Goal: Contribute content: Contribute content

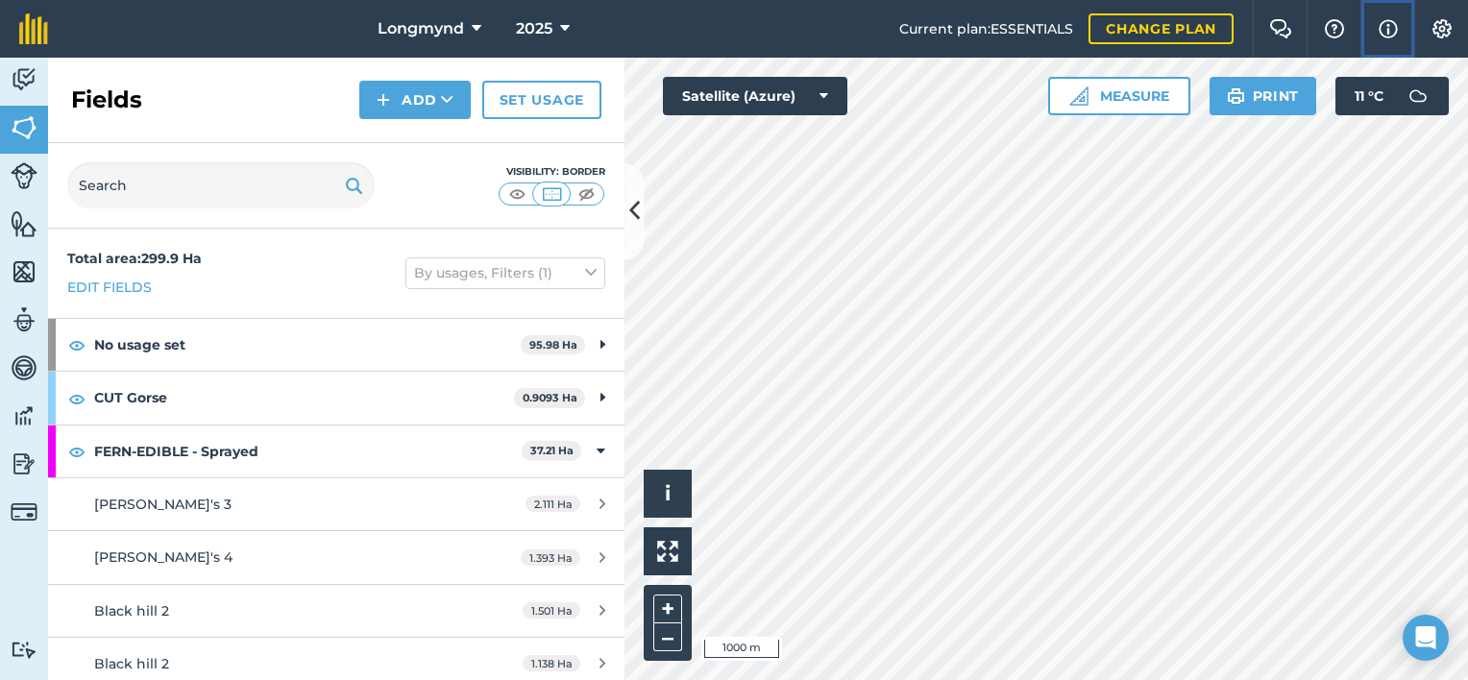
click at [1386, 26] on img at bounding box center [1388, 28] width 19 height 23
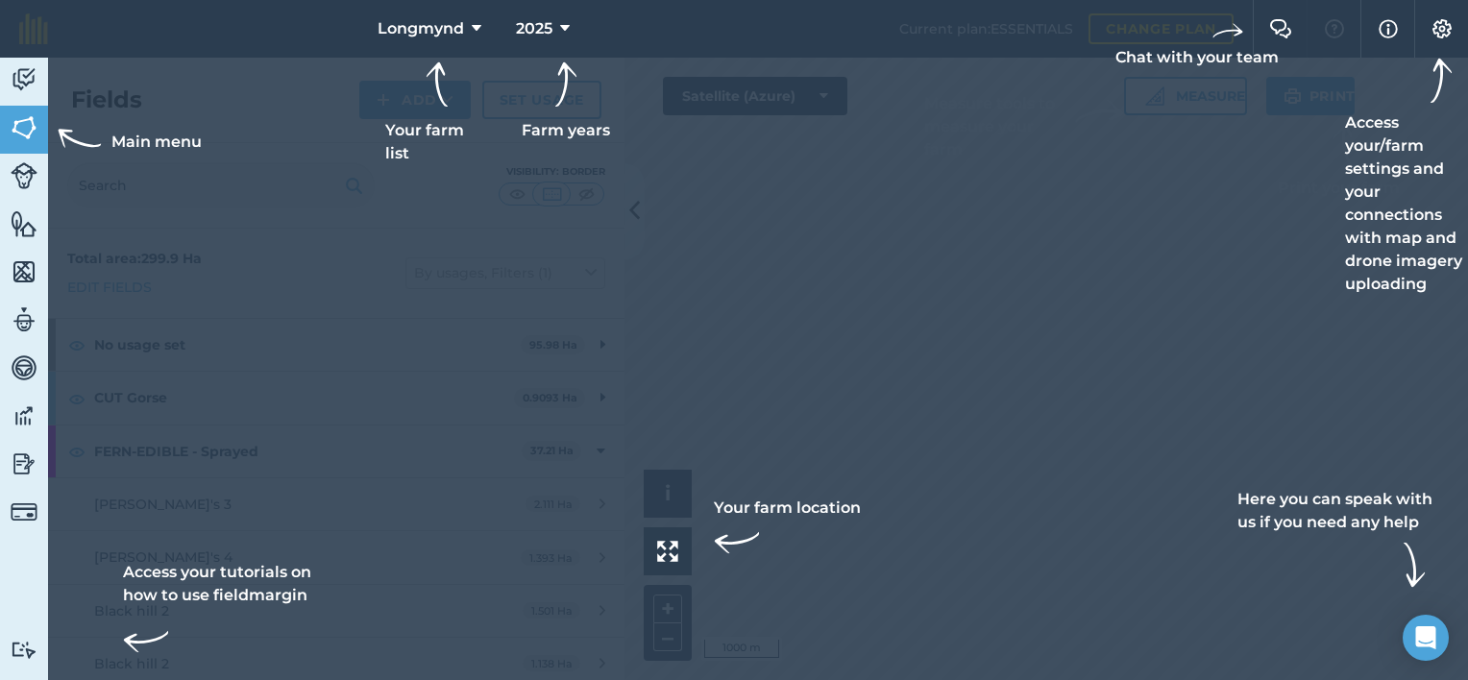
click at [1071, 45] on div at bounding box center [734, 29] width 1468 height 58
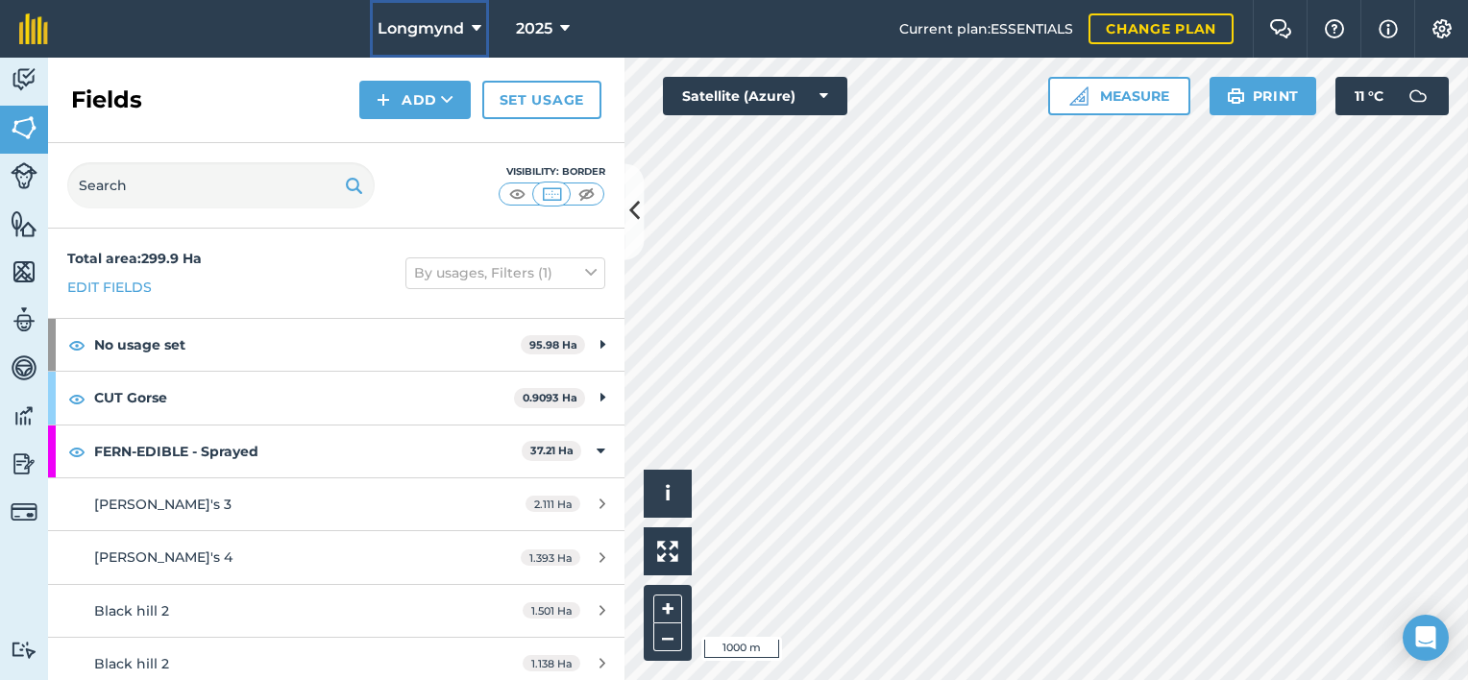
click at [453, 27] on span "Longmynd" at bounding box center [421, 28] width 86 height 23
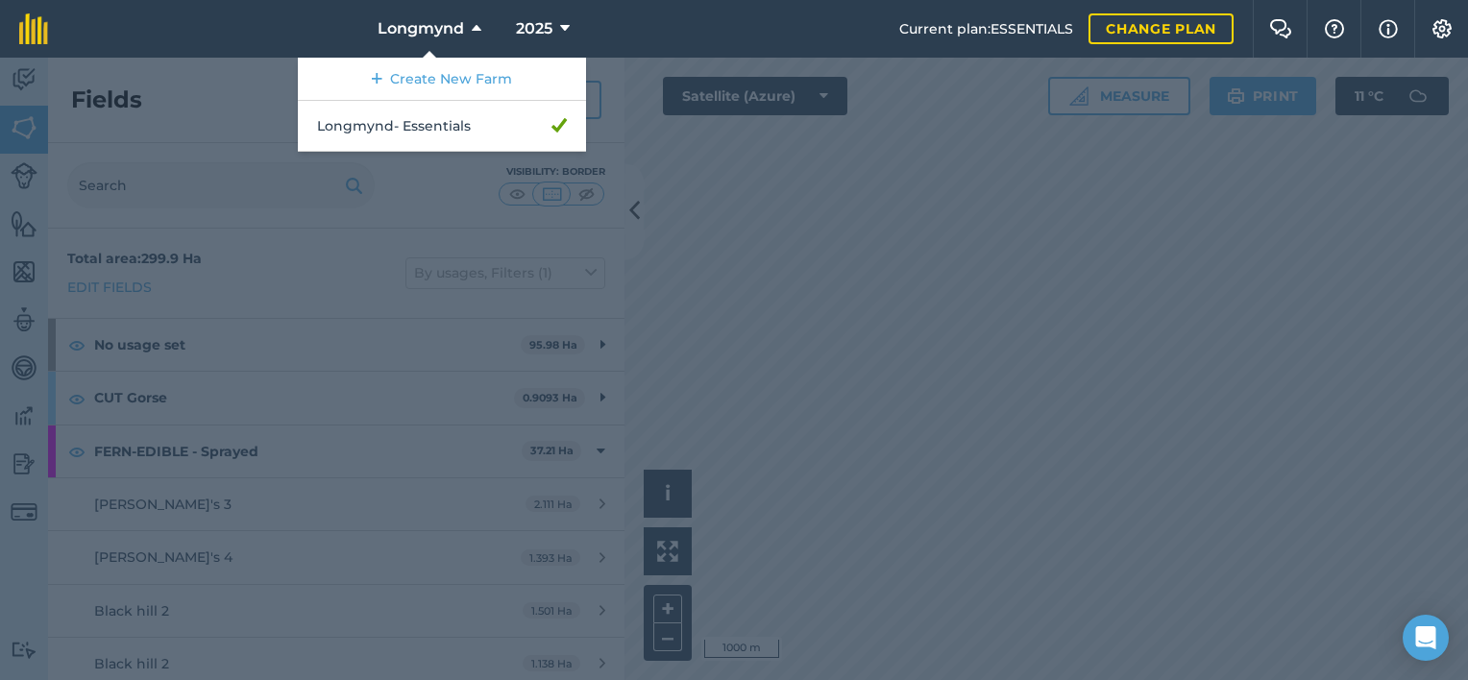
click at [259, 38] on nav "Longmynd Create New Farm Longmynd - Essentials 2025" at bounding box center [483, 29] width 832 height 58
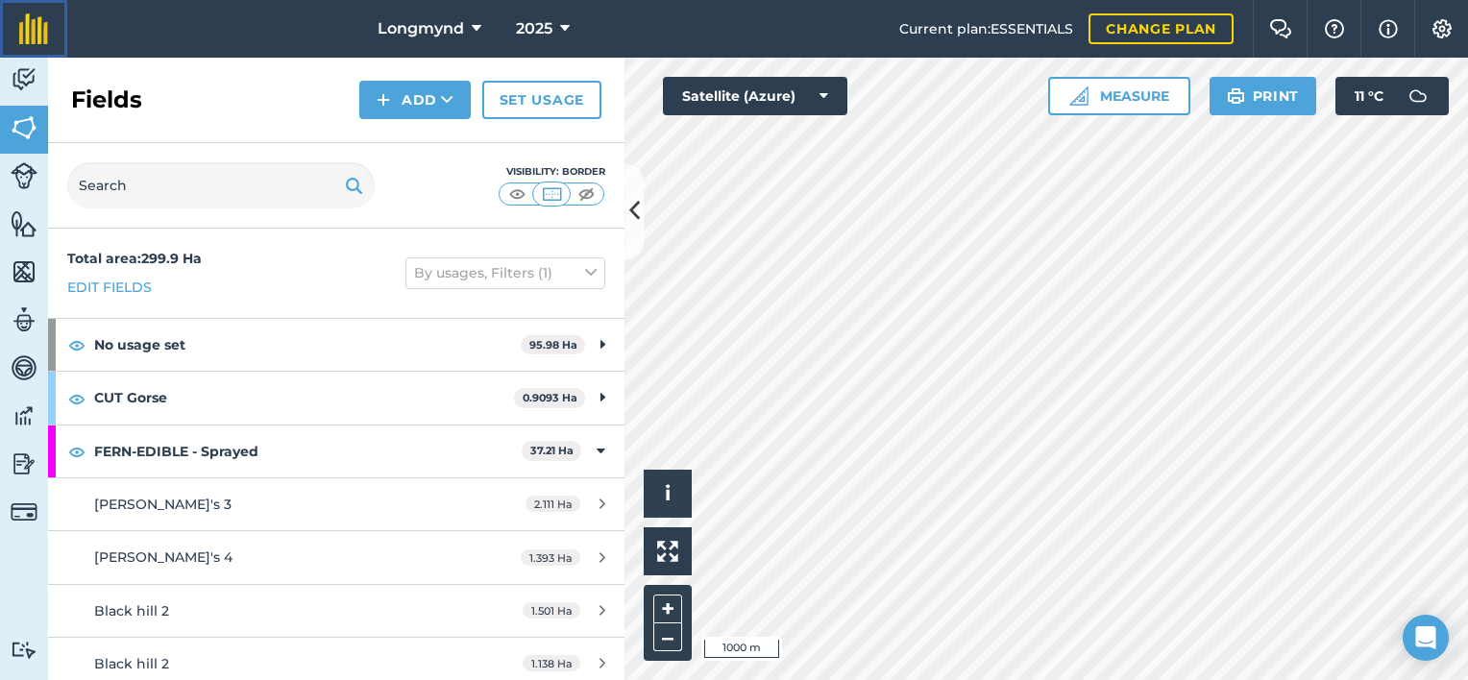
click at [15, 30] on link at bounding box center [33, 29] width 67 height 58
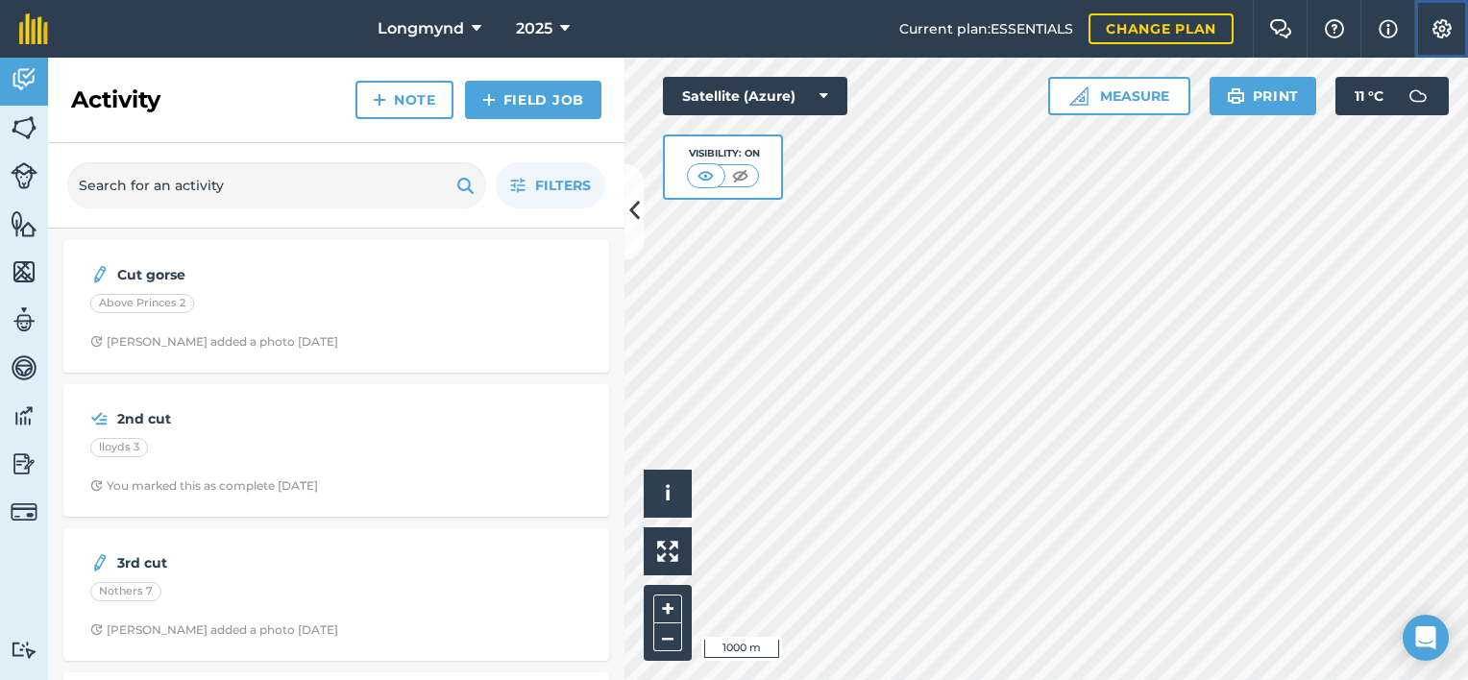
click at [1445, 20] on img at bounding box center [1442, 28] width 23 height 19
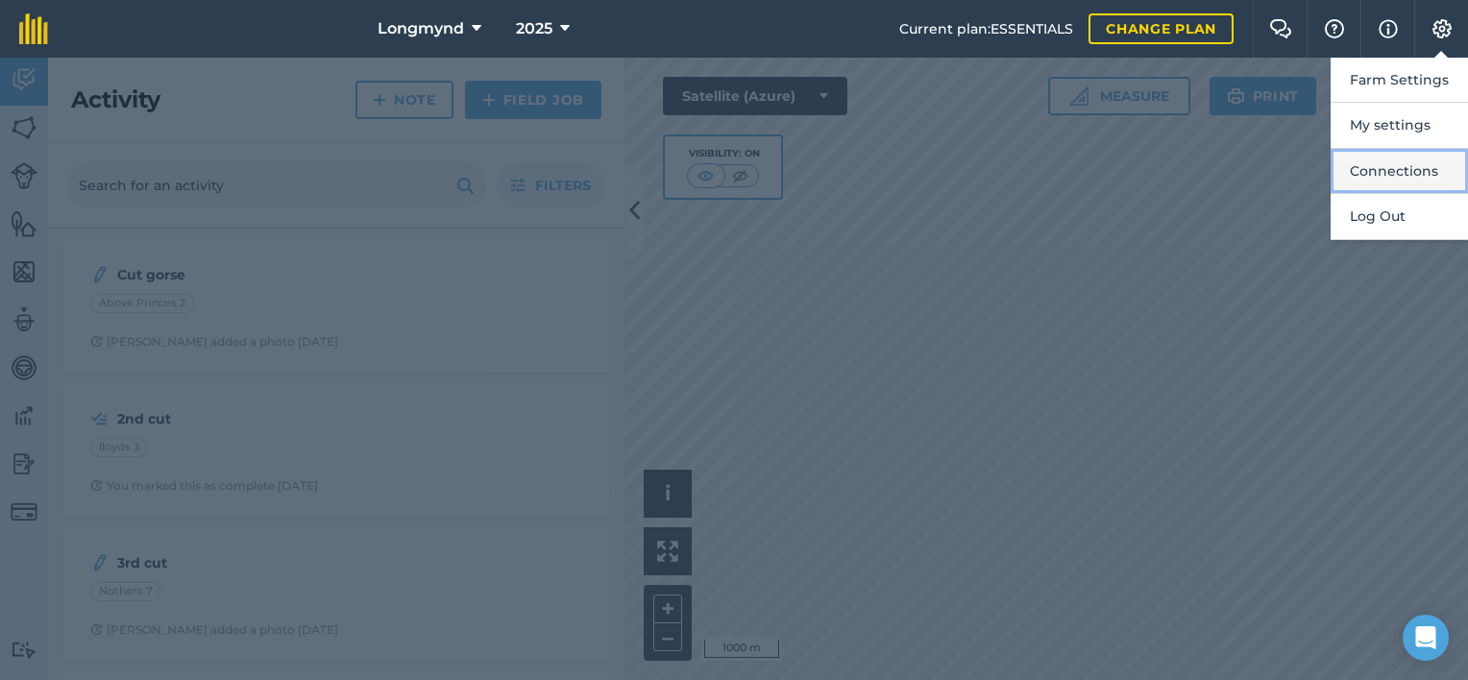
click at [1414, 184] on button "Connections" at bounding box center [1399, 171] width 137 height 45
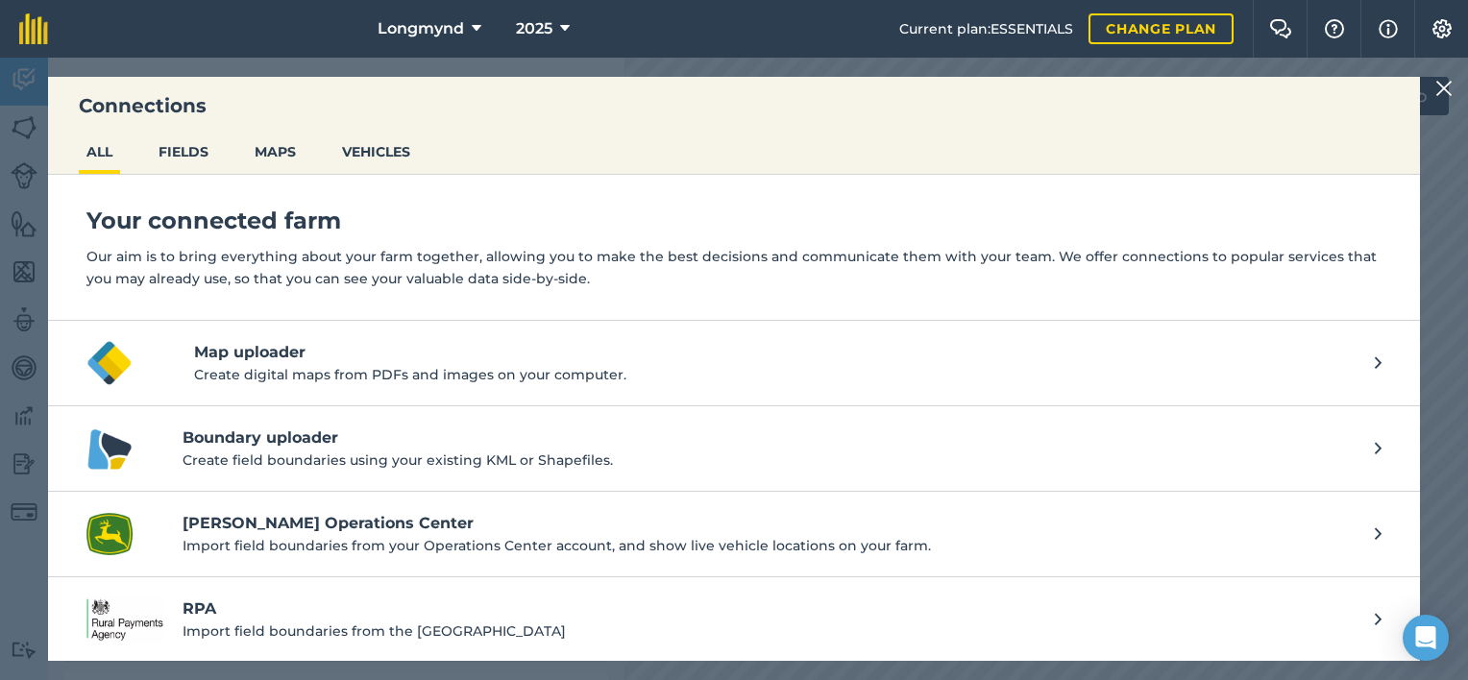
click at [640, 37] on nav "Longmynd 2025" at bounding box center [483, 29] width 832 height 58
click at [1451, 96] on img at bounding box center [1443, 88] width 17 height 23
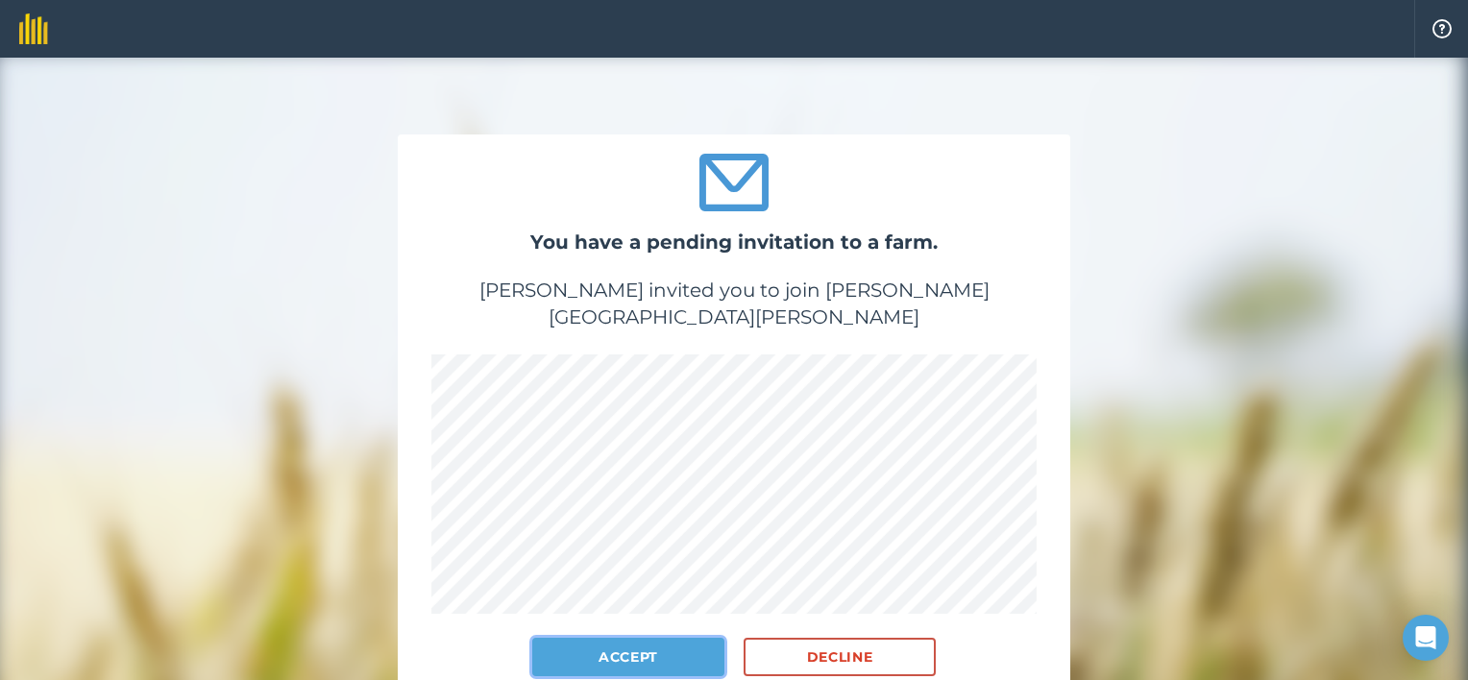
click at [626, 638] on button "Accept" at bounding box center [628, 657] width 192 height 38
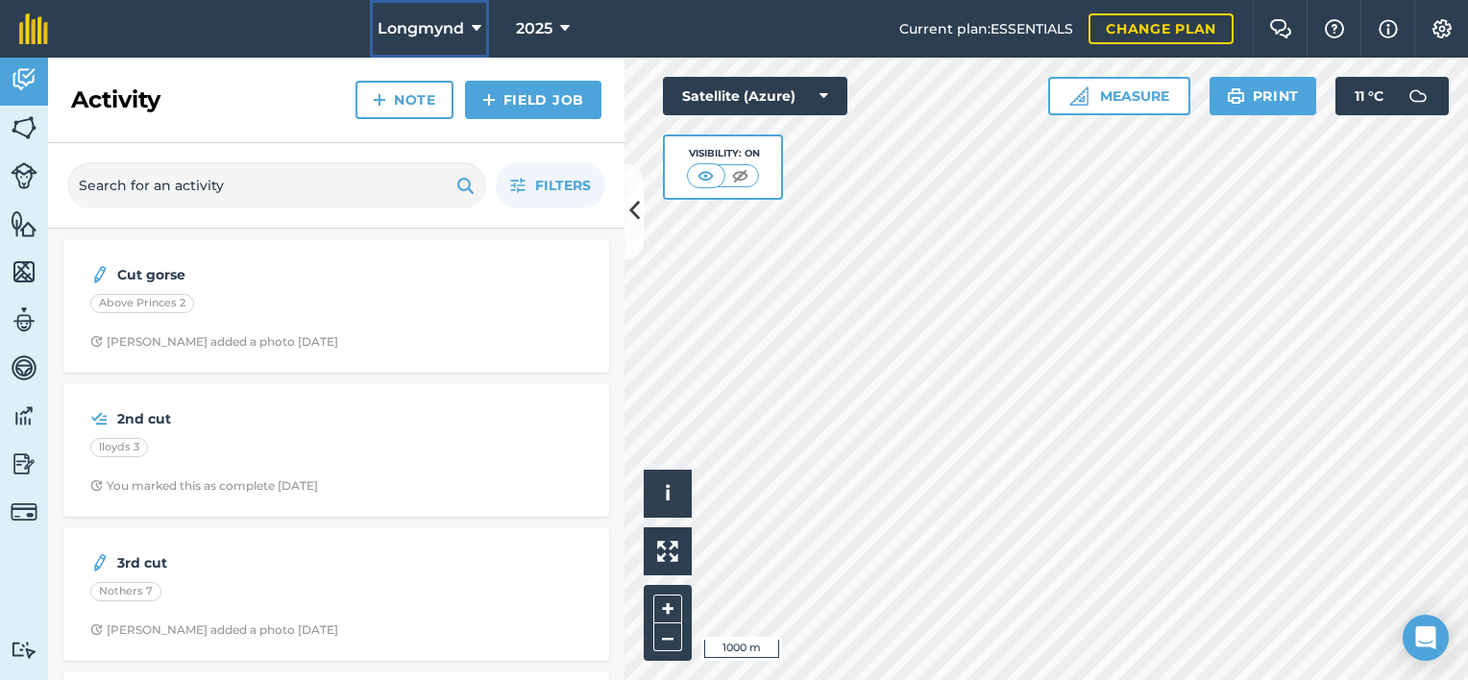
click at [419, 19] on span "Longmynd" at bounding box center [421, 28] width 86 height 23
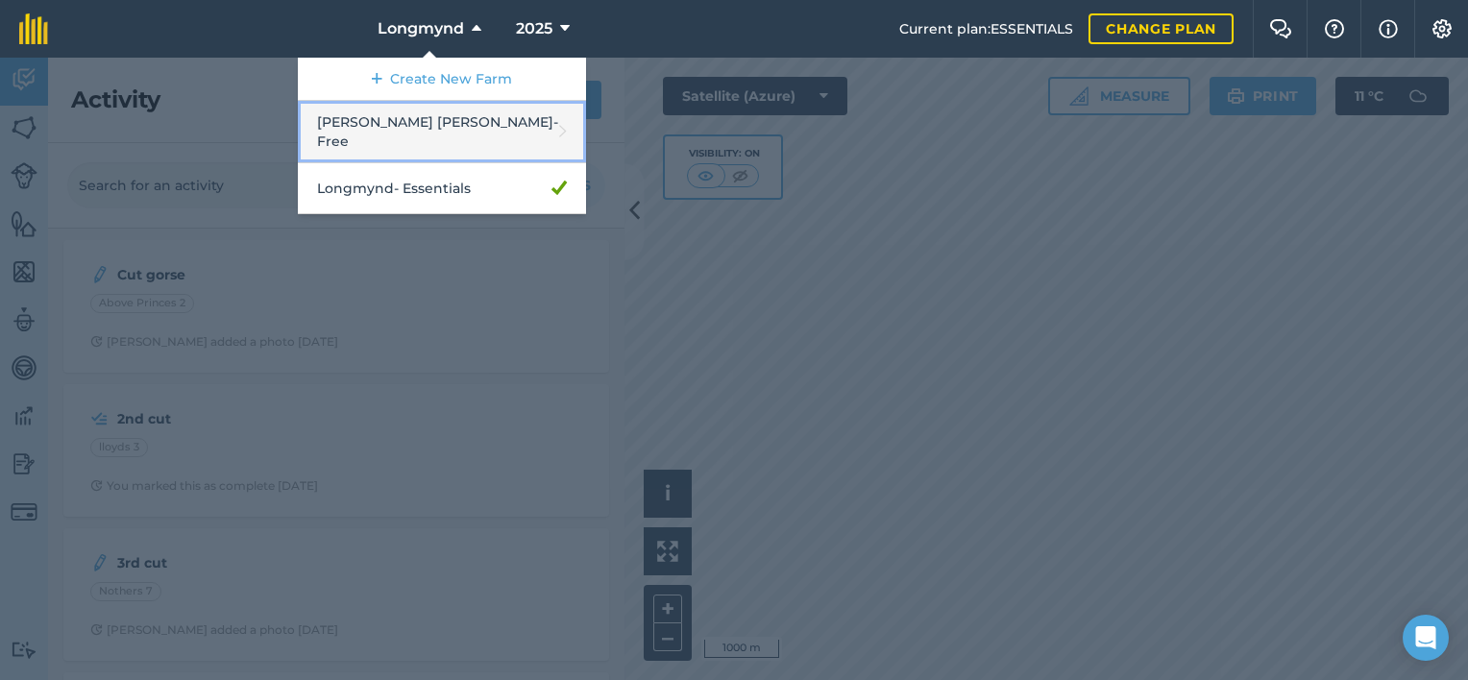
click at [410, 109] on link "Benthall Hall - Free" at bounding box center [442, 132] width 288 height 62
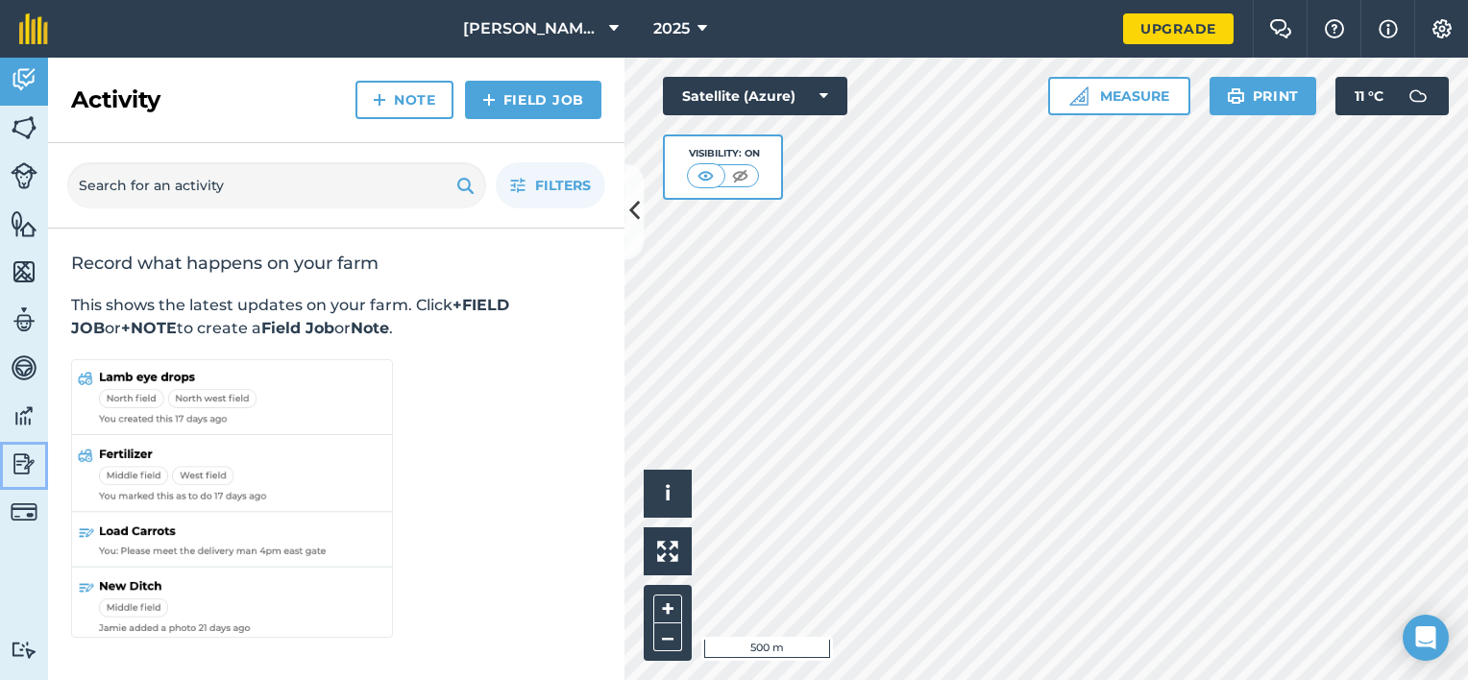
click at [15, 469] on img at bounding box center [24, 464] width 27 height 29
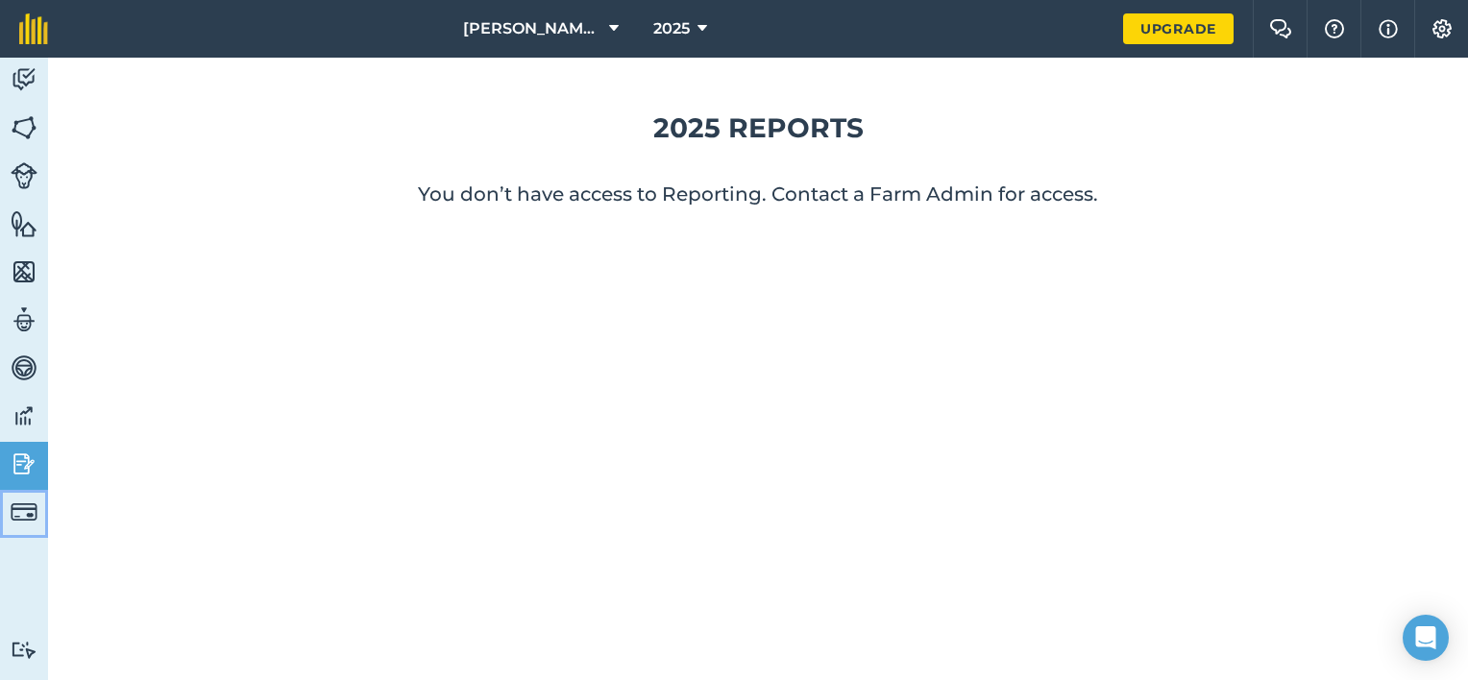
click at [26, 509] on img at bounding box center [24, 512] width 27 height 27
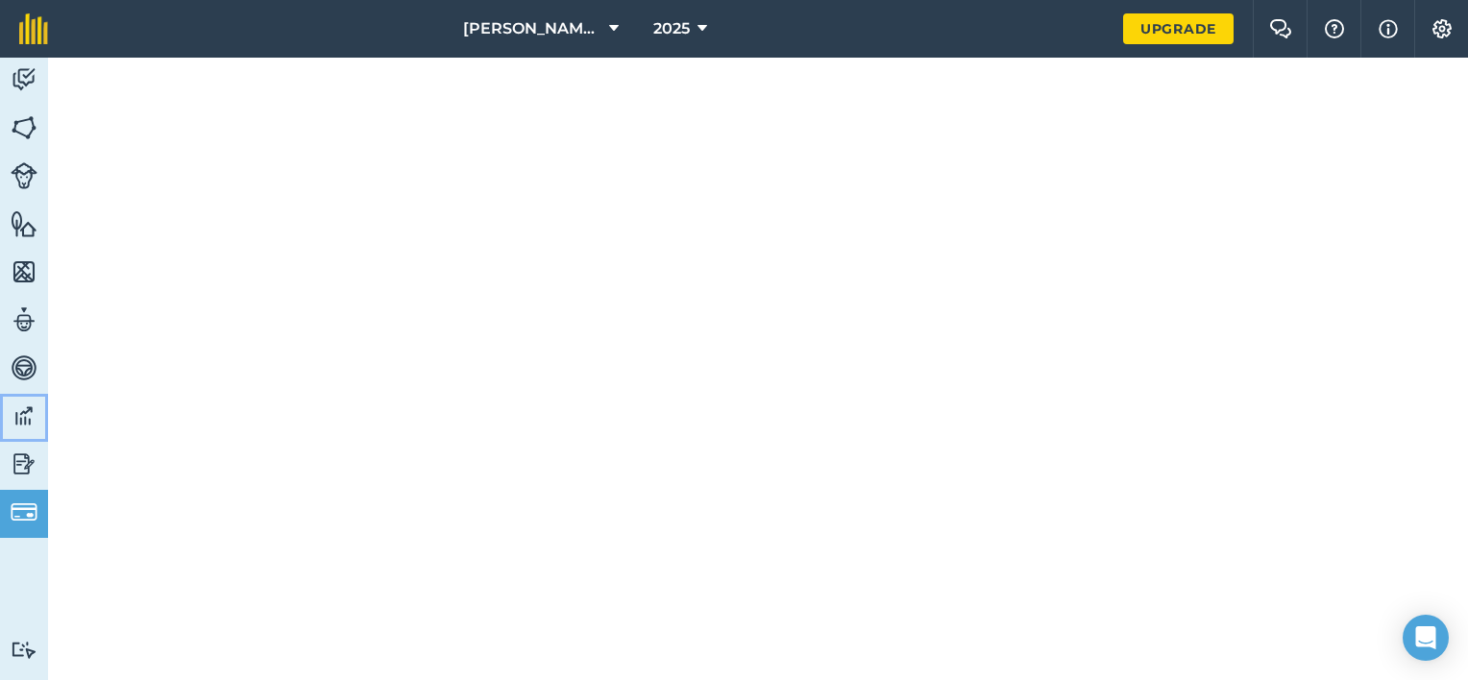
click at [23, 407] on img at bounding box center [24, 416] width 27 height 29
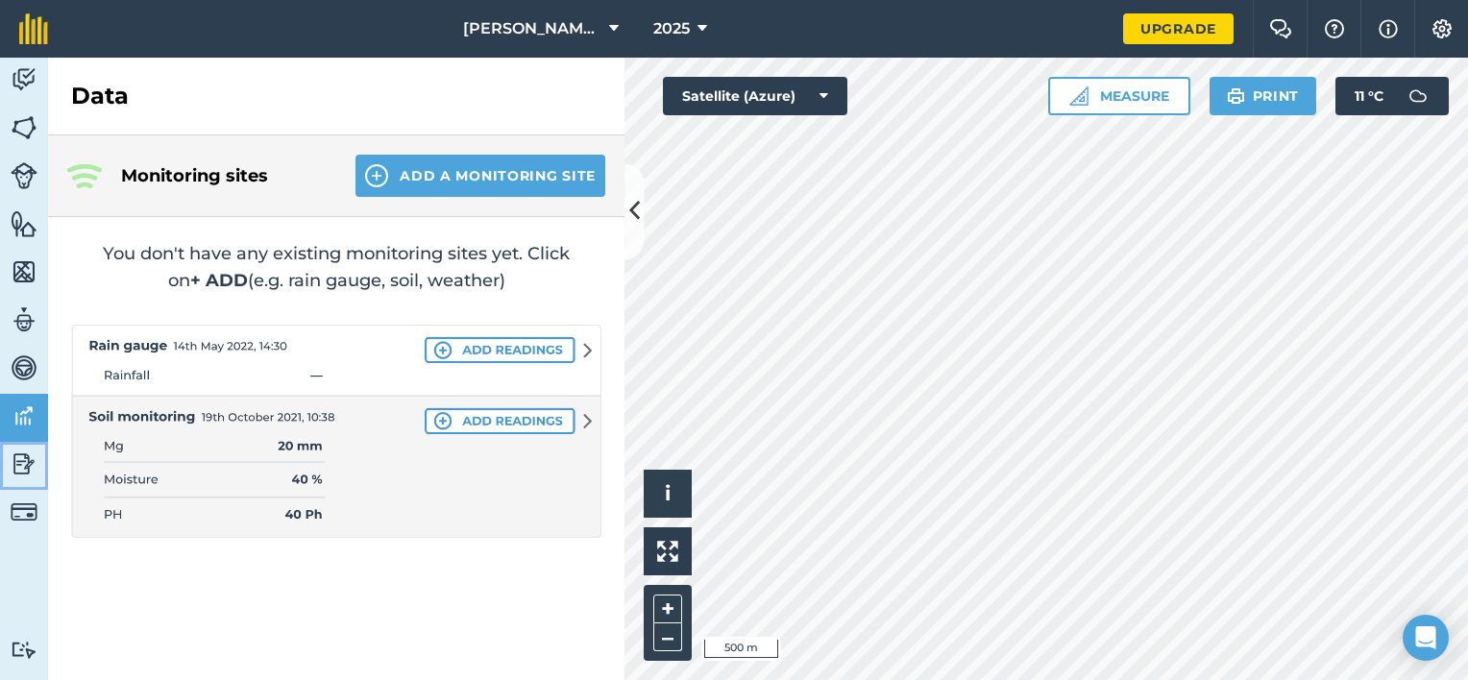
click at [16, 468] on img at bounding box center [24, 464] width 27 height 29
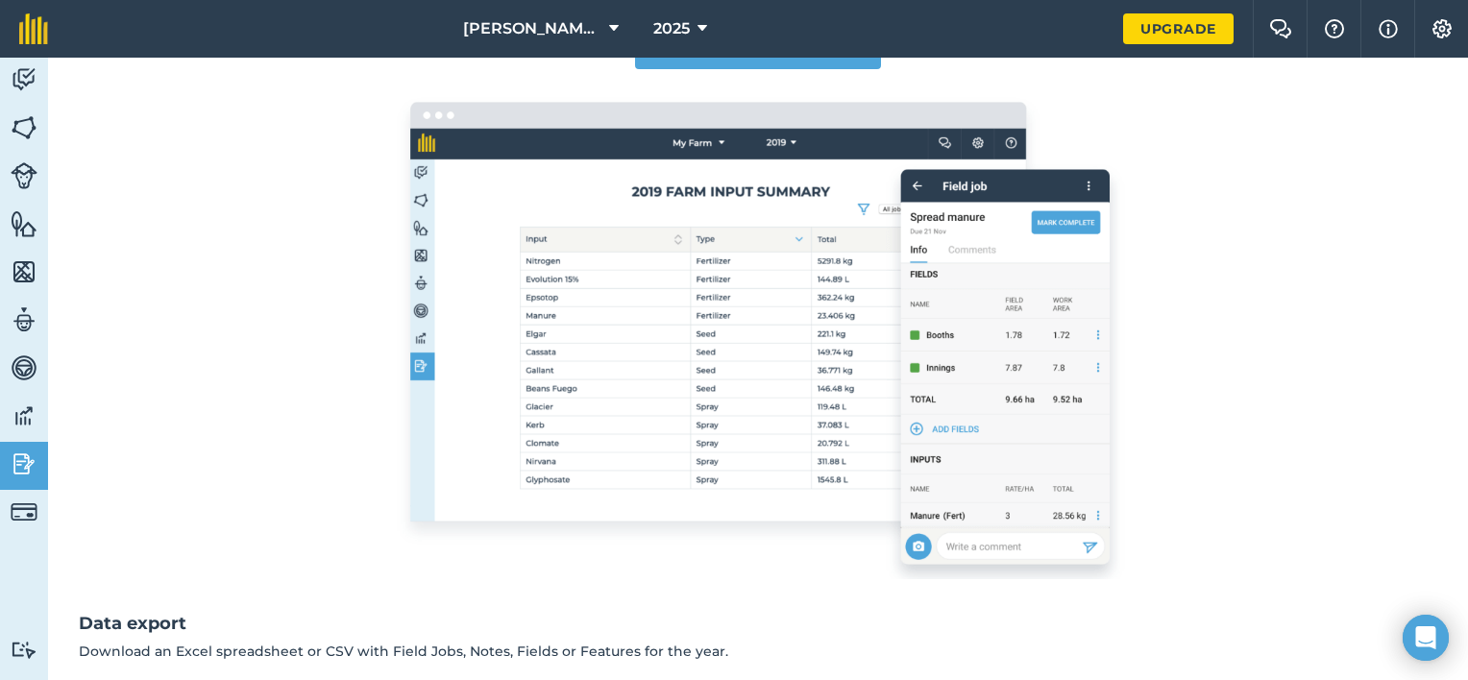
scroll to position [453, 0]
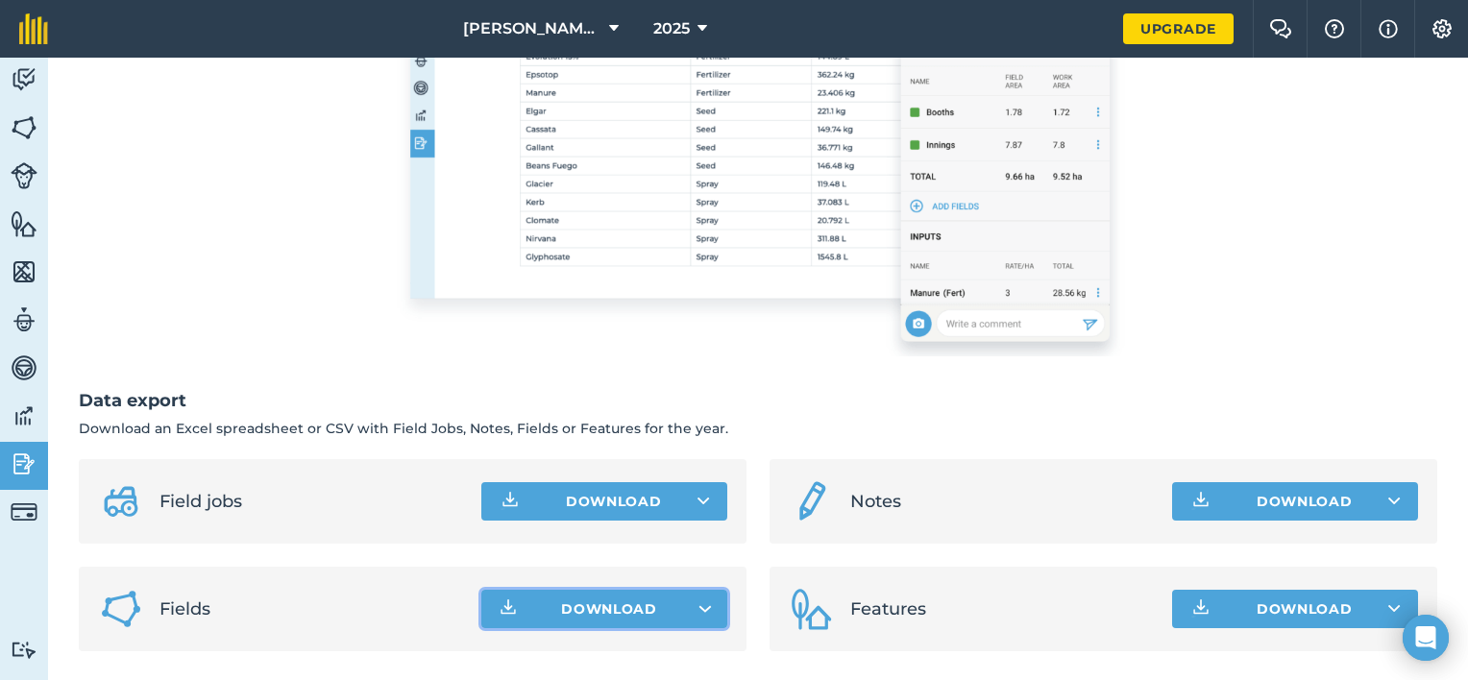
click at [708, 613] on button "Download" at bounding box center [604, 609] width 246 height 38
click at [22, 68] on img at bounding box center [24, 79] width 27 height 29
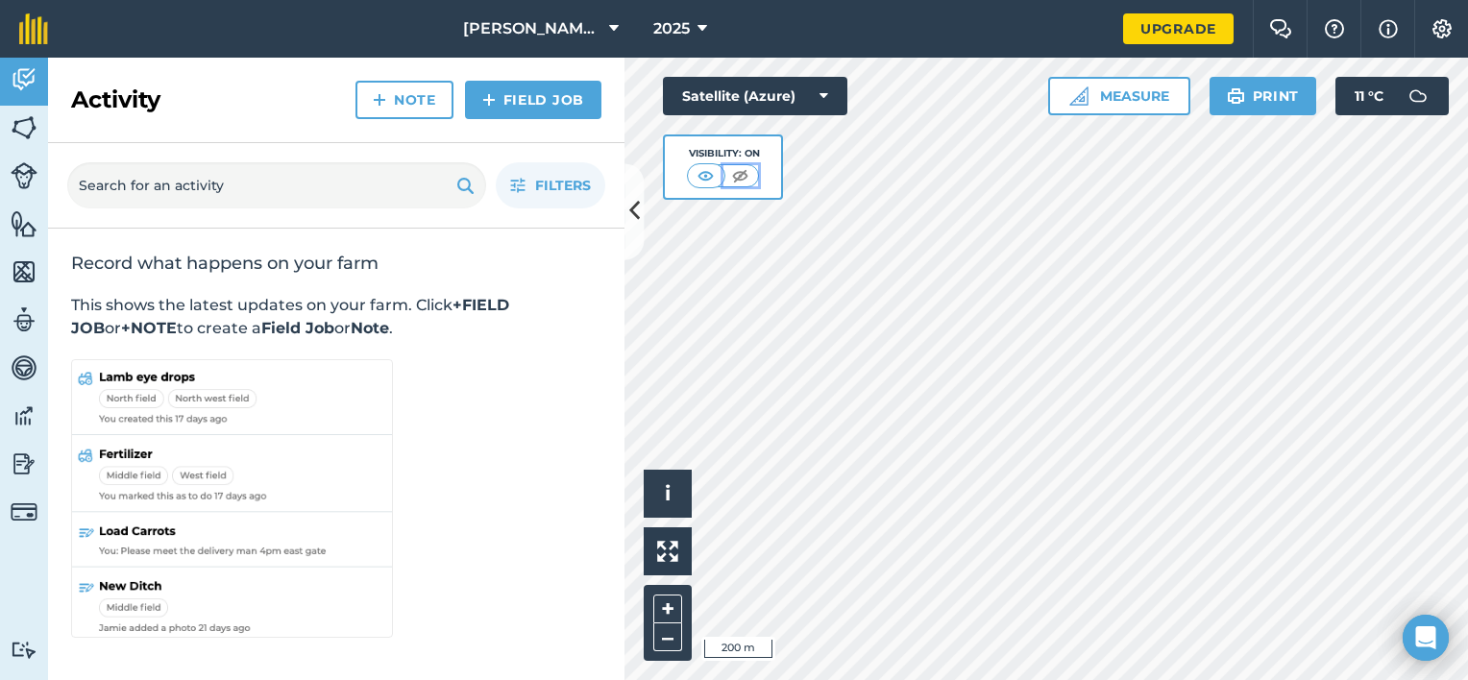
click at [740, 183] on img at bounding box center [740, 175] width 24 height 19
click at [740, 183] on img at bounding box center [741, 175] width 24 height 19
click at [38, 127] on link "Fields" at bounding box center [24, 130] width 48 height 48
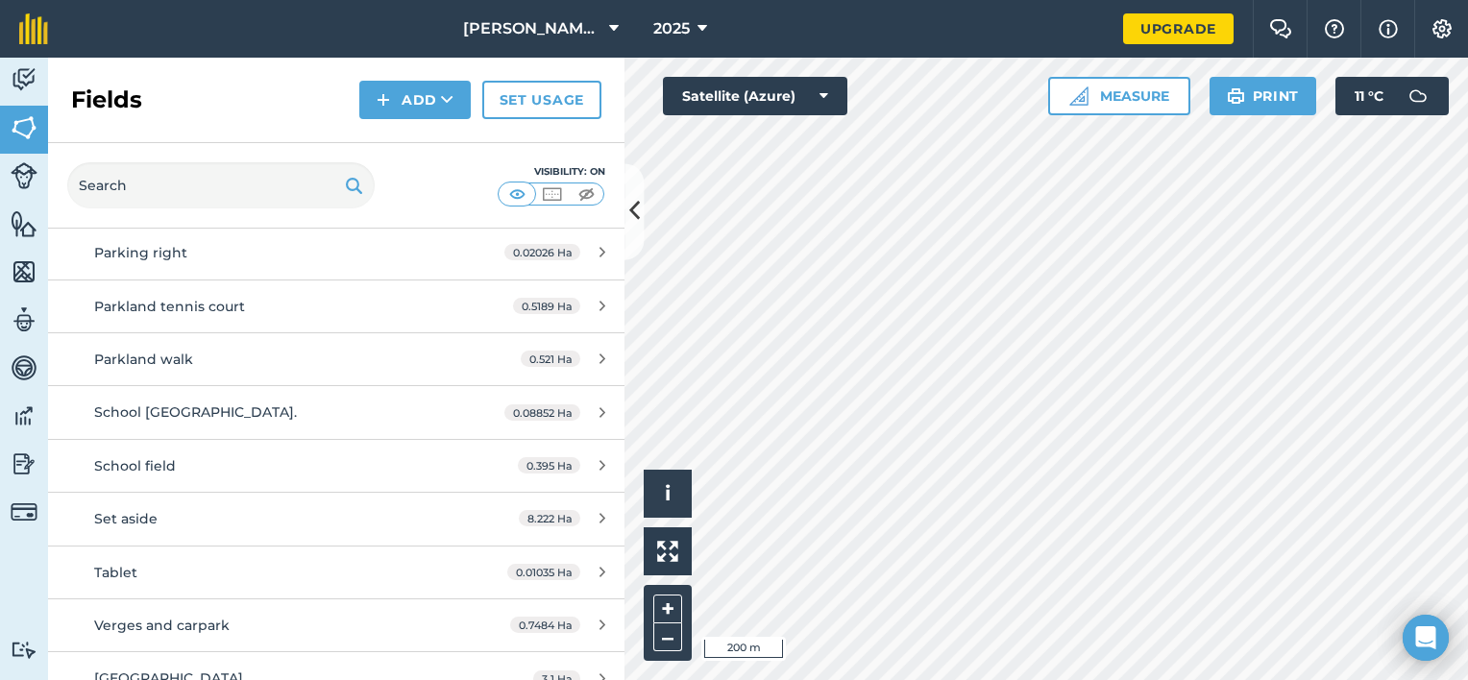
scroll to position [857, 0]
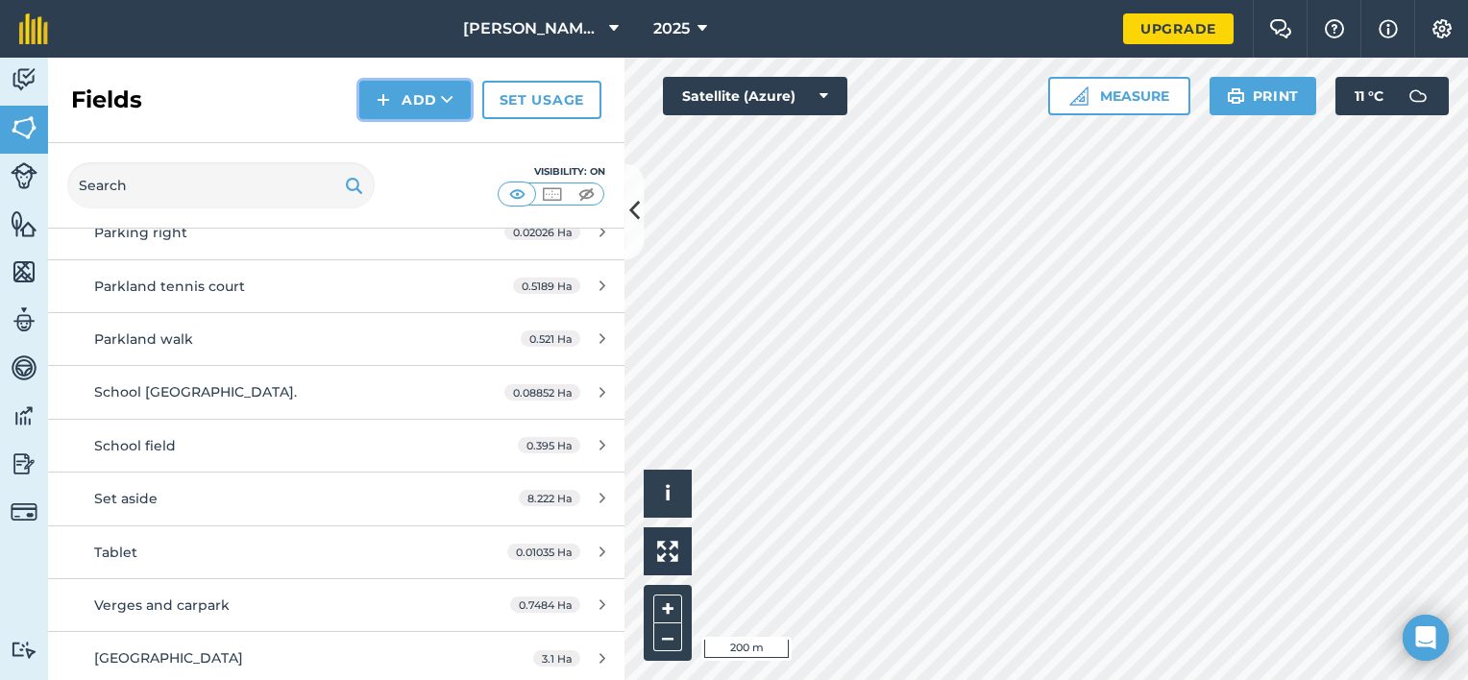
click at [453, 100] on icon at bounding box center [447, 99] width 12 height 19
click at [17, 462] on img at bounding box center [24, 464] width 27 height 29
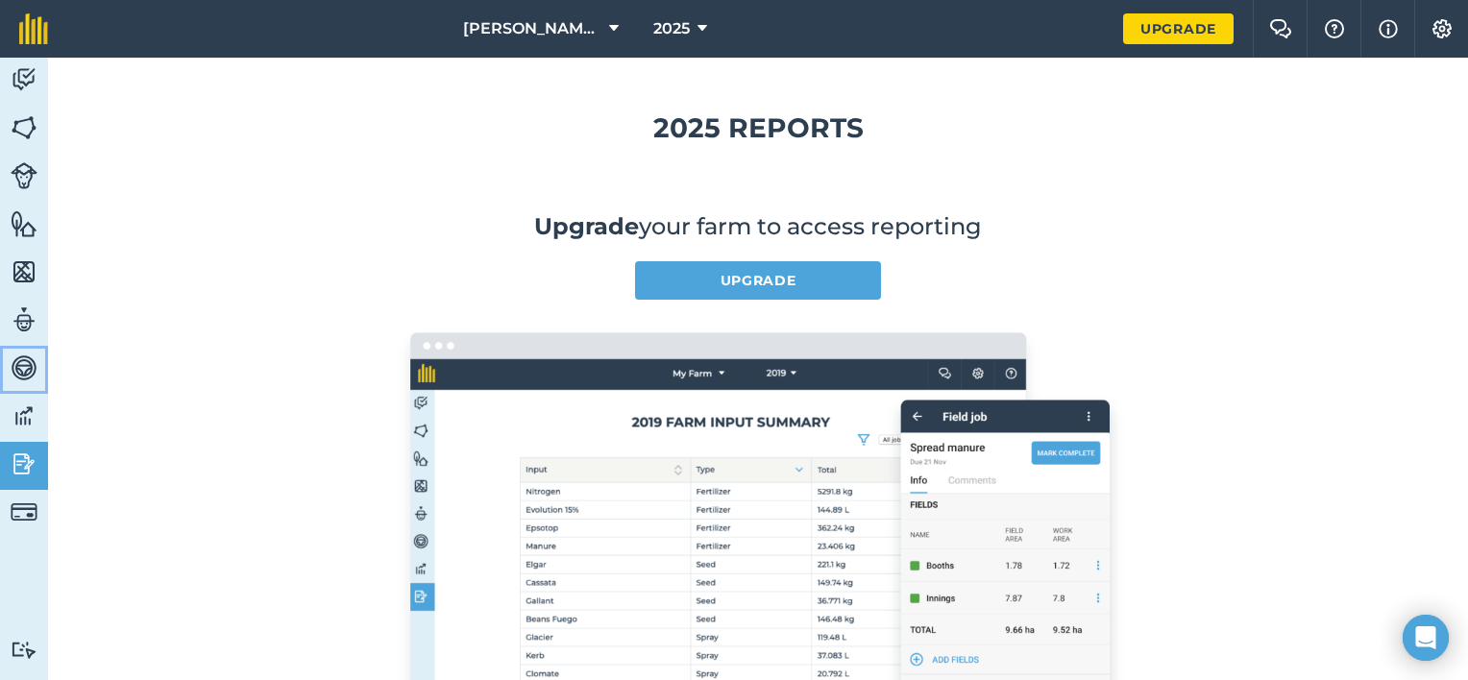
click at [37, 387] on link "Vehicles" at bounding box center [24, 370] width 48 height 48
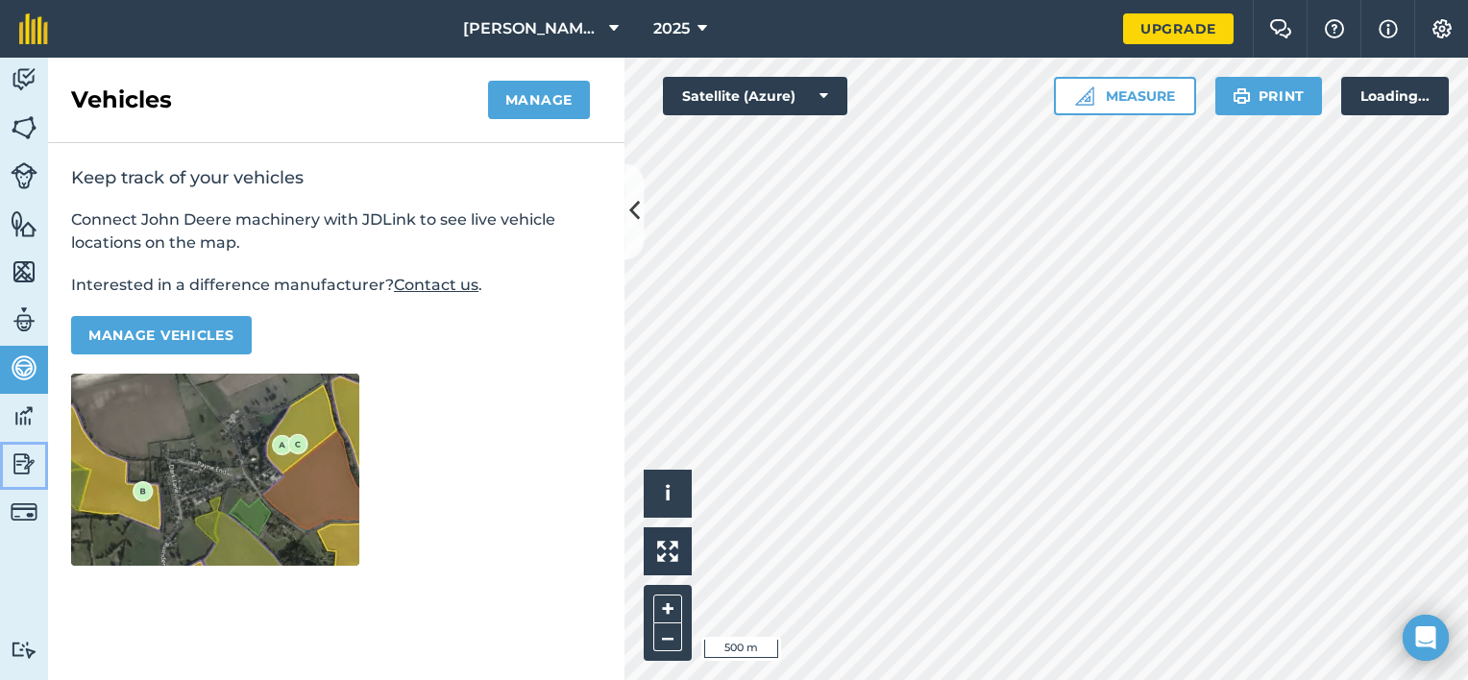
click at [0, 452] on link "Reporting" at bounding box center [24, 466] width 48 height 48
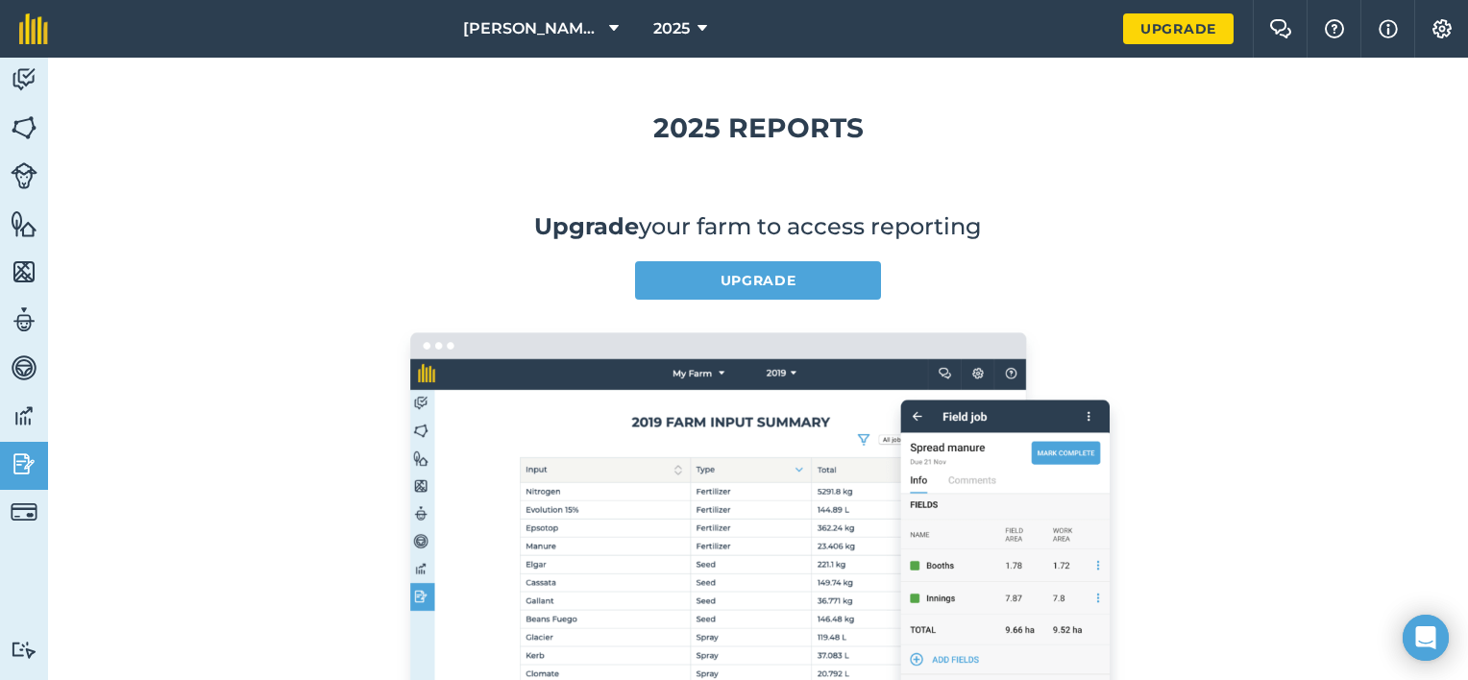
scroll to position [453, 0]
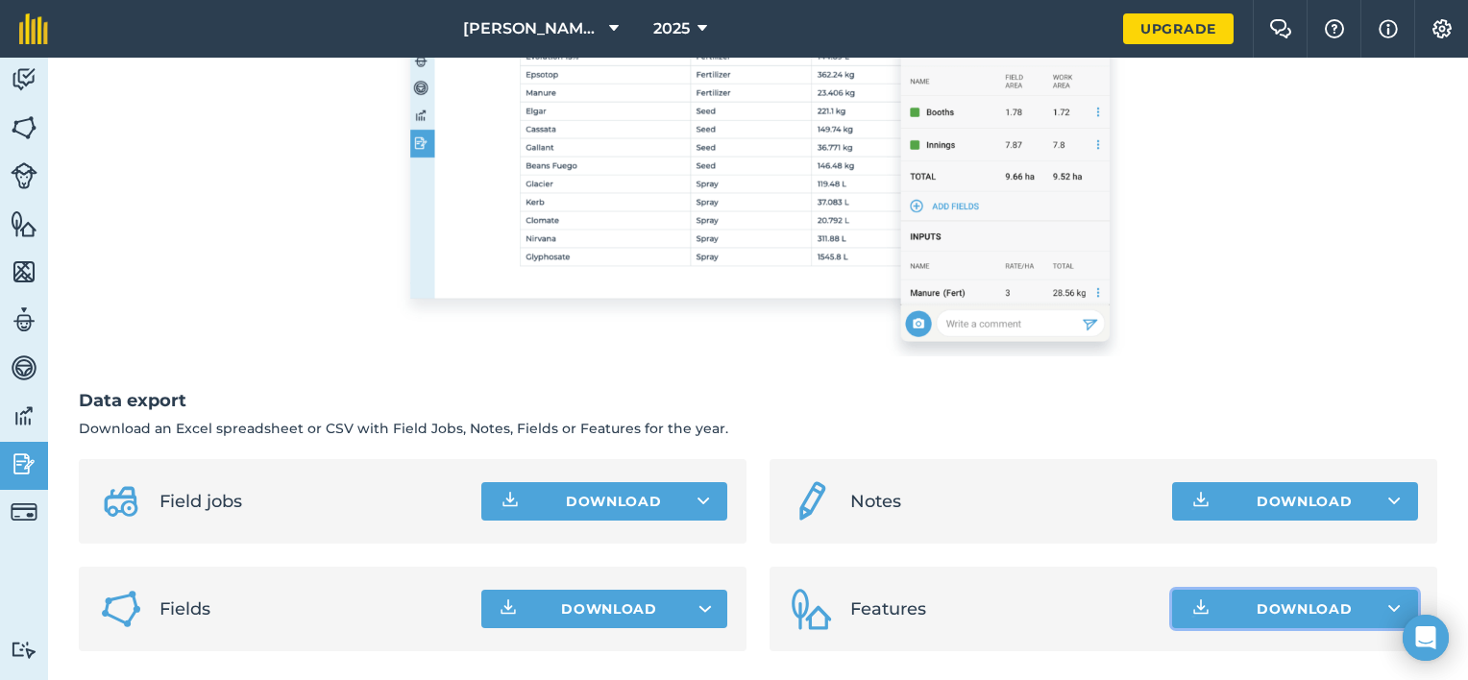
click at [1368, 605] on button "Download" at bounding box center [1295, 609] width 246 height 38
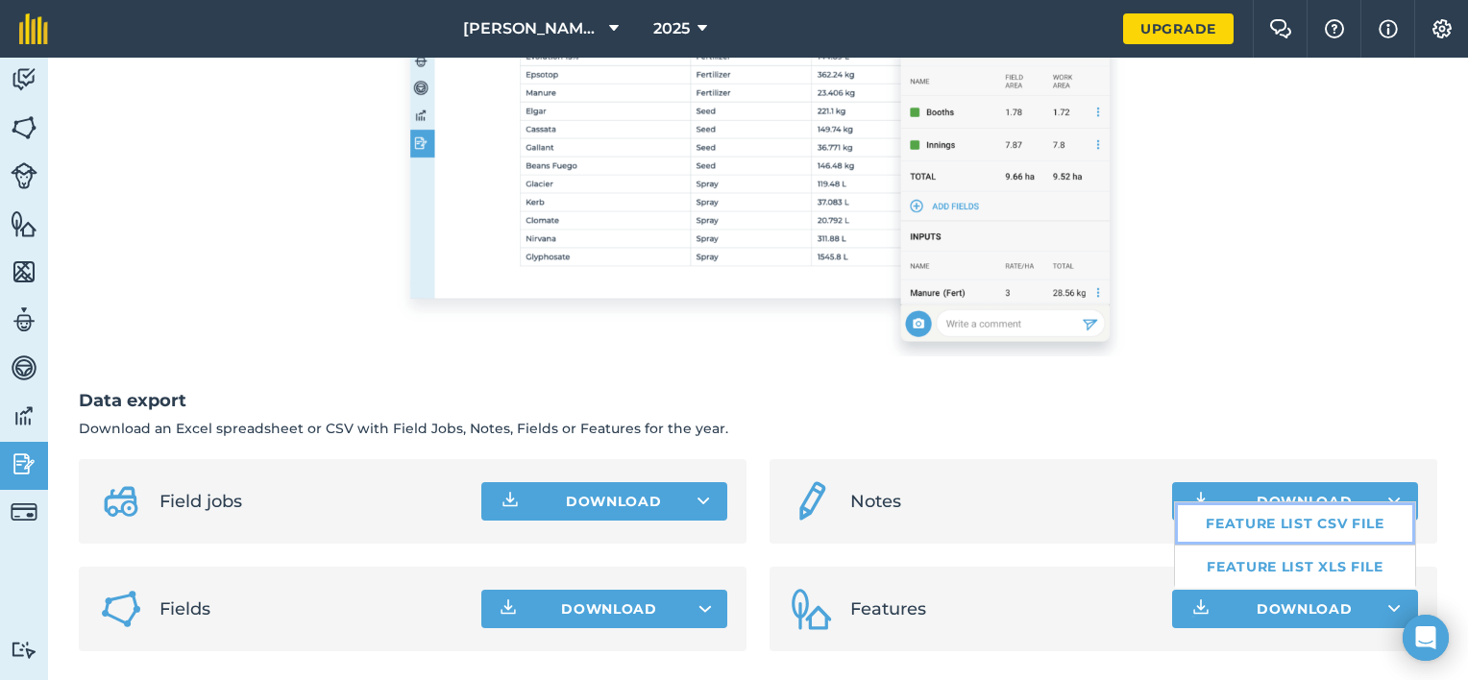
click at [1225, 515] on link "Feature list CSV file" at bounding box center [1295, 523] width 240 height 42
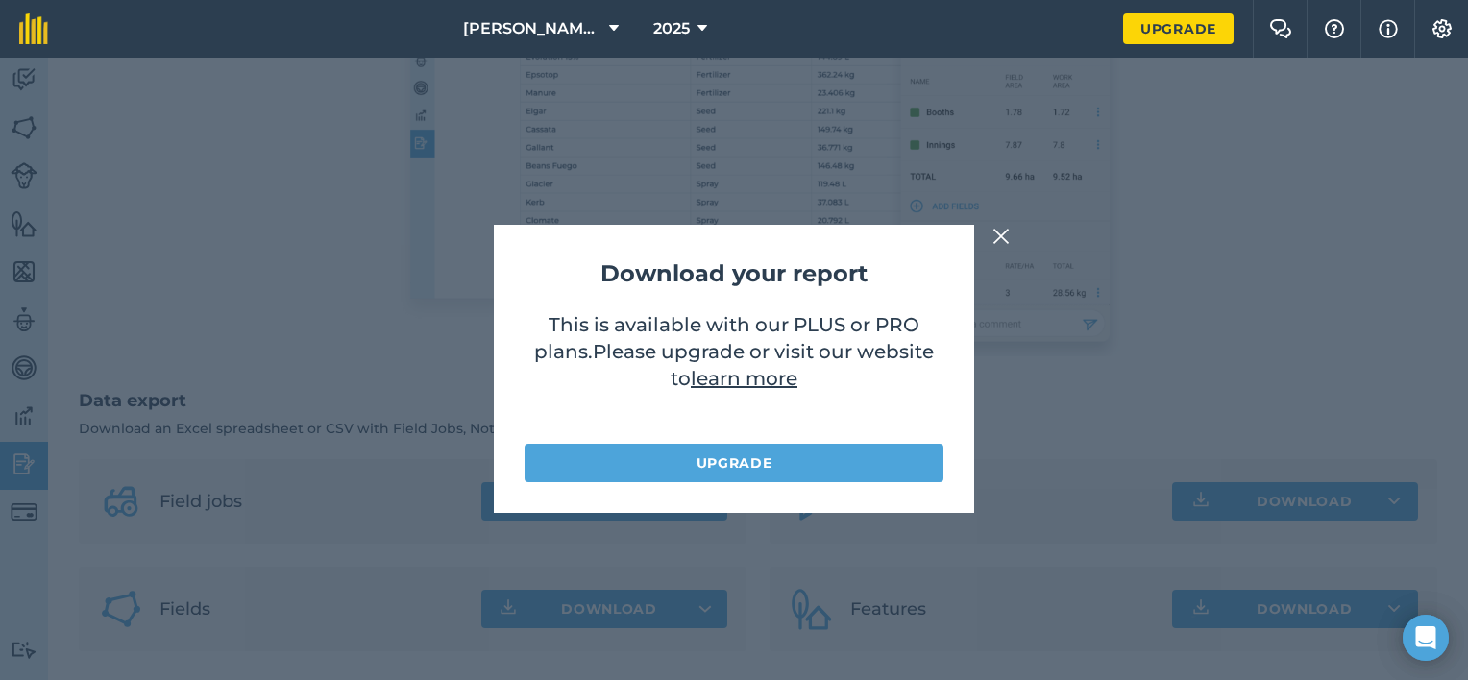
click at [1008, 241] on img at bounding box center [1000, 236] width 17 height 23
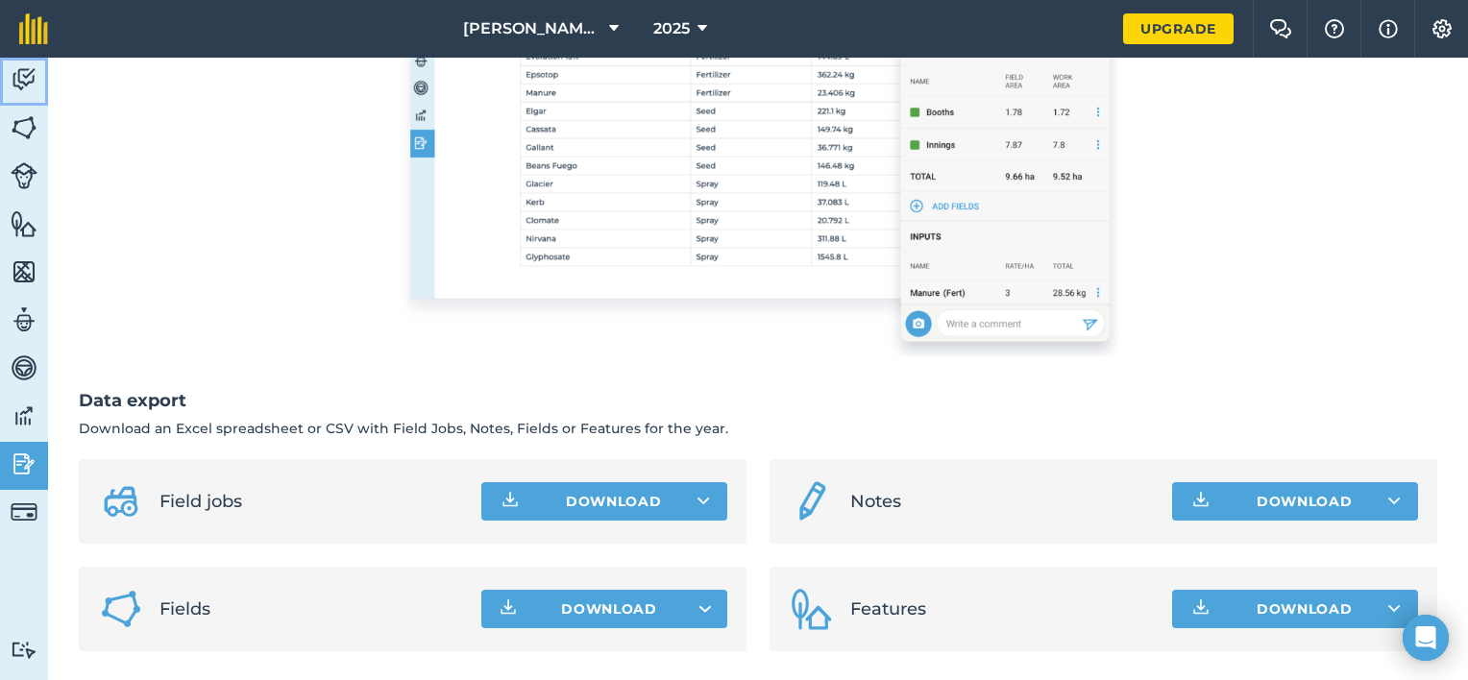
click at [30, 71] on img at bounding box center [24, 79] width 27 height 29
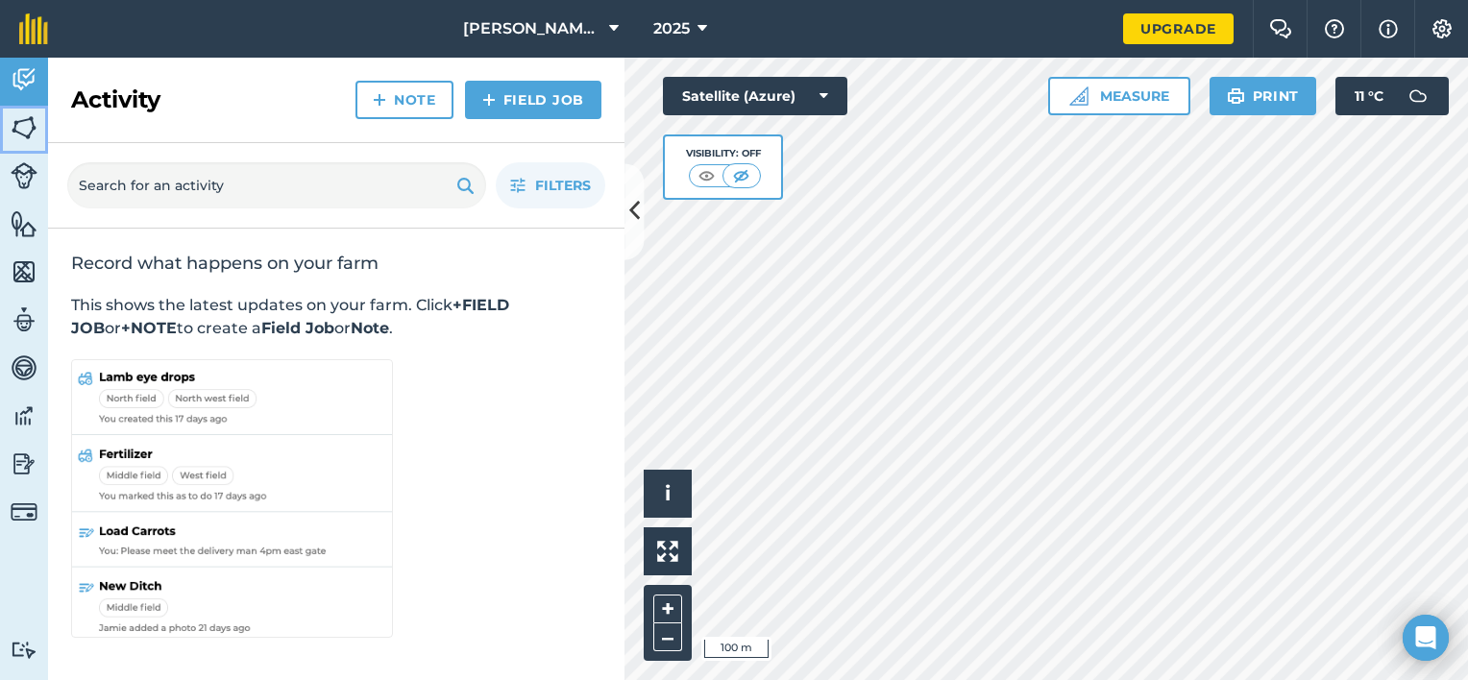
click at [36, 139] on img at bounding box center [24, 127] width 27 height 29
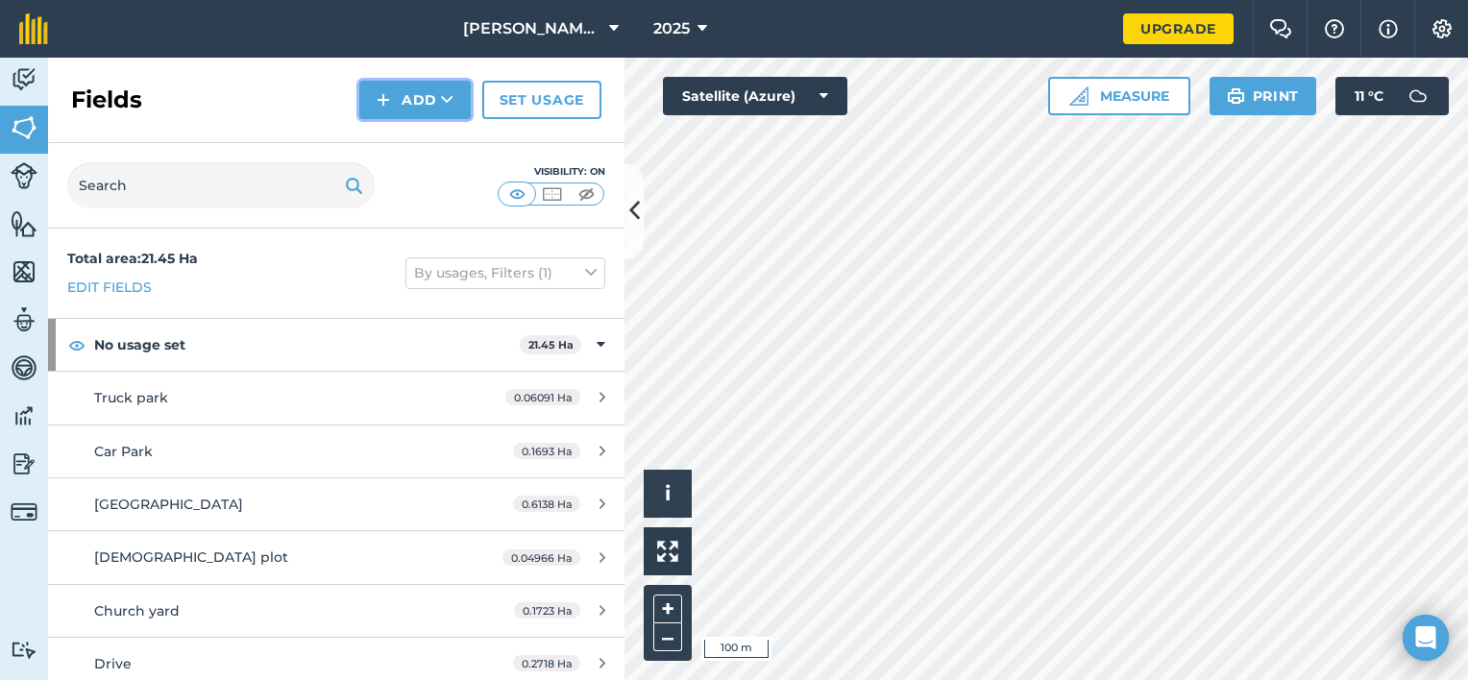
click at [436, 100] on button "Add" at bounding box center [414, 100] width 111 height 38
click at [425, 134] on link "Draw" at bounding box center [415, 143] width 106 height 42
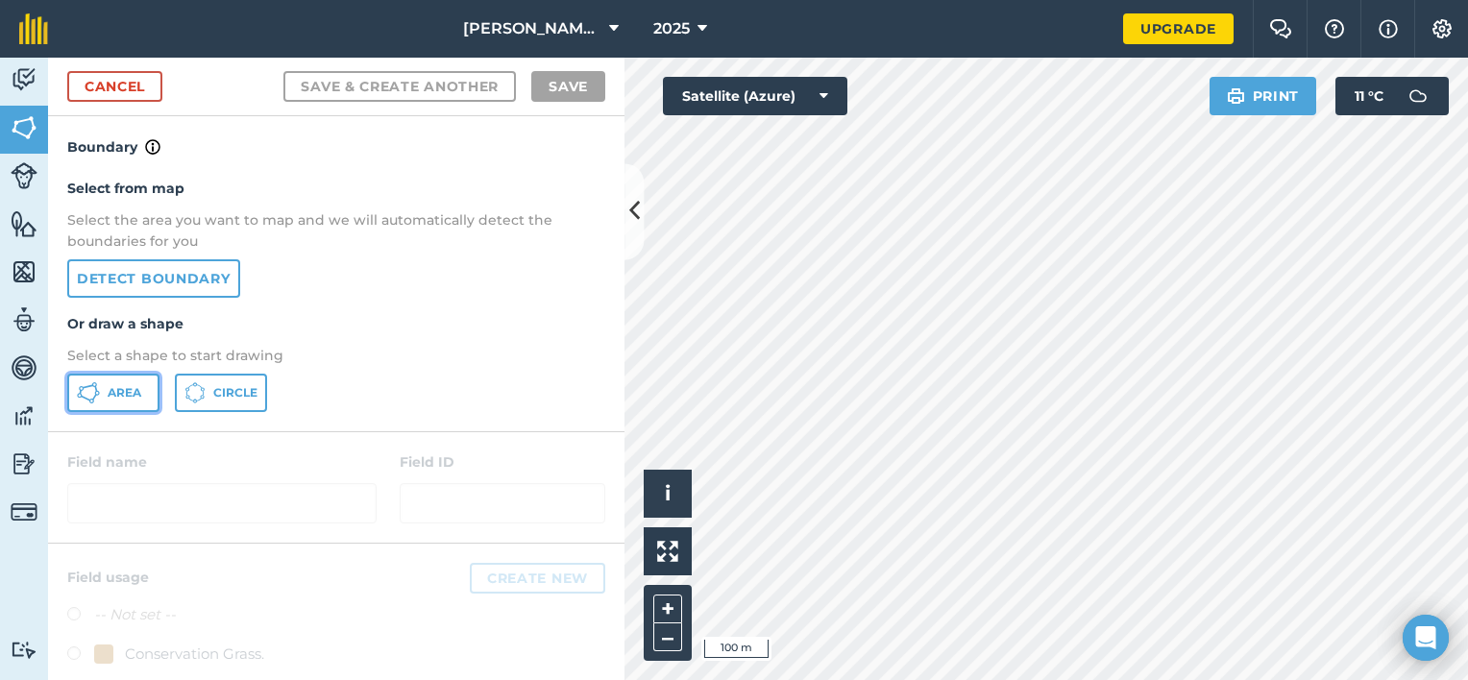
click at [104, 396] on button "Area" at bounding box center [113, 393] width 92 height 38
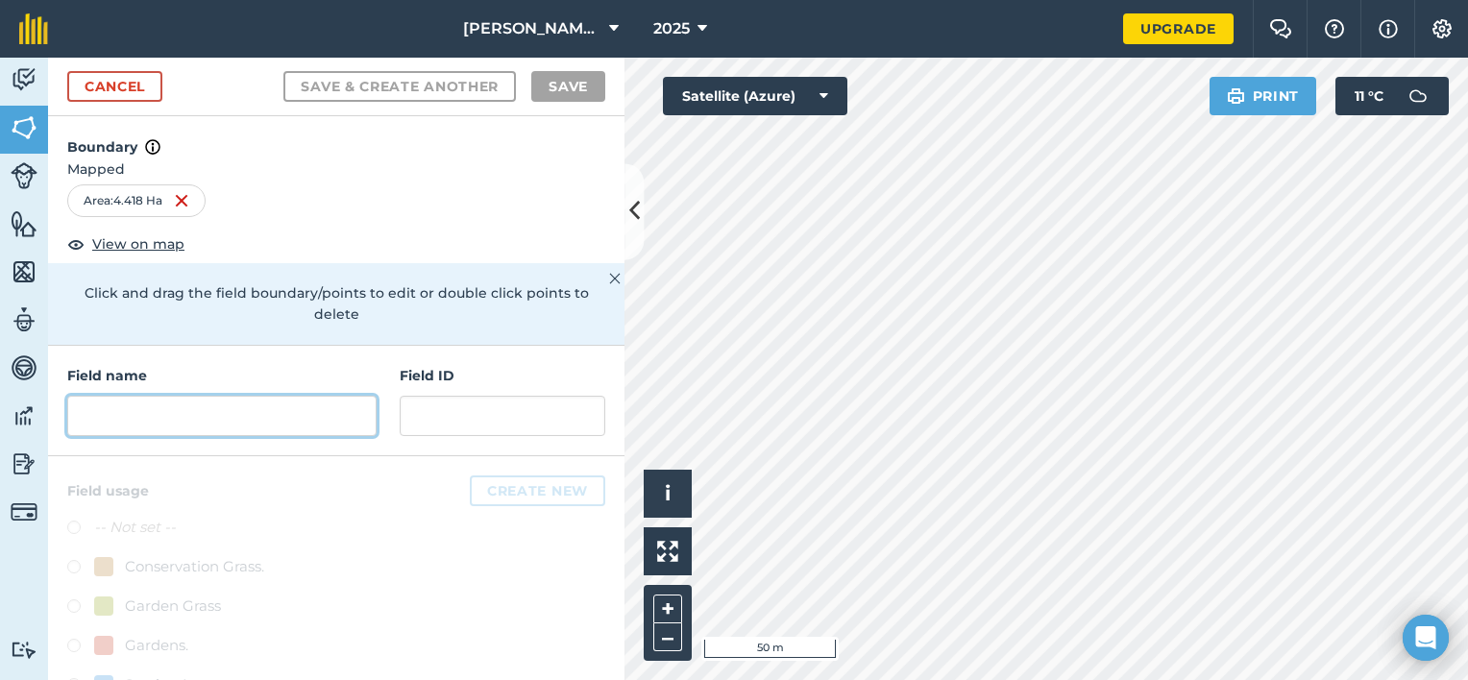
click at [177, 402] on input "text" at bounding box center [221, 416] width 309 height 40
click at [233, 426] on input "text" at bounding box center [221, 416] width 309 height 40
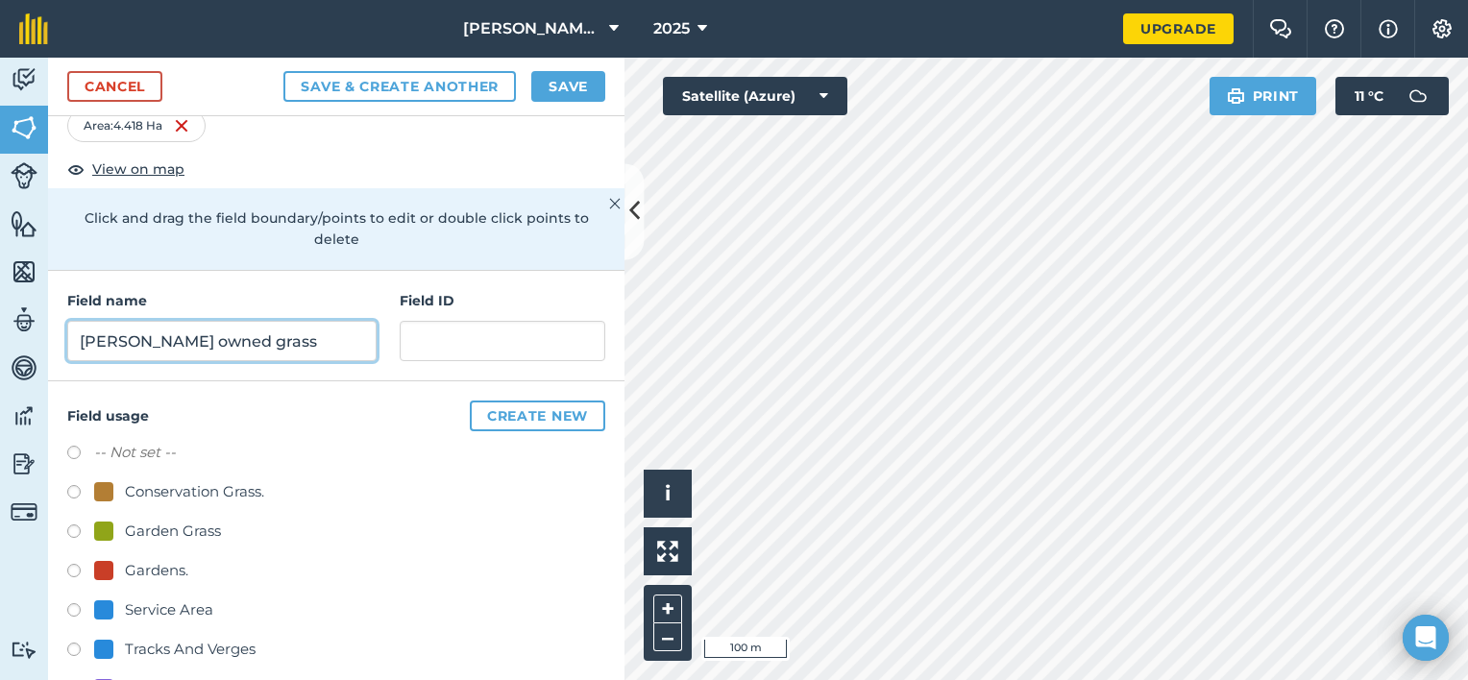
scroll to position [129, 0]
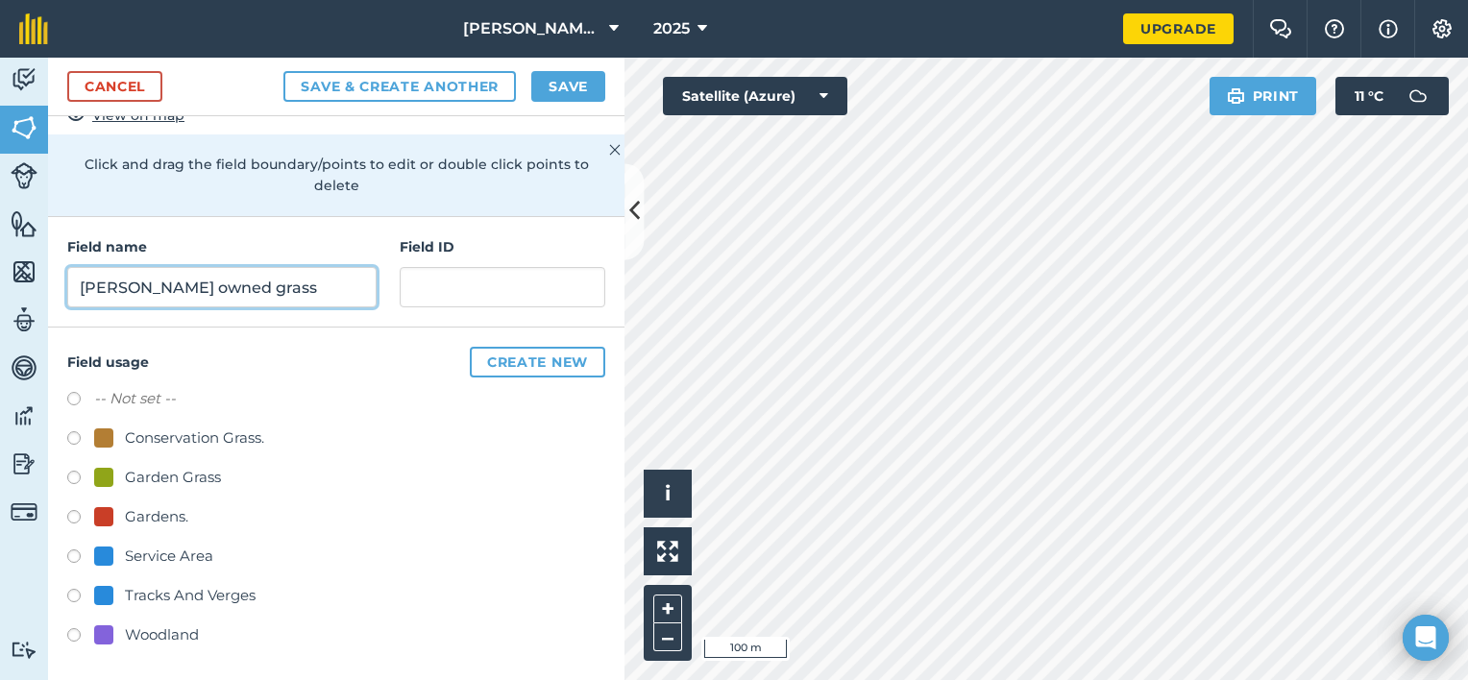
type input "Benthall owned grass"
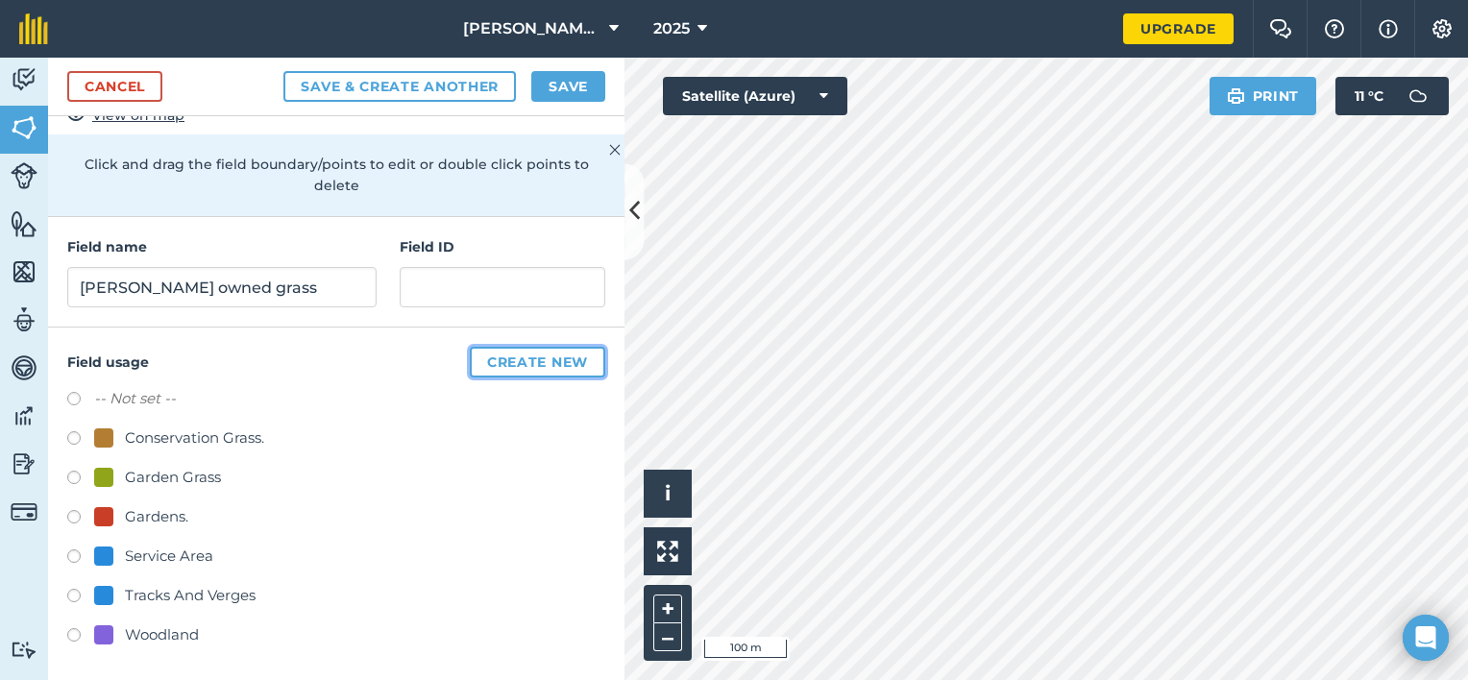
click at [553, 352] on button "Create new" at bounding box center [537, 362] width 135 height 31
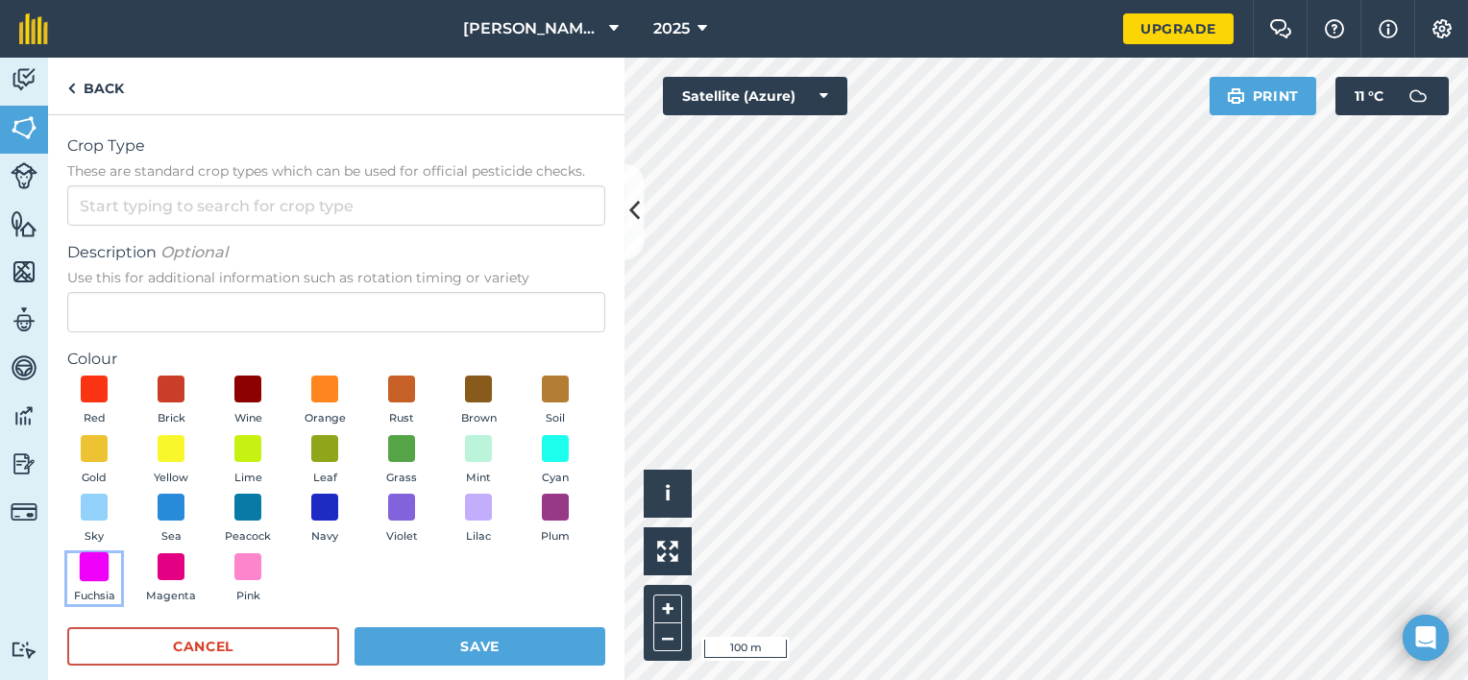
click at [110, 561] on span at bounding box center [95, 566] width 30 height 30
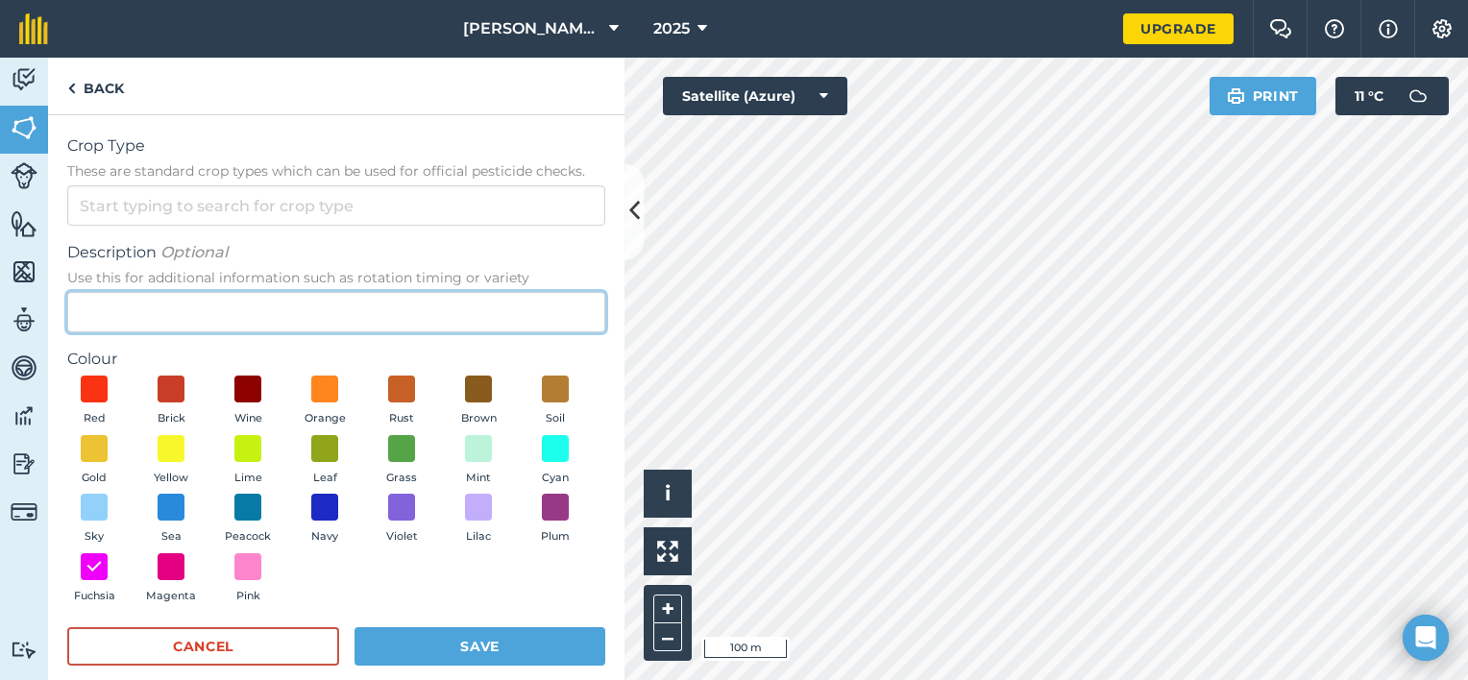
click at [233, 292] on input "Description Optional Use this for additional information such as rotation timin…" at bounding box center [336, 312] width 538 height 40
type input "Potential acquisition"
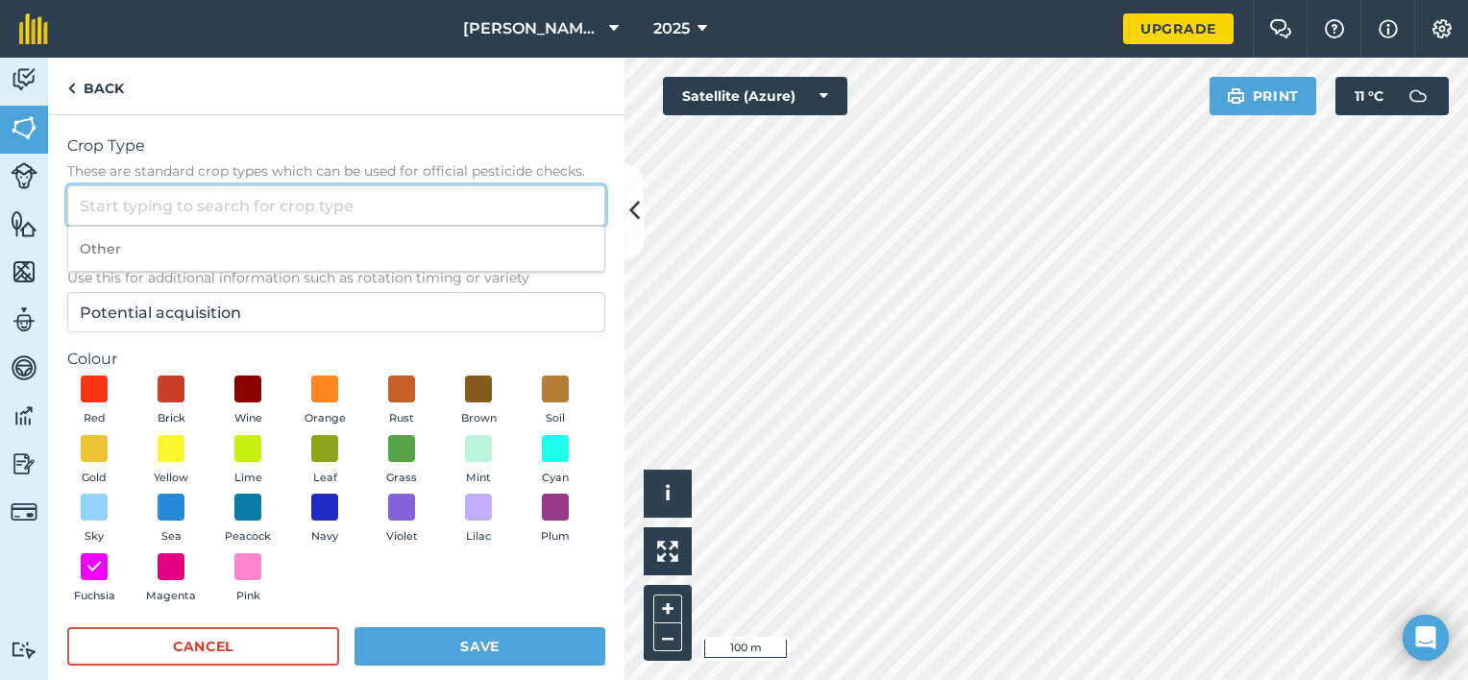
click at [246, 204] on input "Crop Type These are standard crop types which can be used for official pesticid…" at bounding box center [336, 205] width 538 height 40
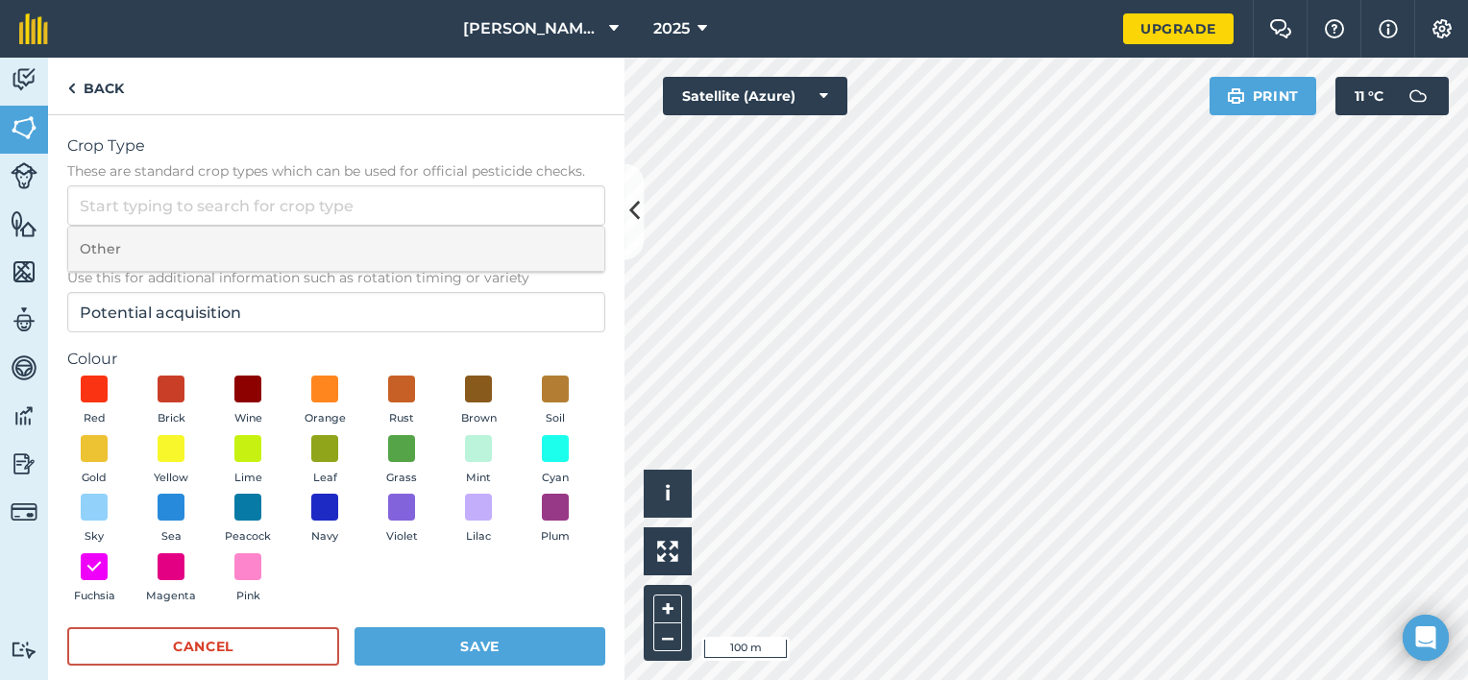
click at [194, 241] on li "Other" at bounding box center [336, 249] width 536 height 45
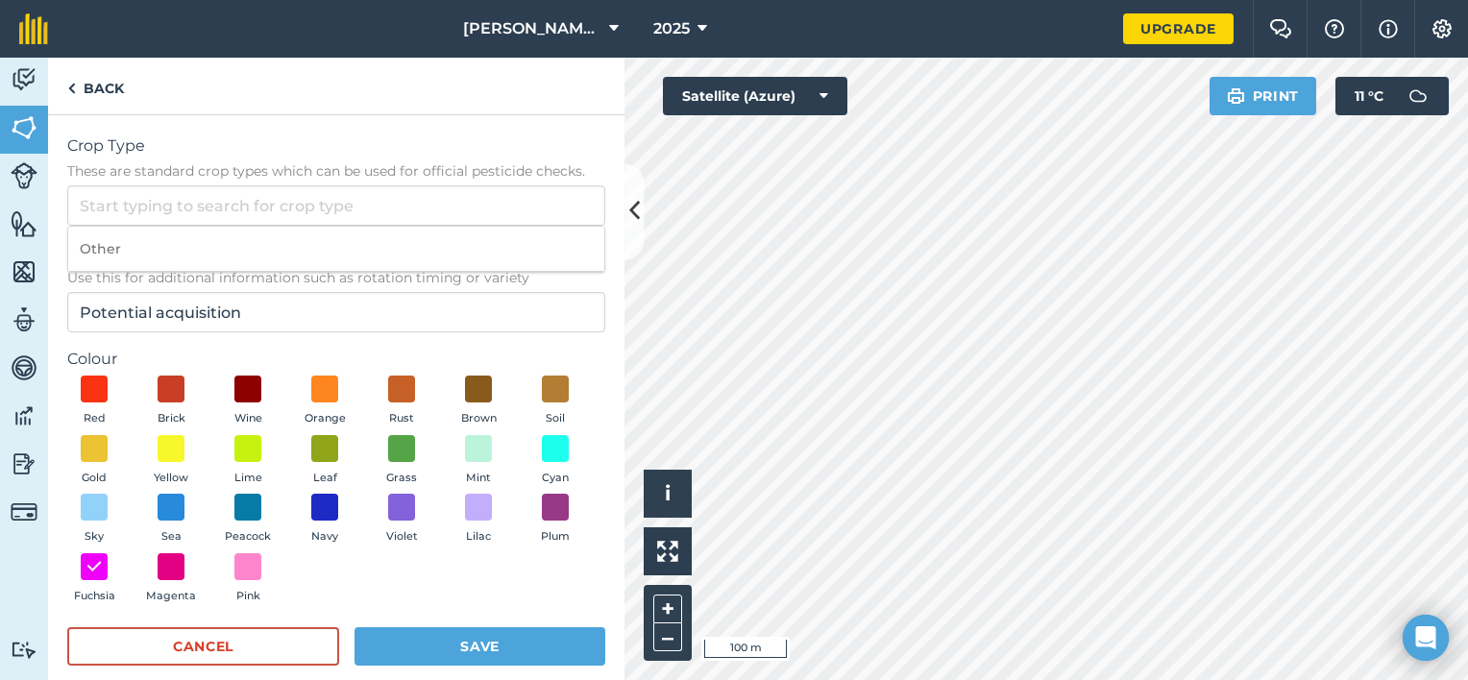
type input "Other"
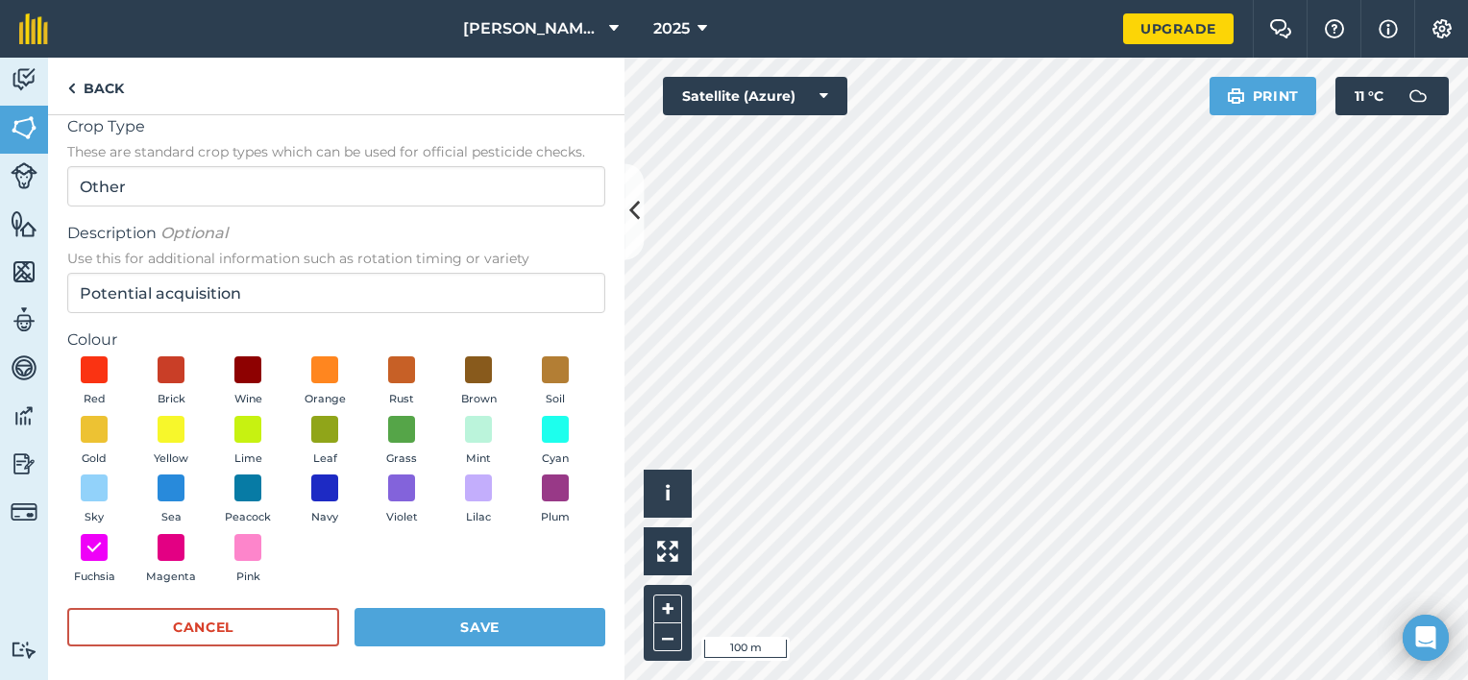
scroll to position [24, 0]
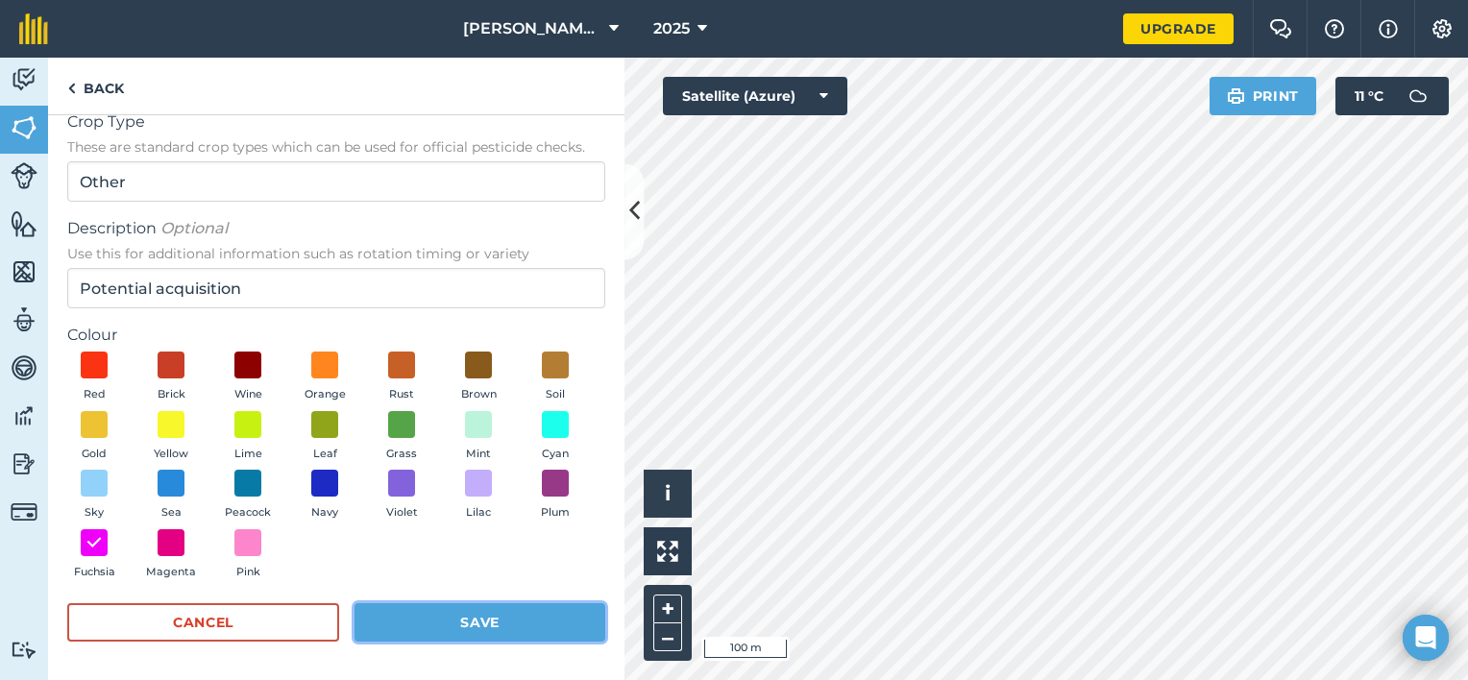
click at [427, 630] on button "Save" at bounding box center [480, 622] width 251 height 38
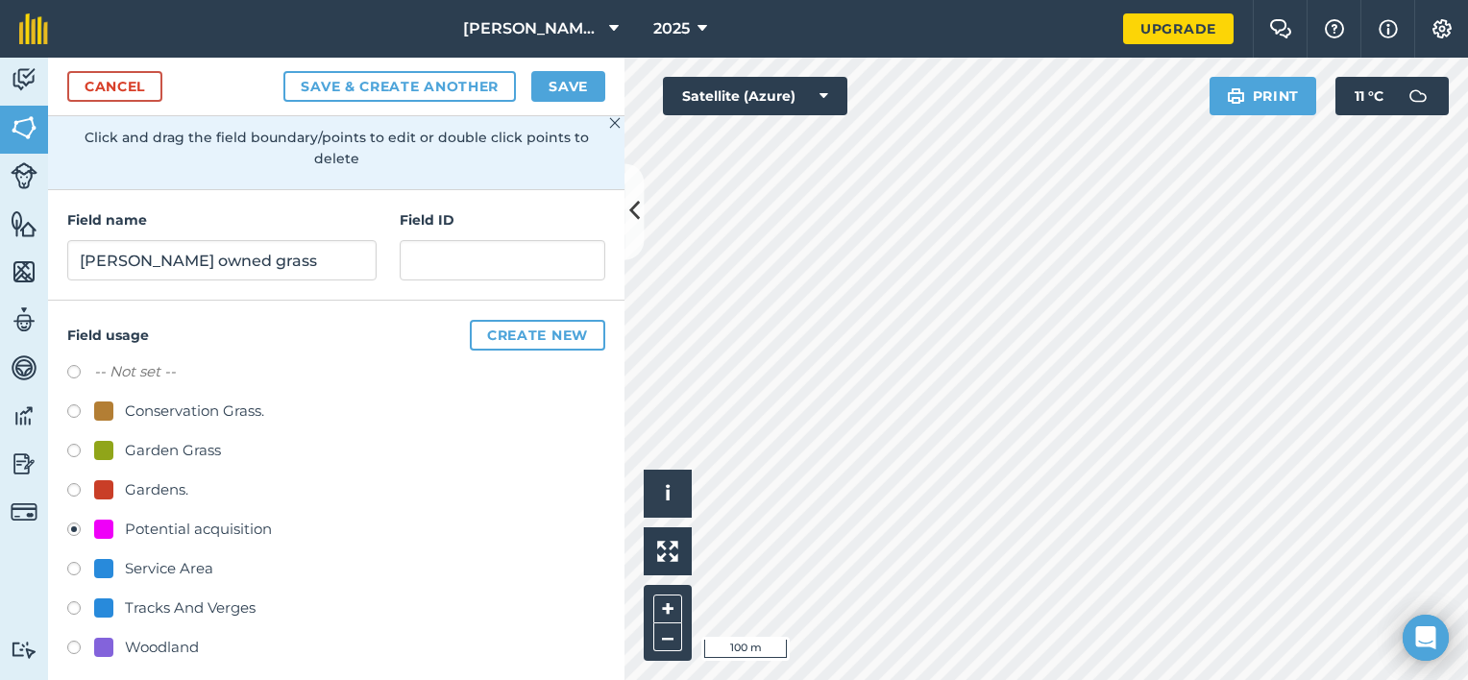
scroll to position [168, 0]
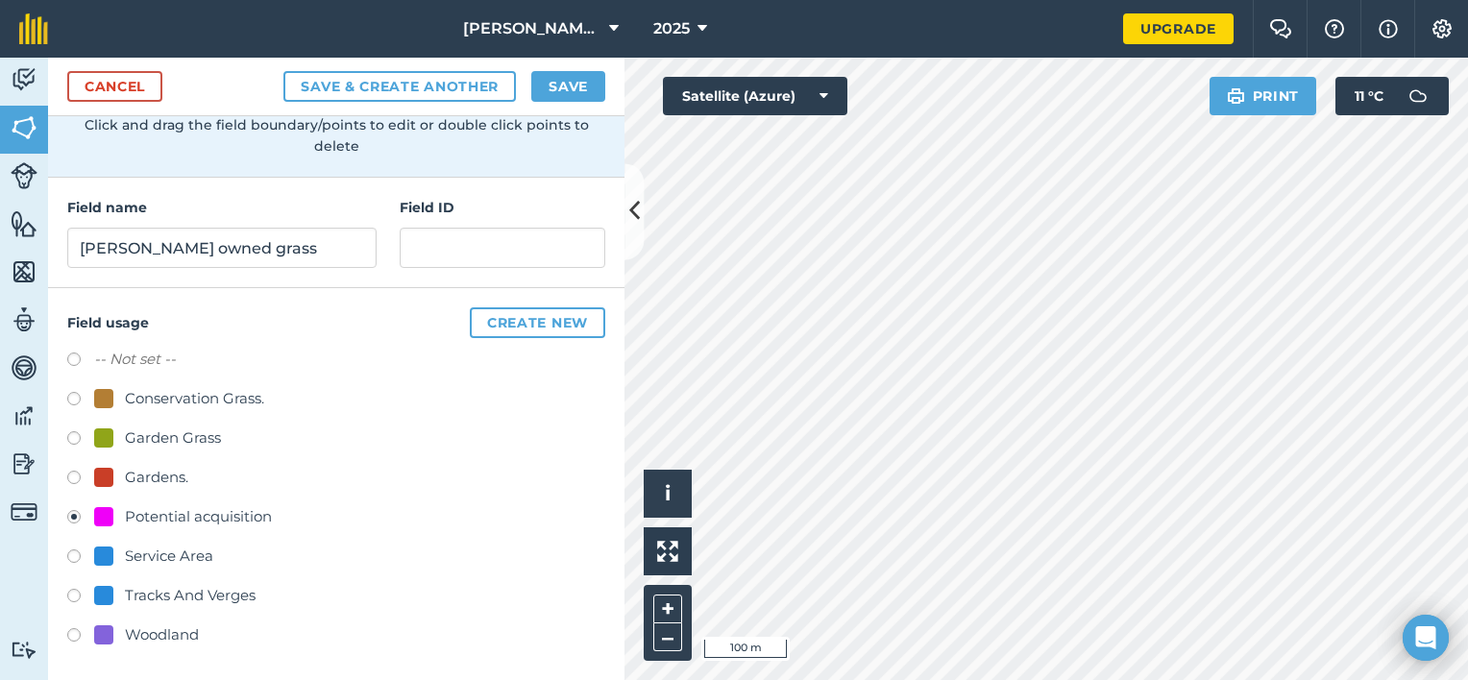
click at [197, 505] on div "Potential acquisition" at bounding box center [198, 516] width 147 height 23
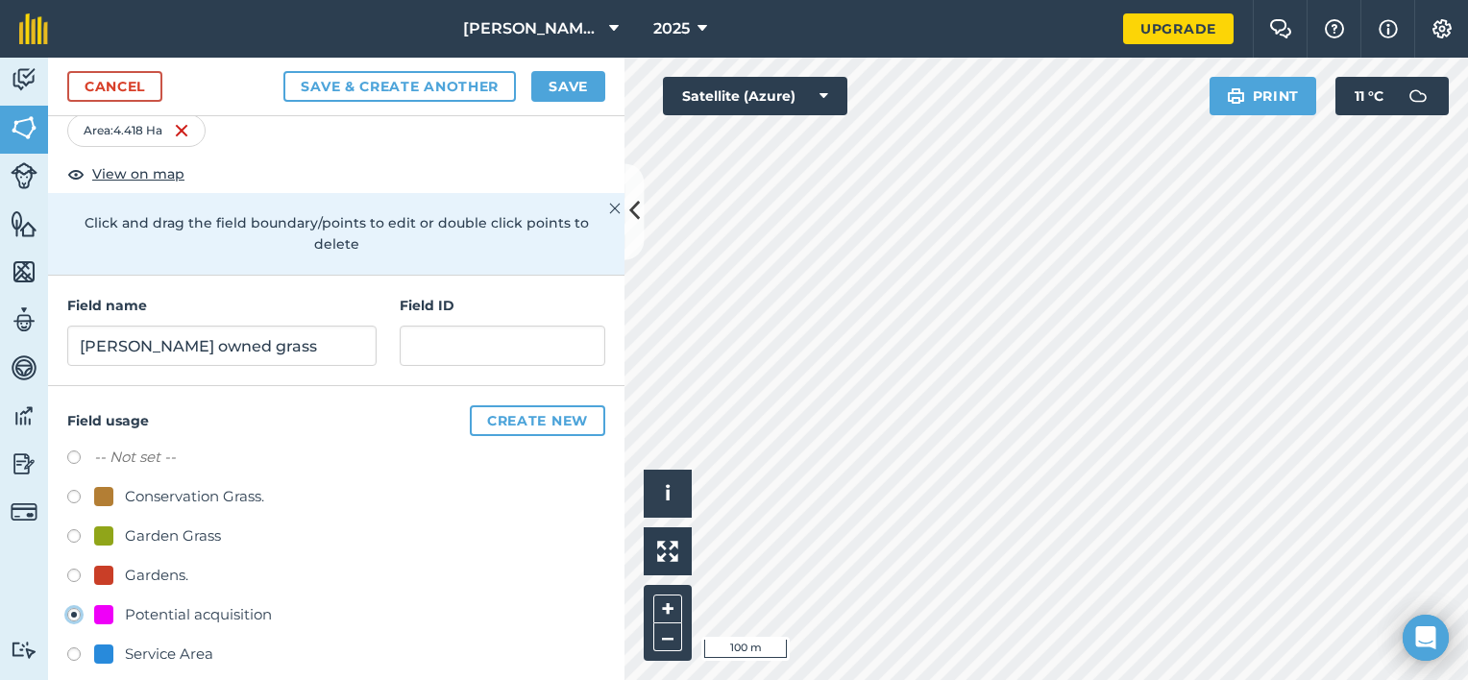
scroll to position [0, 0]
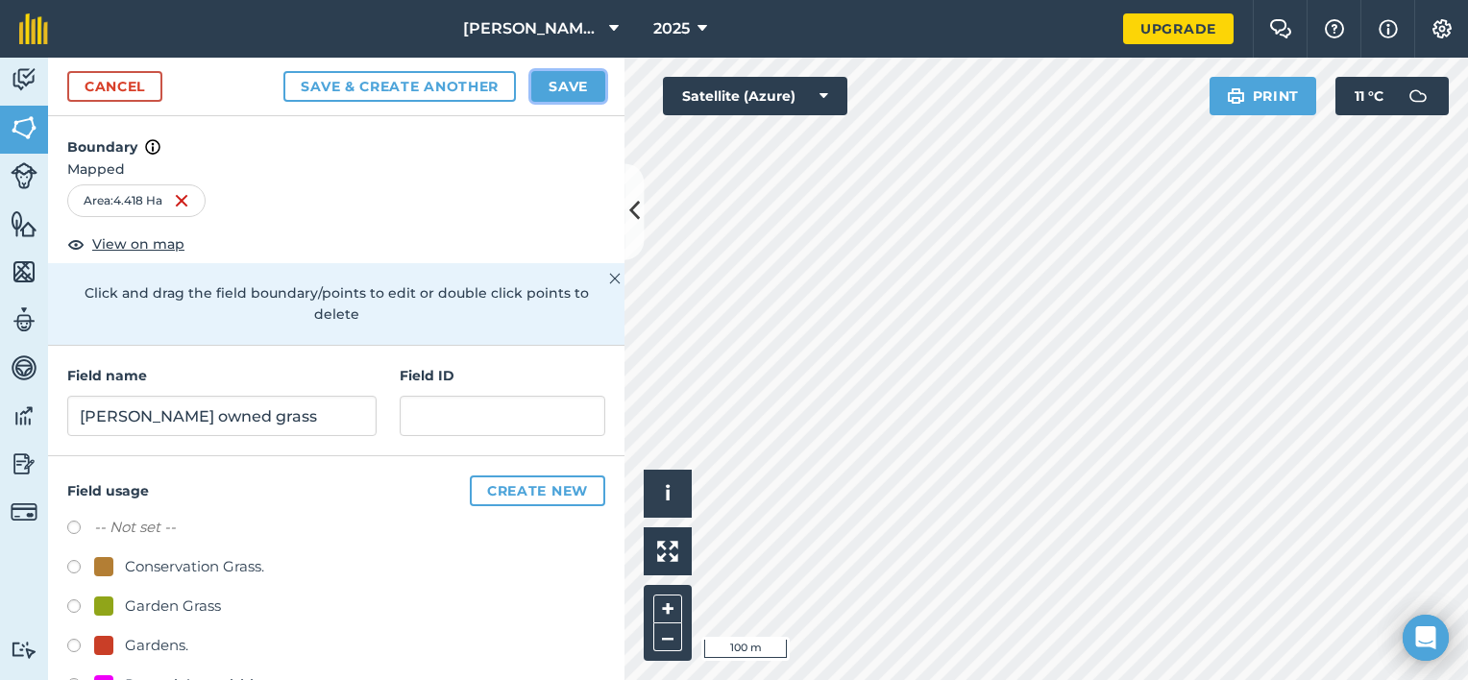
click at [589, 75] on button "Save" at bounding box center [568, 86] width 74 height 31
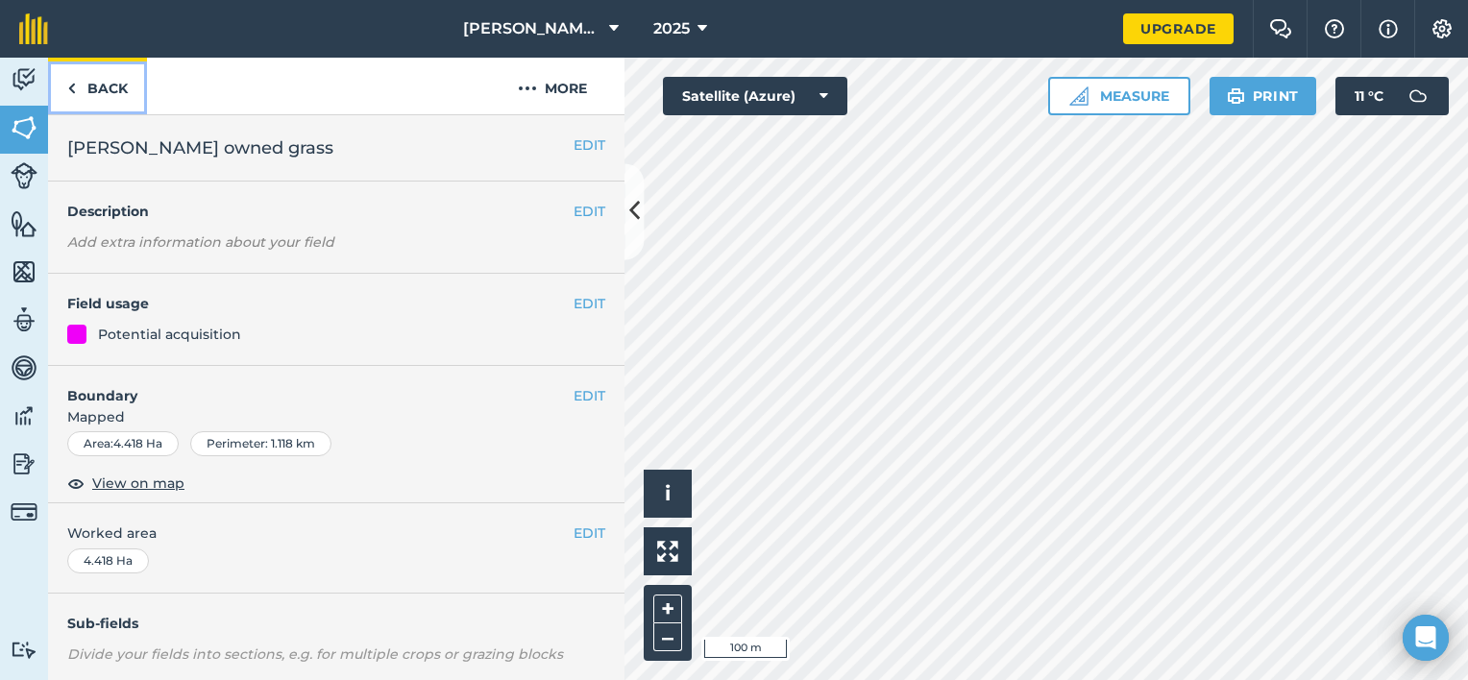
click at [85, 90] on link "Back" at bounding box center [97, 86] width 99 height 57
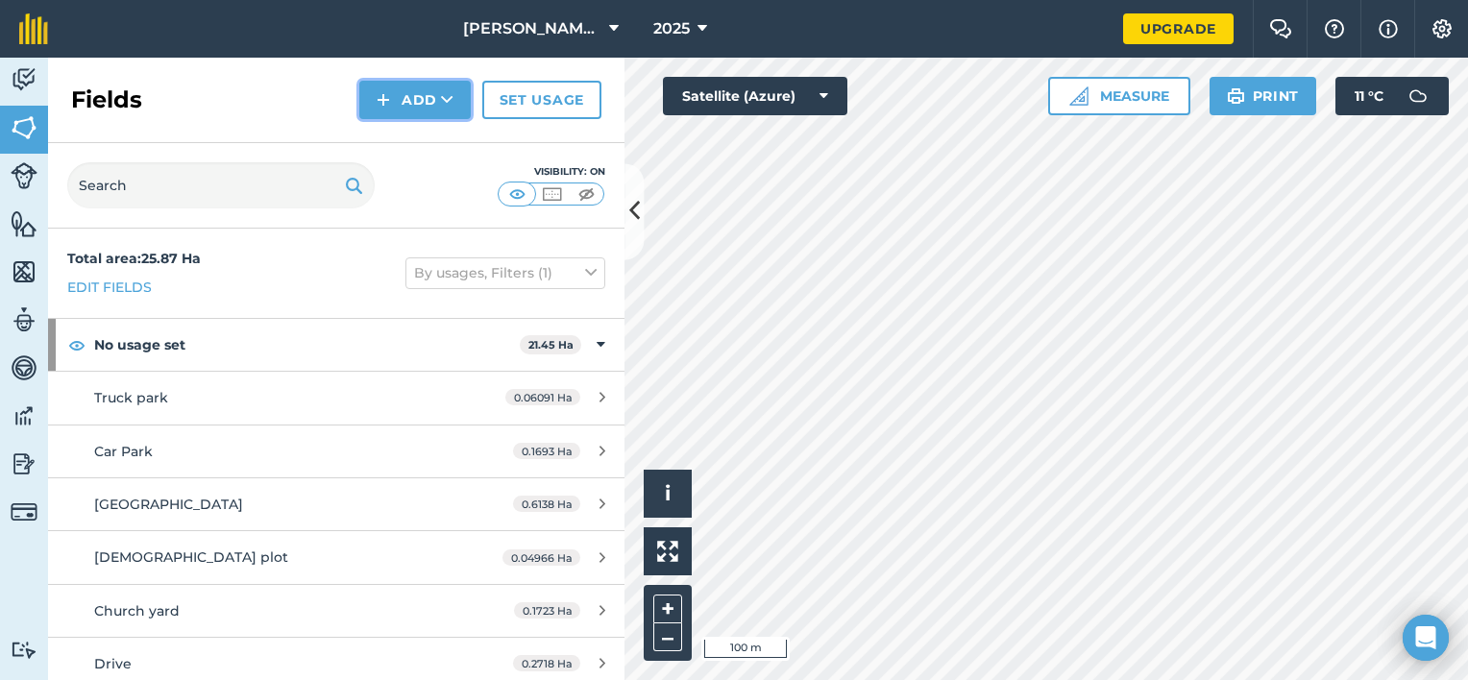
click at [395, 104] on button "Add" at bounding box center [414, 100] width 111 height 38
click at [406, 129] on link "Draw" at bounding box center [415, 143] width 106 height 42
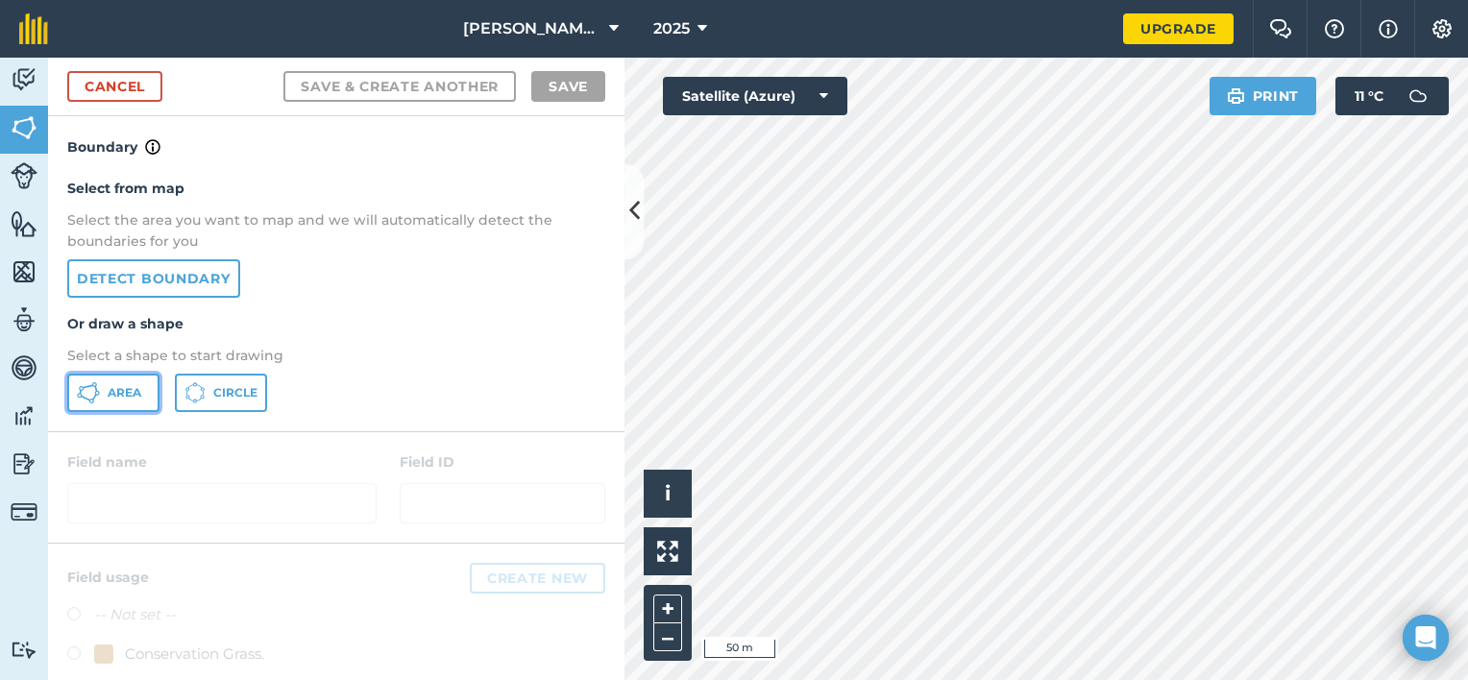
click at [97, 405] on button "Area" at bounding box center [113, 393] width 92 height 38
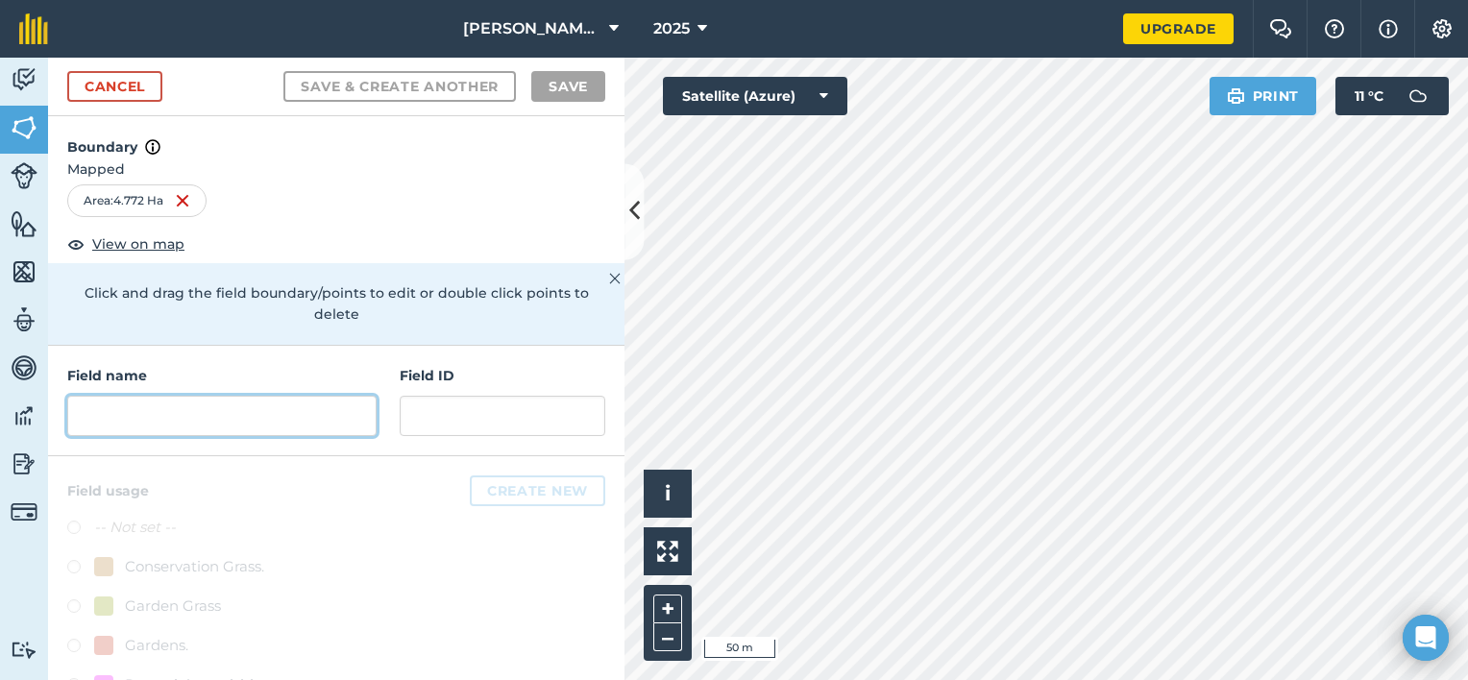
click at [276, 417] on input "text" at bounding box center [221, 416] width 309 height 40
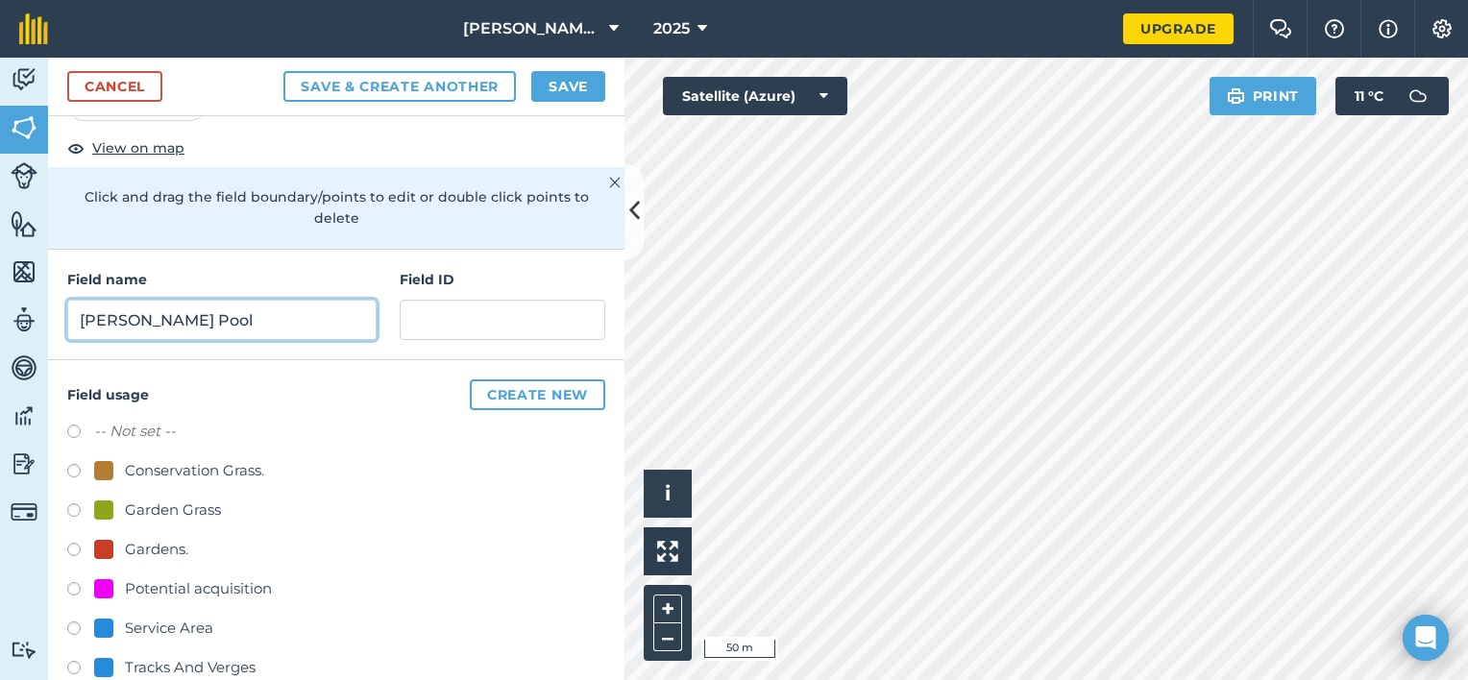
scroll to position [168, 0]
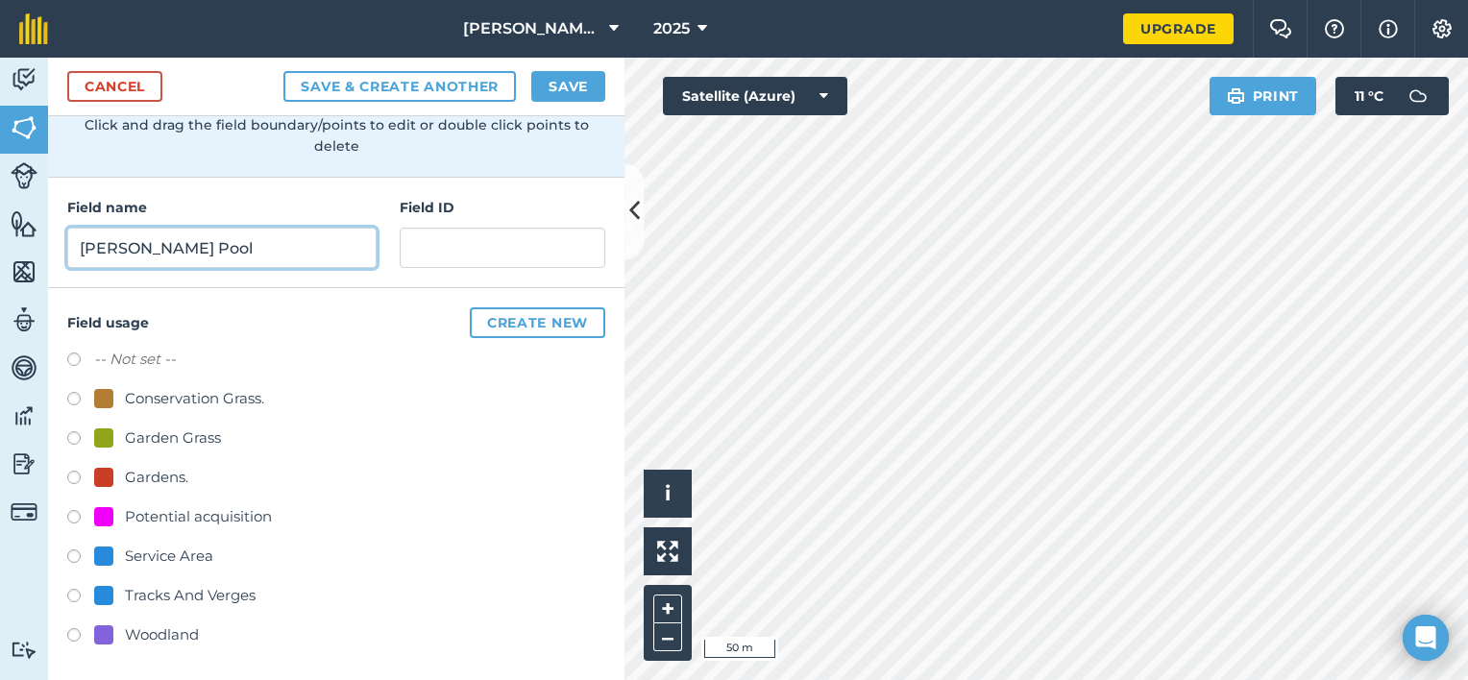
type input "Willey Pool"
click at [83, 517] on label at bounding box center [80, 519] width 27 height 19
radio input "true"
click at [578, 81] on button "Save" at bounding box center [568, 86] width 74 height 31
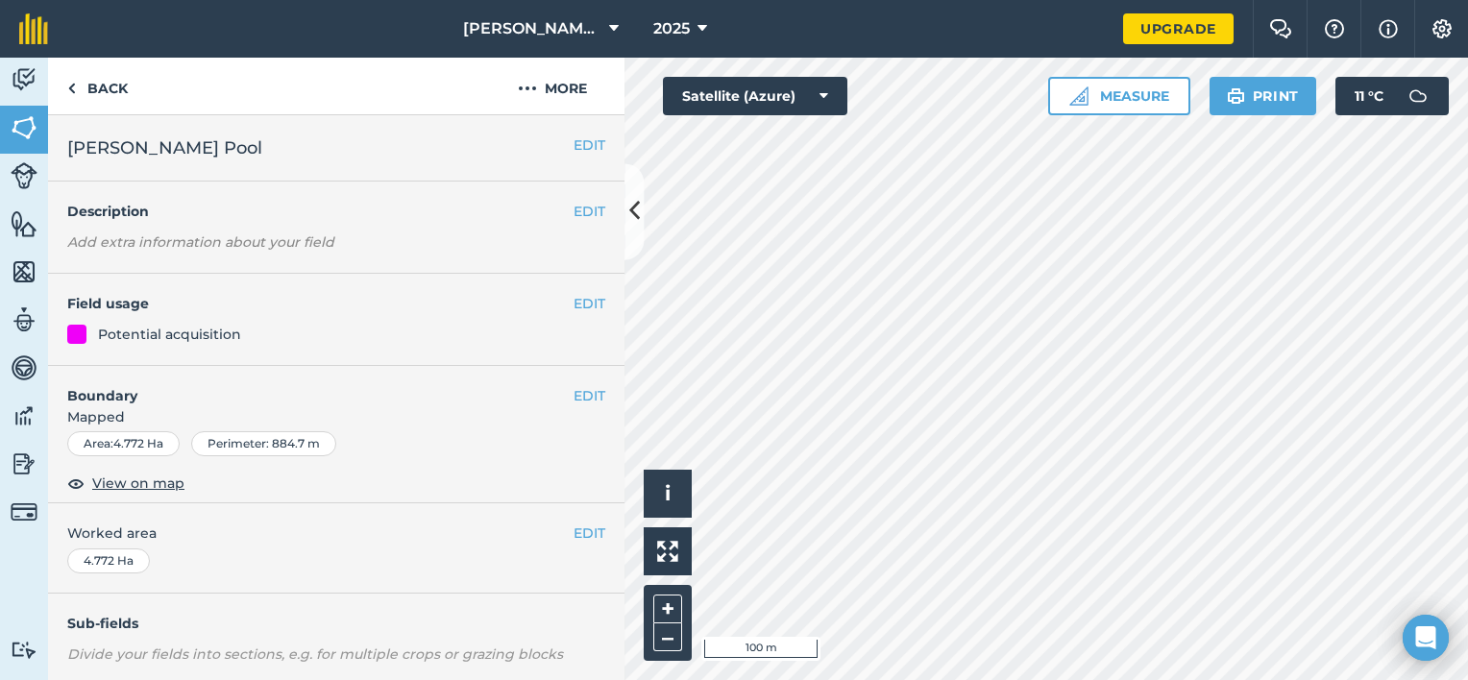
click at [577, 296] on div "Activity Fields Livestock Features Maps Team Vehicles Data Reporting Billing Tu…" at bounding box center [734, 369] width 1468 height 623
click at [118, 96] on link "Back" at bounding box center [97, 86] width 99 height 57
click at [84, 99] on link "Back" at bounding box center [97, 86] width 99 height 57
click at [94, 85] on link "Back" at bounding box center [97, 86] width 99 height 57
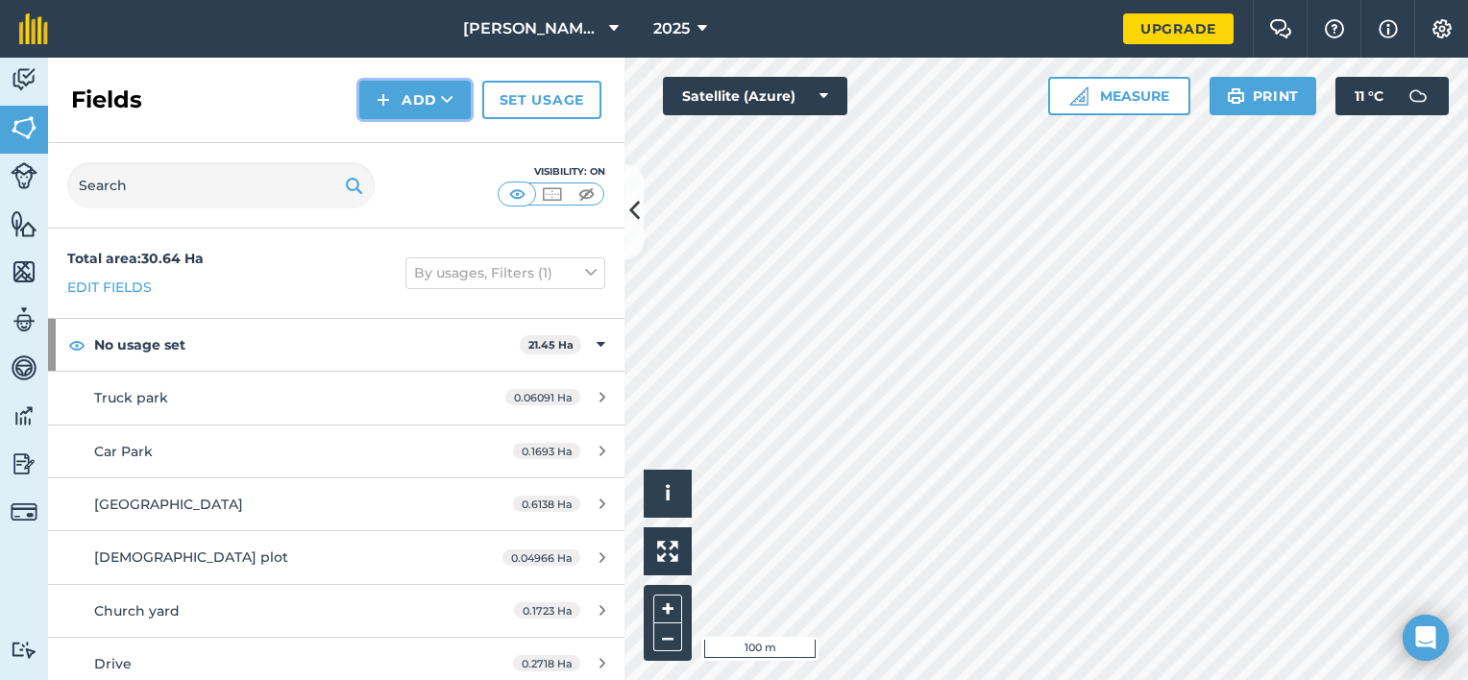
click at [442, 88] on button "Add" at bounding box center [414, 100] width 111 height 38
click at [389, 139] on link "Draw" at bounding box center [415, 143] width 106 height 42
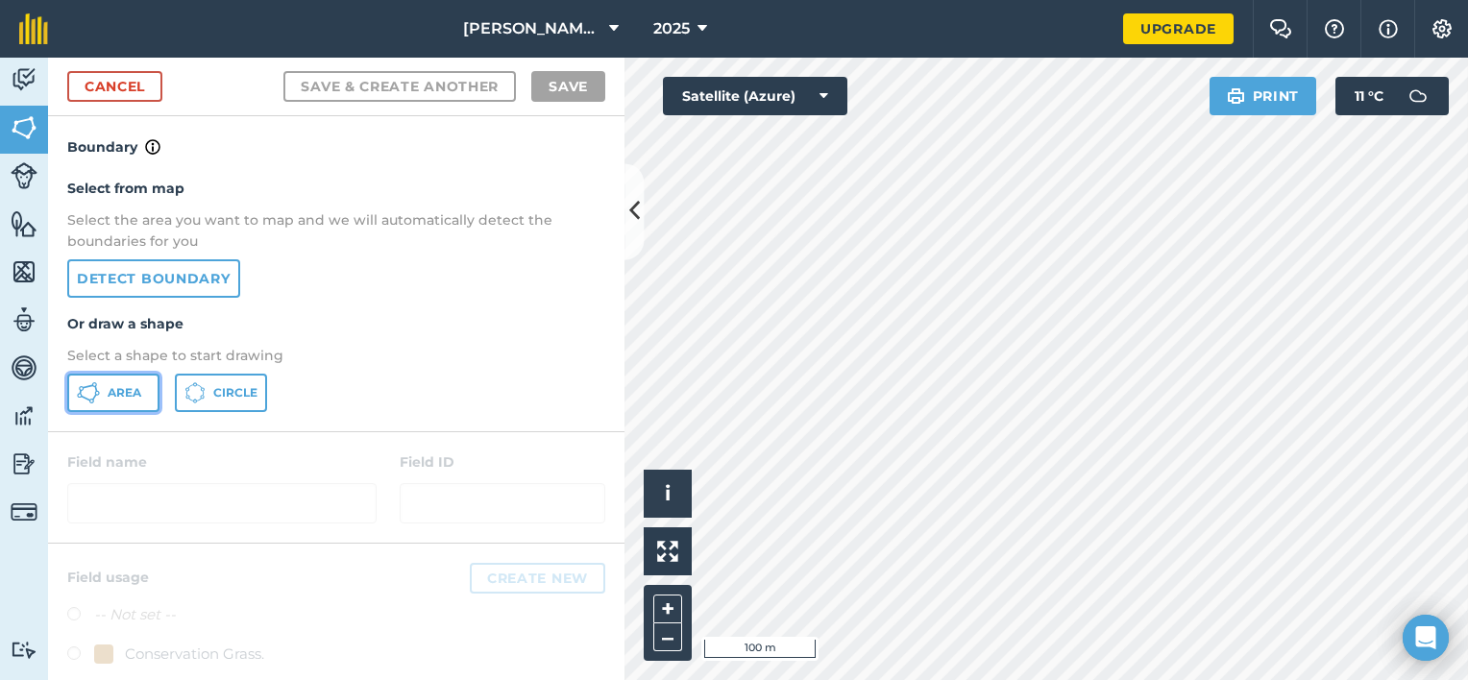
click at [87, 388] on icon at bounding box center [88, 392] width 23 height 23
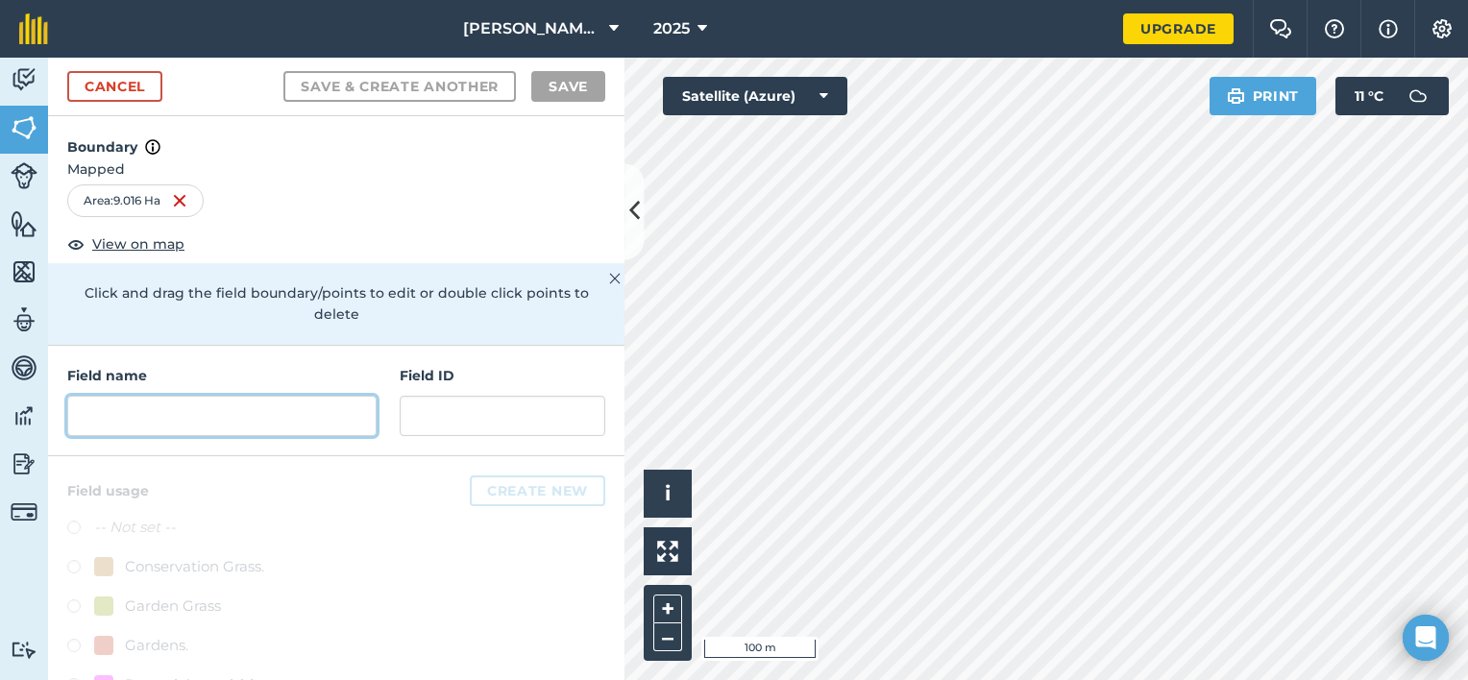
click at [127, 416] on input "text" at bounding box center [221, 416] width 309 height 40
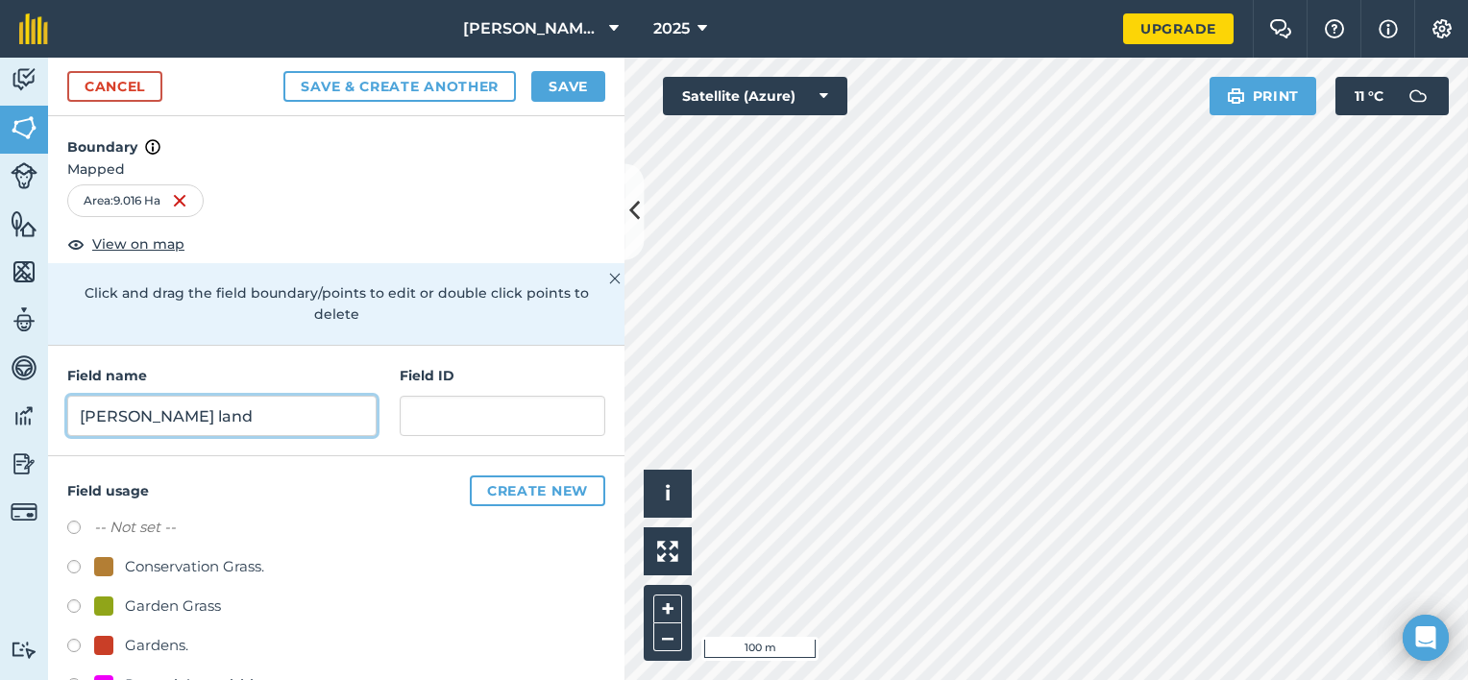
type input "Ian Morris's land"
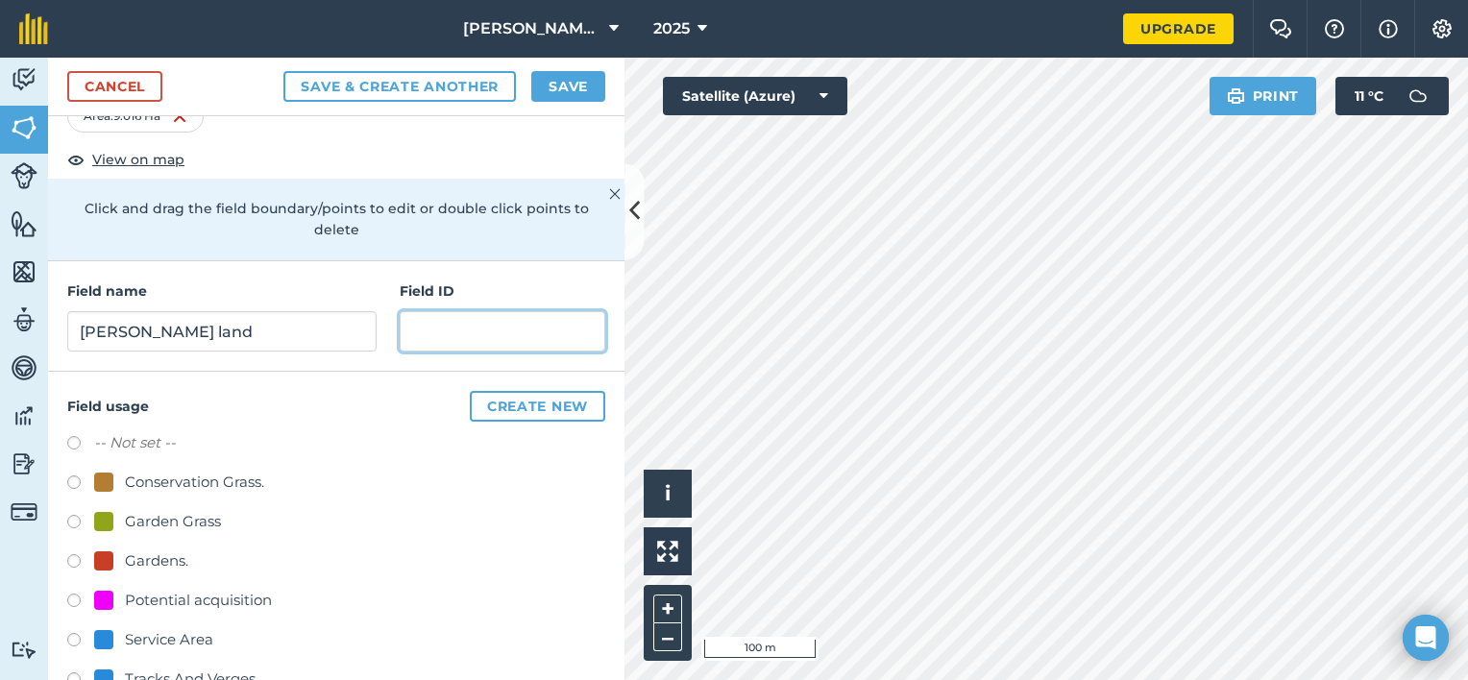
scroll to position [168, 0]
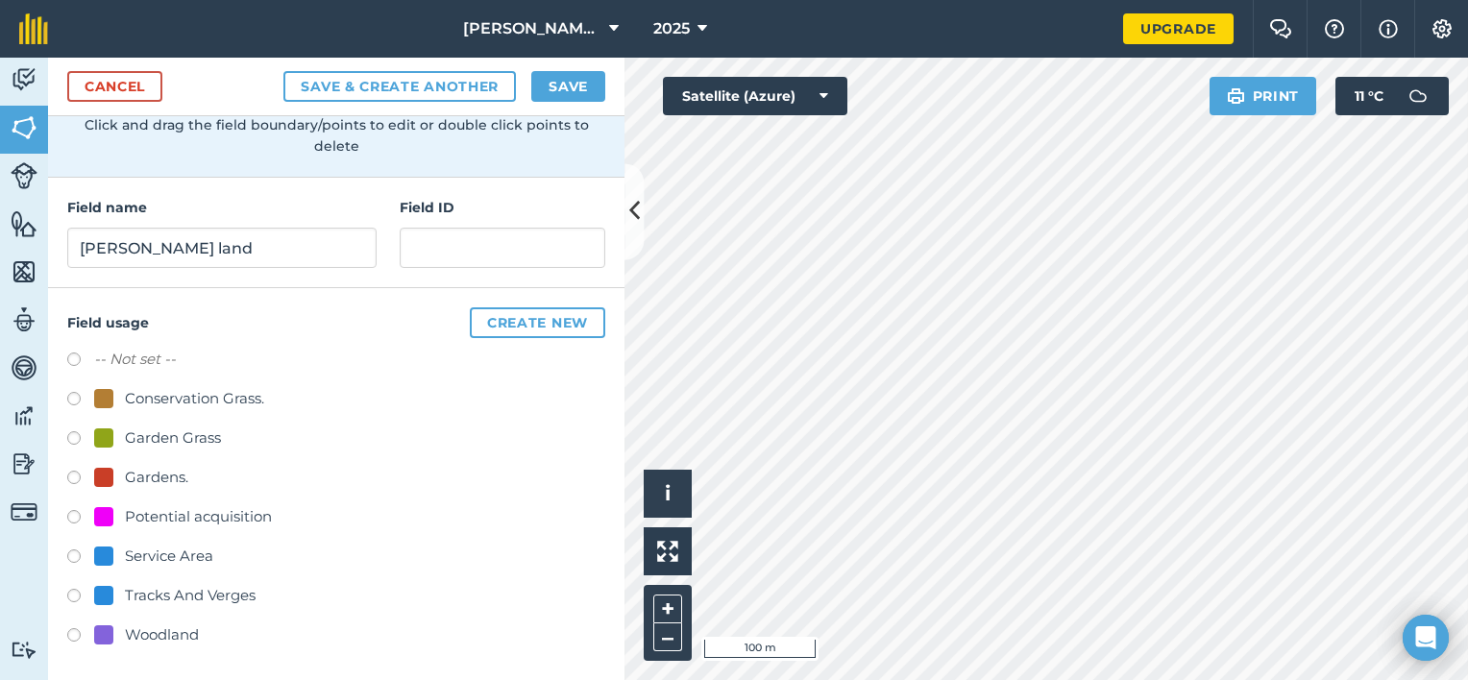
click at [82, 511] on label at bounding box center [80, 519] width 27 height 19
radio input "true"
click at [579, 94] on button "Save" at bounding box center [568, 86] width 74 height 31
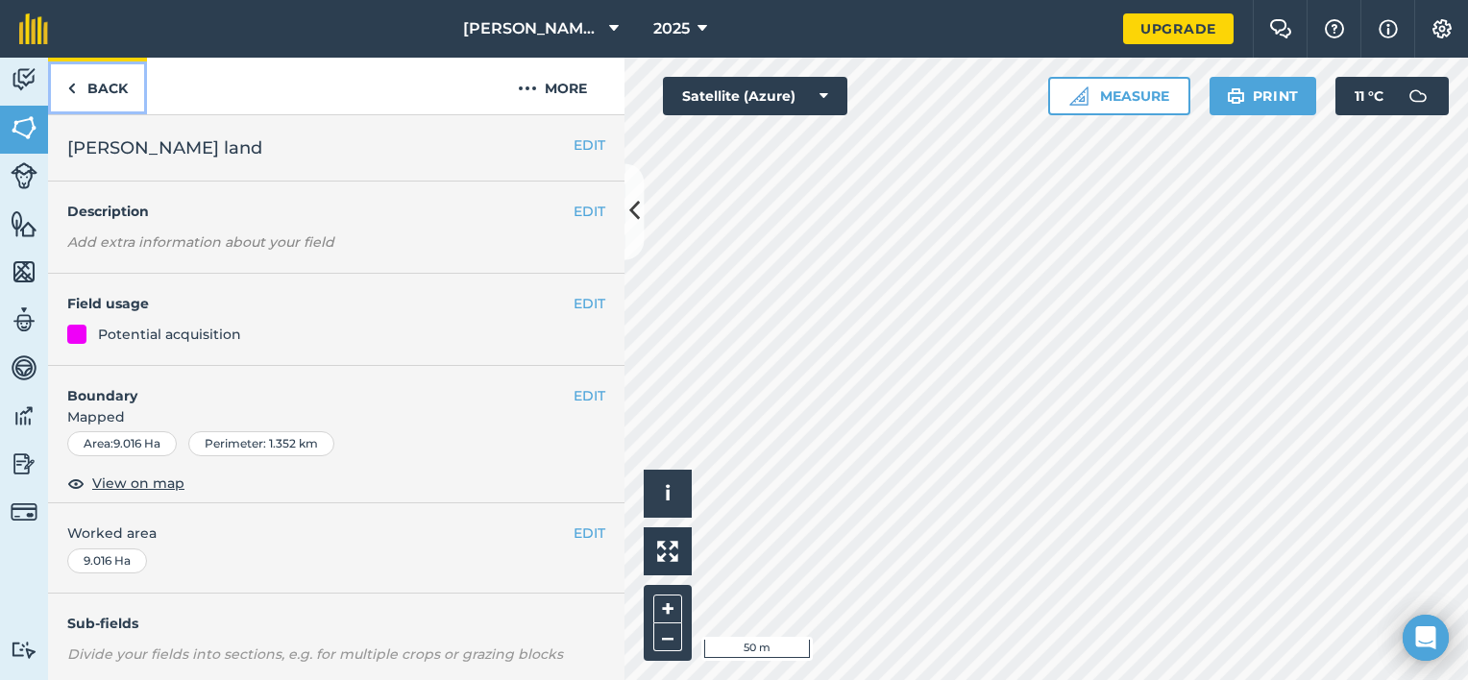
click at [83, 96] on link "Back" at bounding box center [97, 86] width 99 height 57
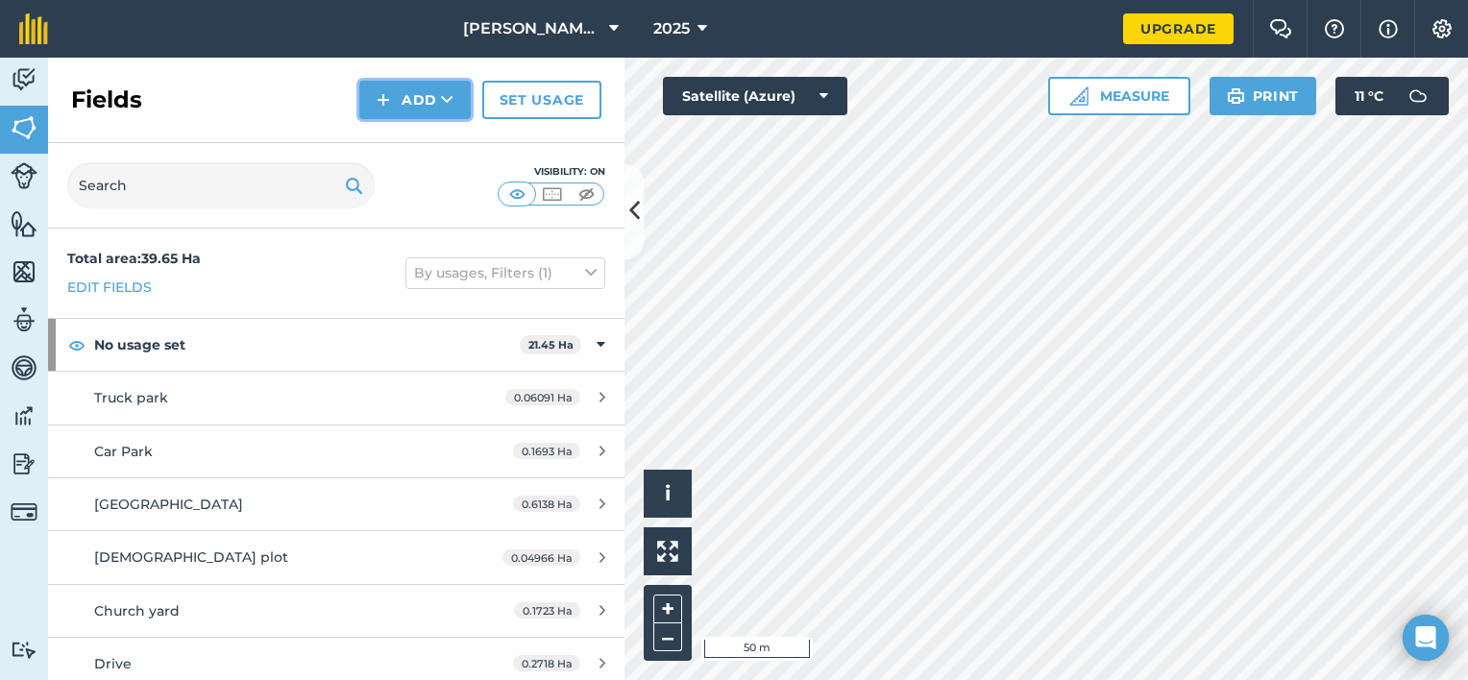
click at [395, 88] on button "Add" at bounding box center [414, 100] width 111 height 38
click at [441, 90] on button "Add" at bounding box center [414, 100] width 111 height 38
click at [421, 123] on link "Draw" at bounding box center [415, 143] width 106 height 42
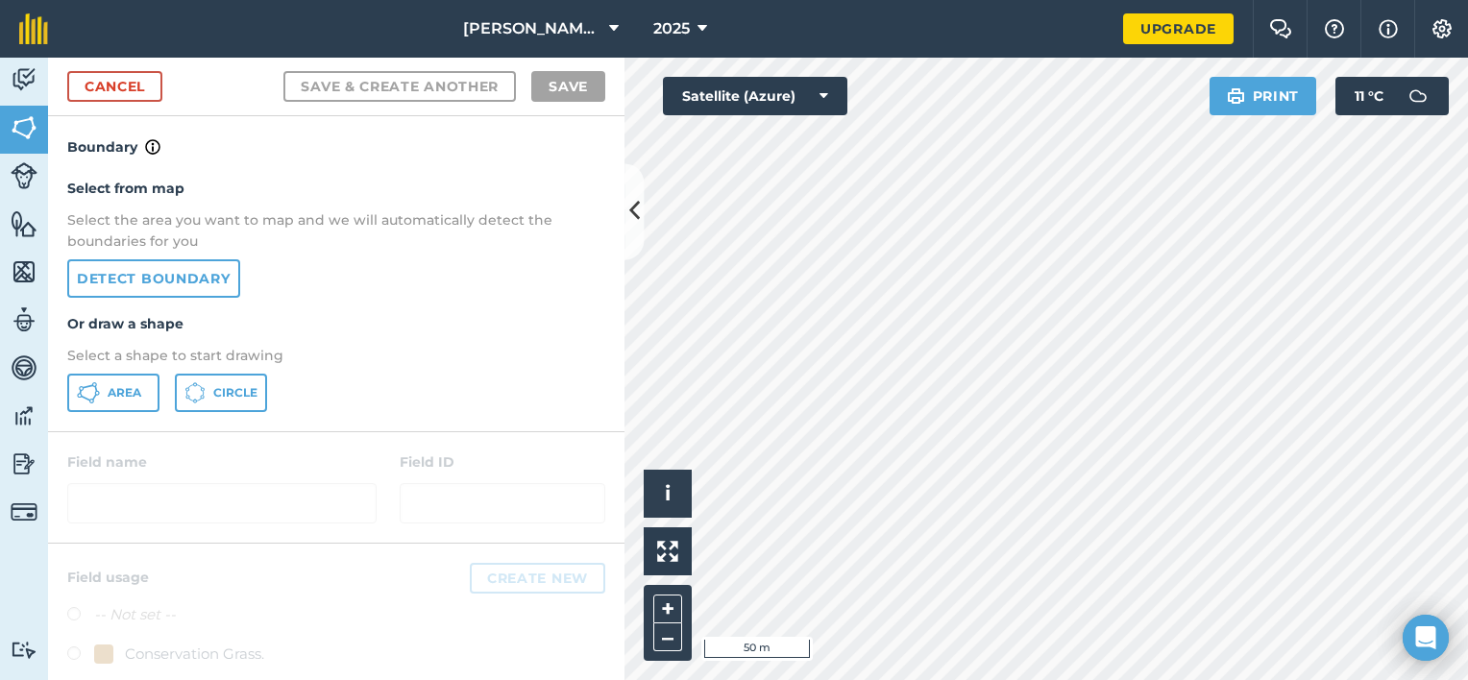
click at [90, 454] on div at bounding box center [336, 487] width 576 height 110
click at [102, 402] on button "Area" at bounding box center [113, 393] width 92 height 38
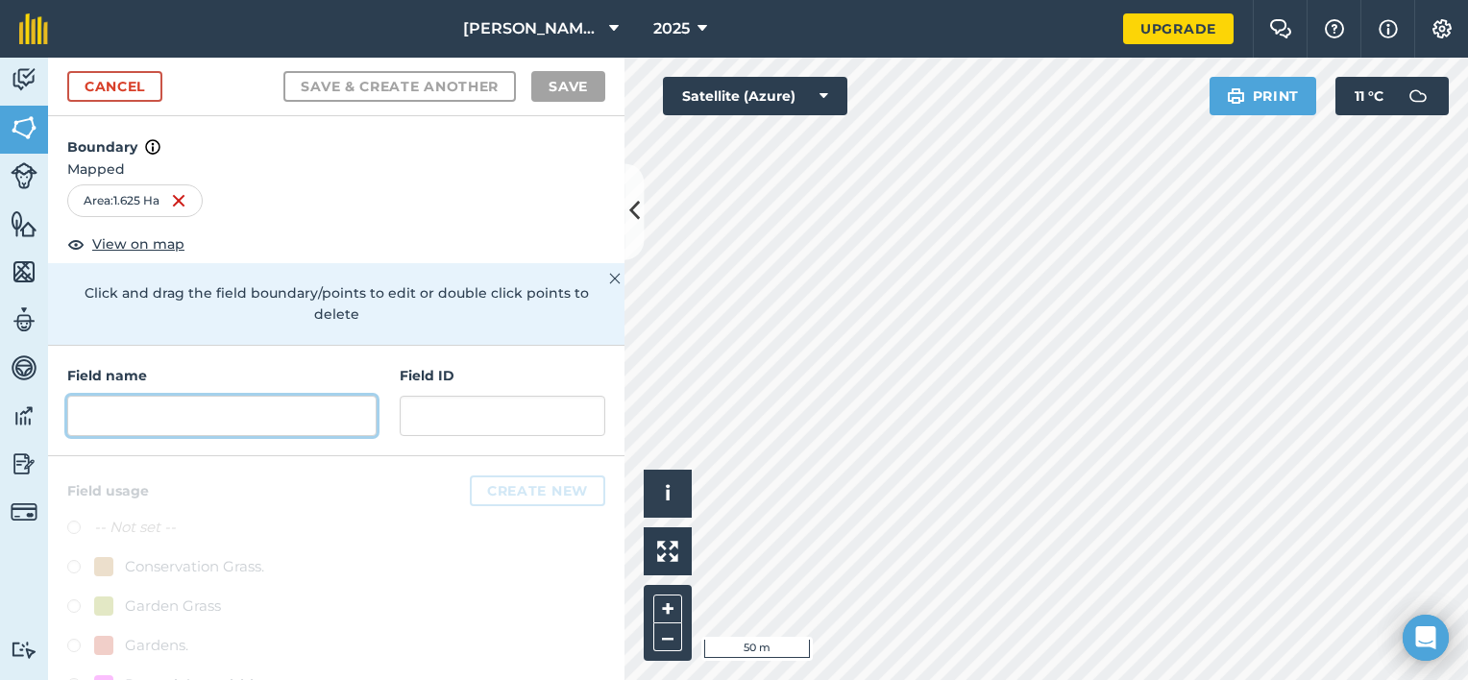
click at [141, 416] on input "text" at bounding box center [221, 416] width 309 height 40
type input "h"
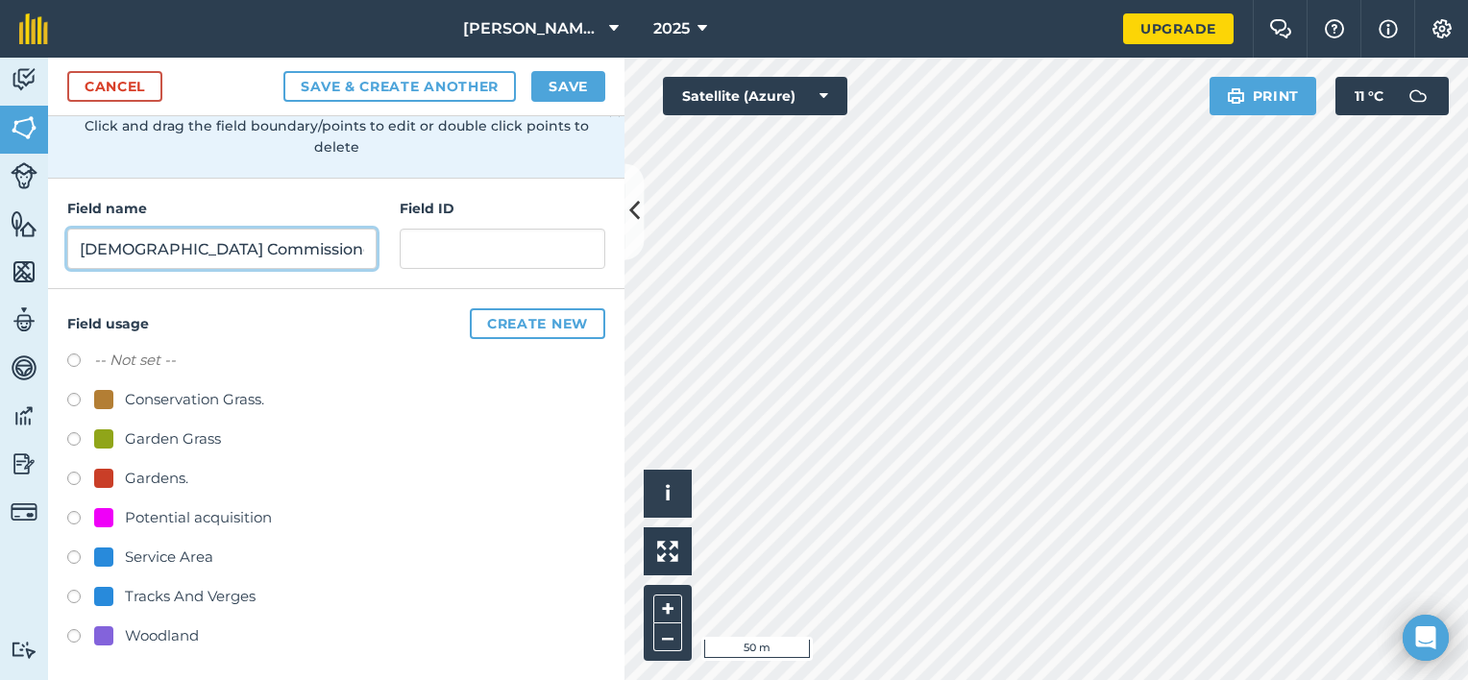
scroll to position [168, 0]
type input "Church Commissioners field"
click at [77, 513] on label at bounding box center [80, 519] width 27 height 19
radio input "true"
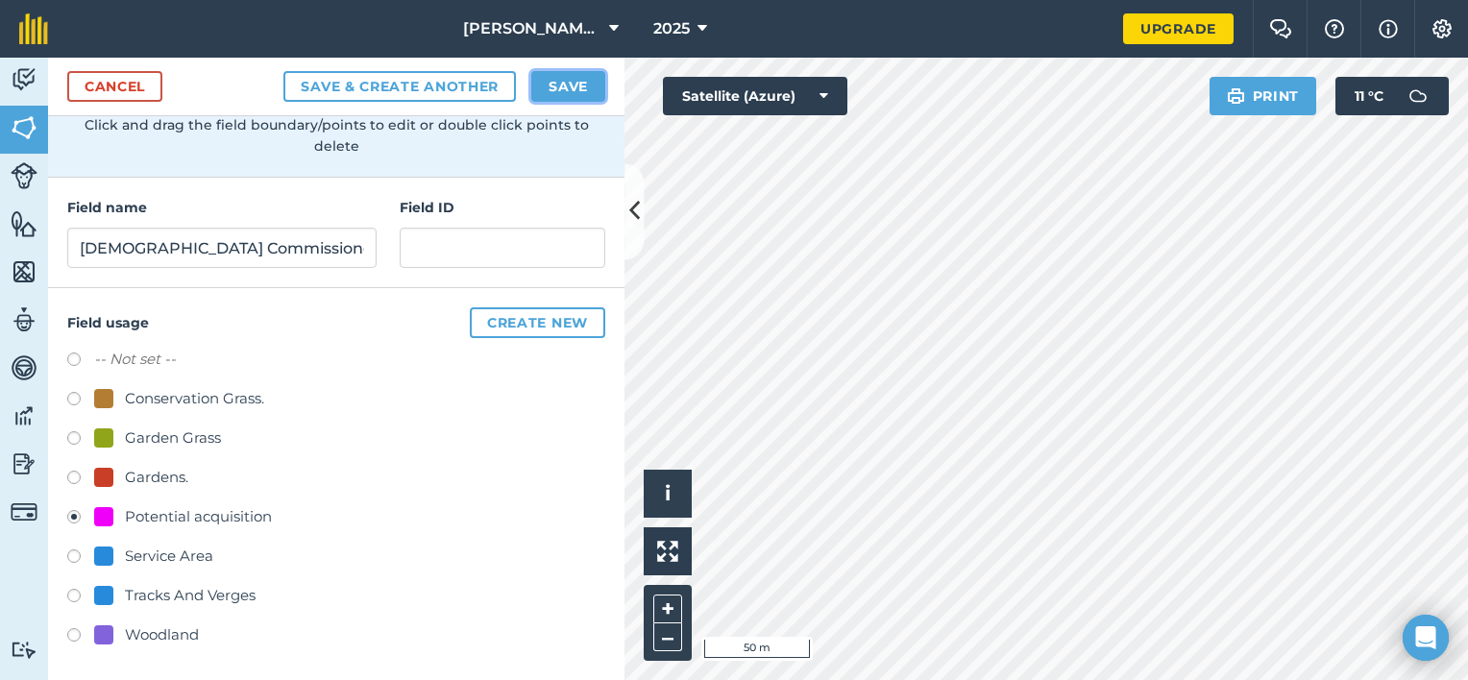
click at [565, 90] on button "Save" at bounding box center [568, 86] width 74 height 31
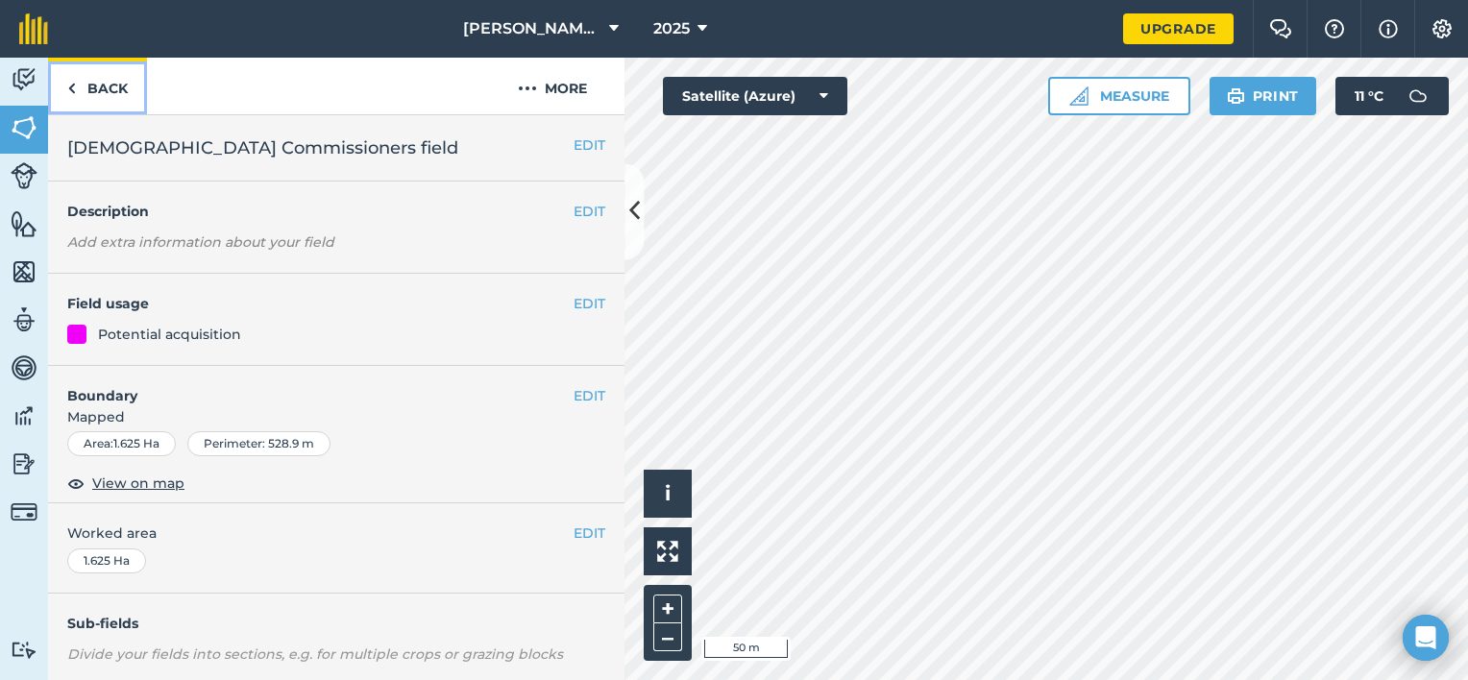
click at [108, 91] on link "Back" at bounding box center [97, 86] width 99 height 57
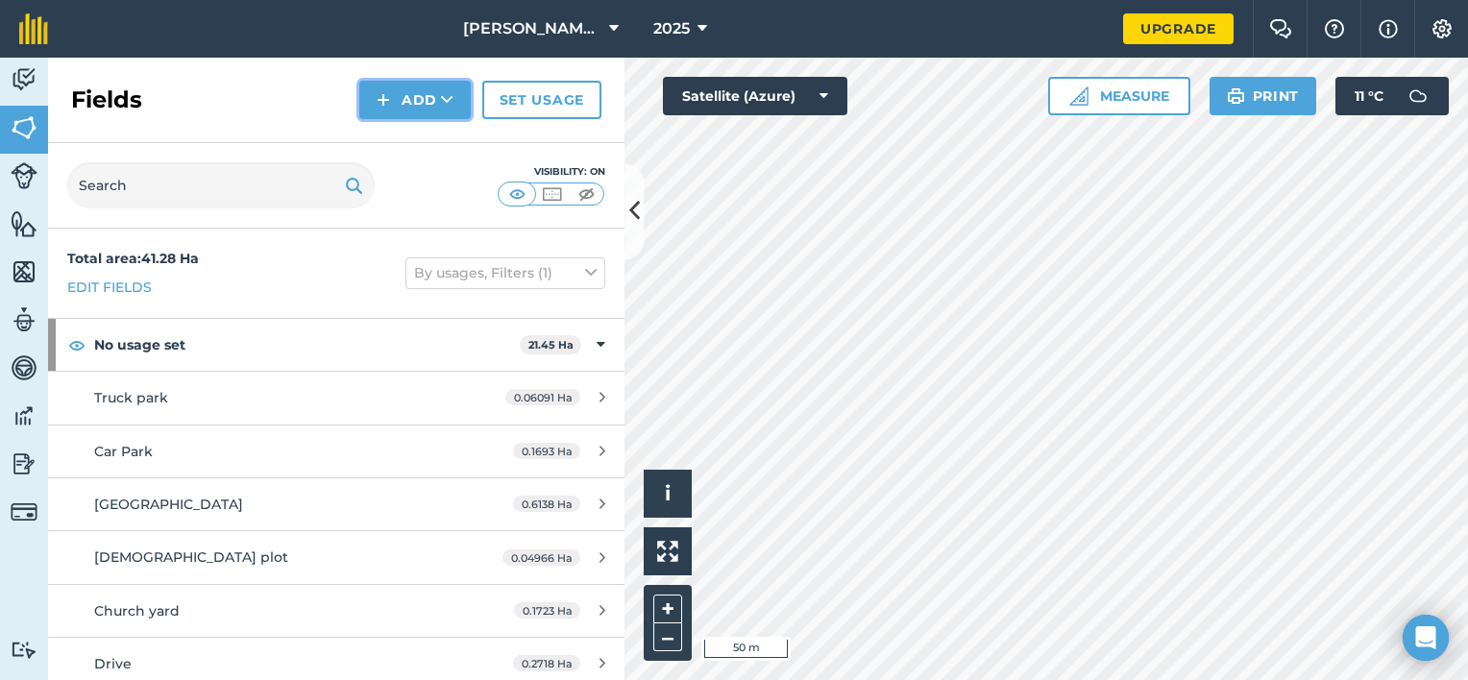
click at [381, 96] on img at bounding box center [383, 99] width 13 height 23
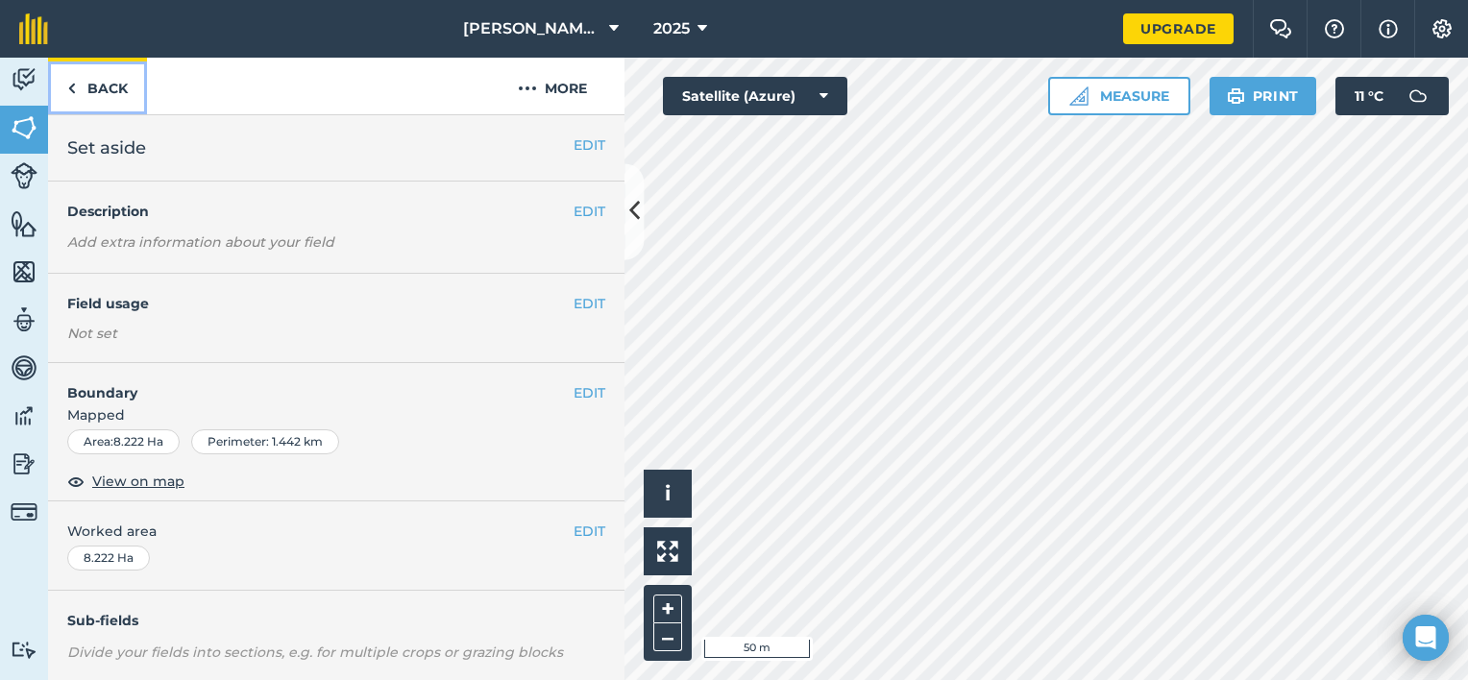
click at [80, 82] on link "Back" at bounding box center [97, 86] width 99 height 57
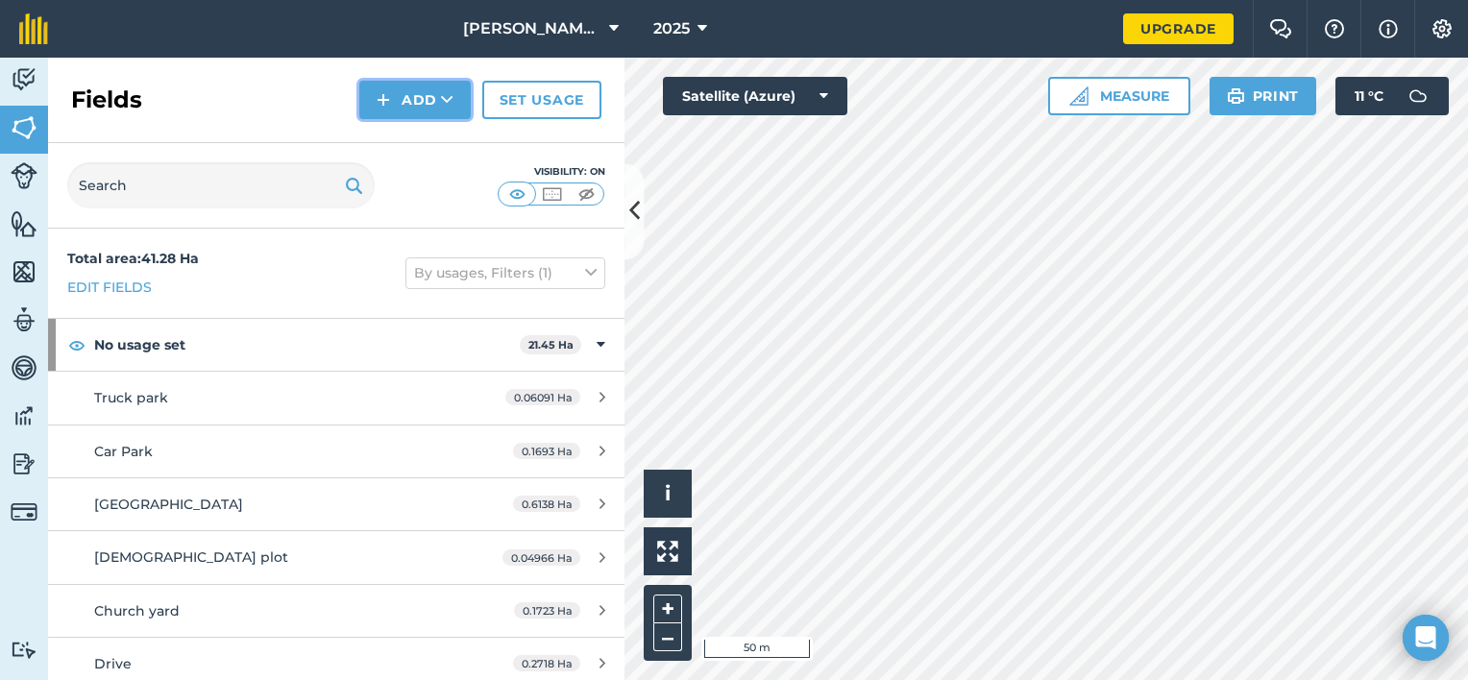
click at [467, 100] on button "Add" at bounding box center [414, 100] width 111 height 38
click at [439, 129] on link "Draw" at bounding box center [415, 143] width 106 height 42
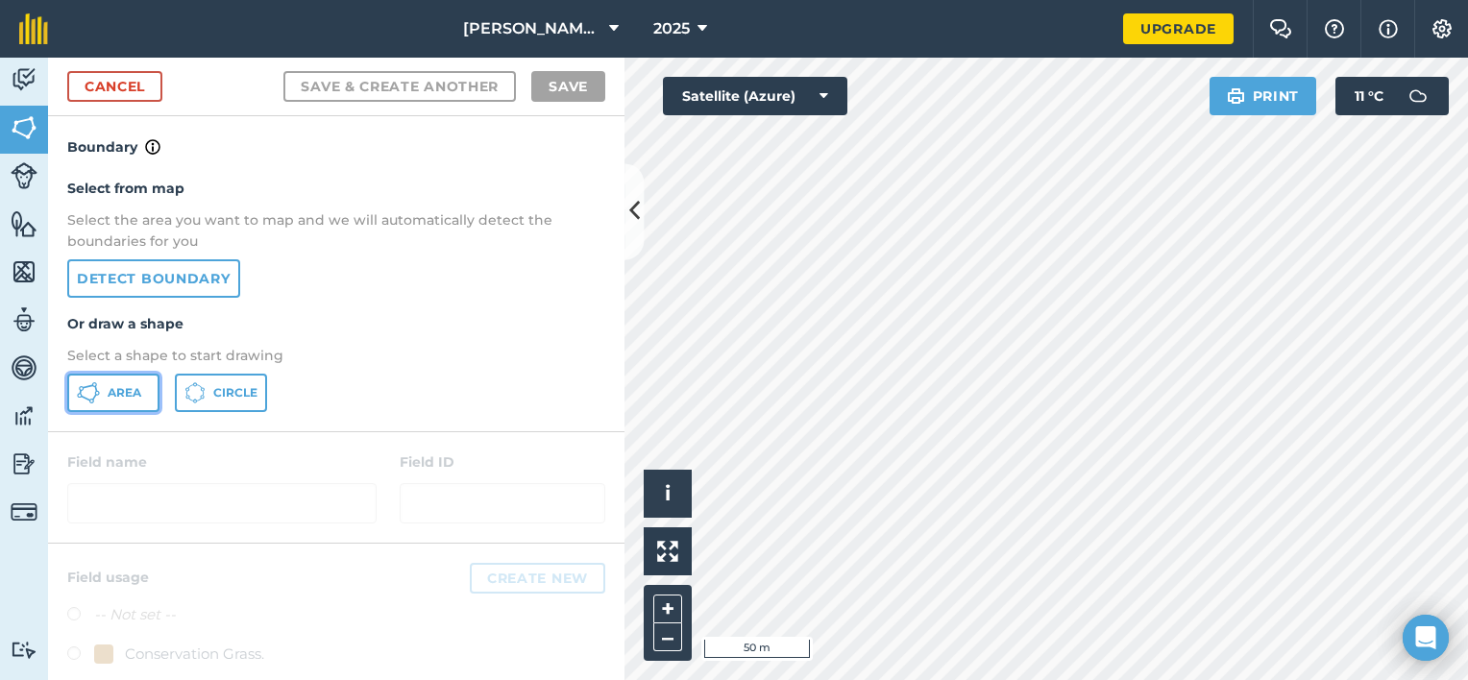
click at [94, 393] on icon at bounding box center [88, 392] width 23 height 23
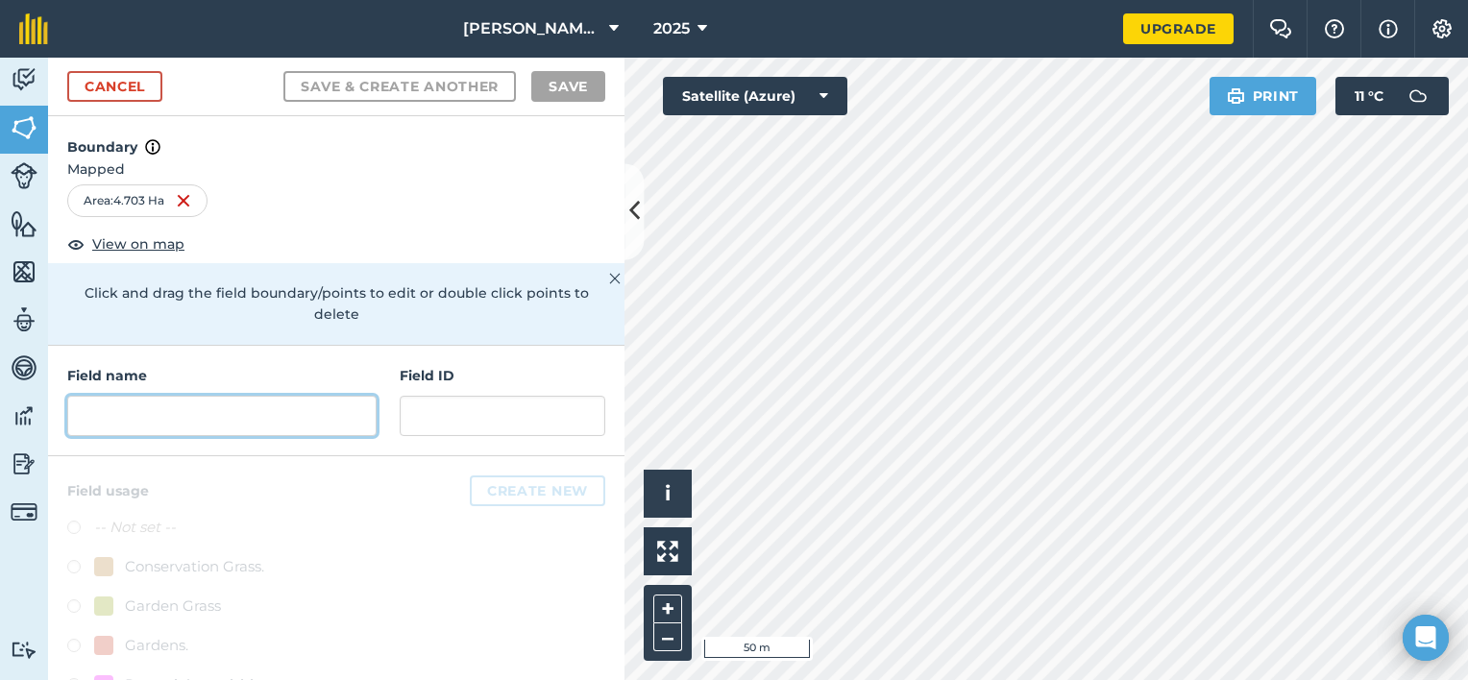
click at [273, 396] on input "text" at bounding box center [221, 416] width 309 height 40
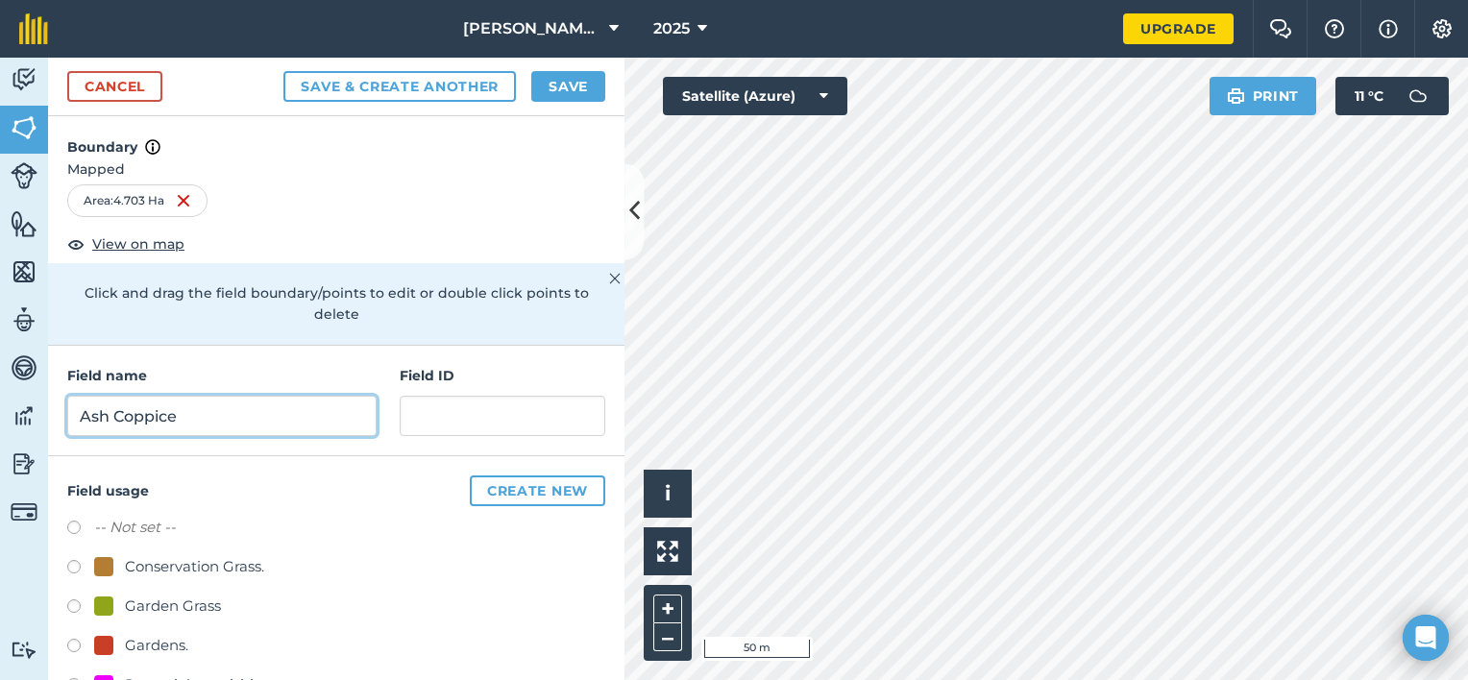
scroll to position [168, 0]
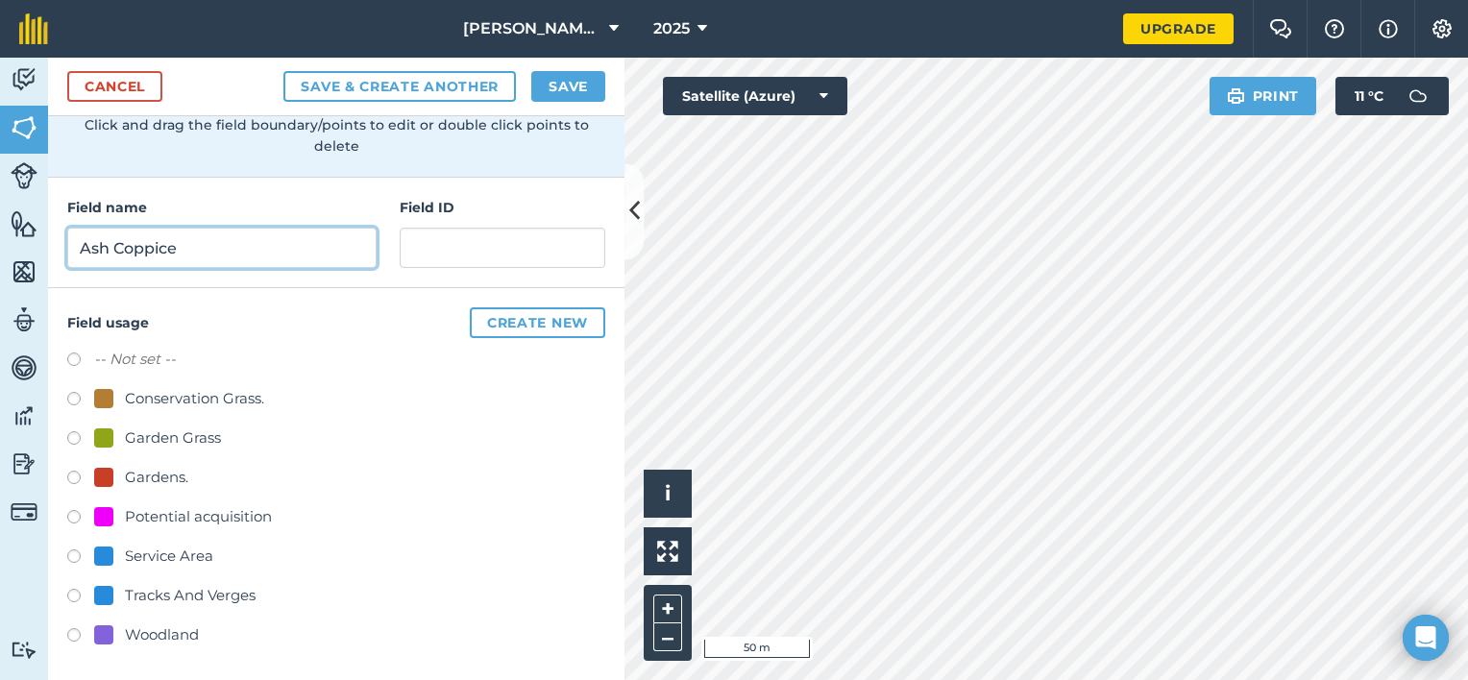
type input "Ash Coppice"
click at [75, 633] on label at bounding box center [80, 637] width 27 height 19
radio input "true"
click at [584, 92] on button "Save" at bounding box center [568, 86] width 74 height 31
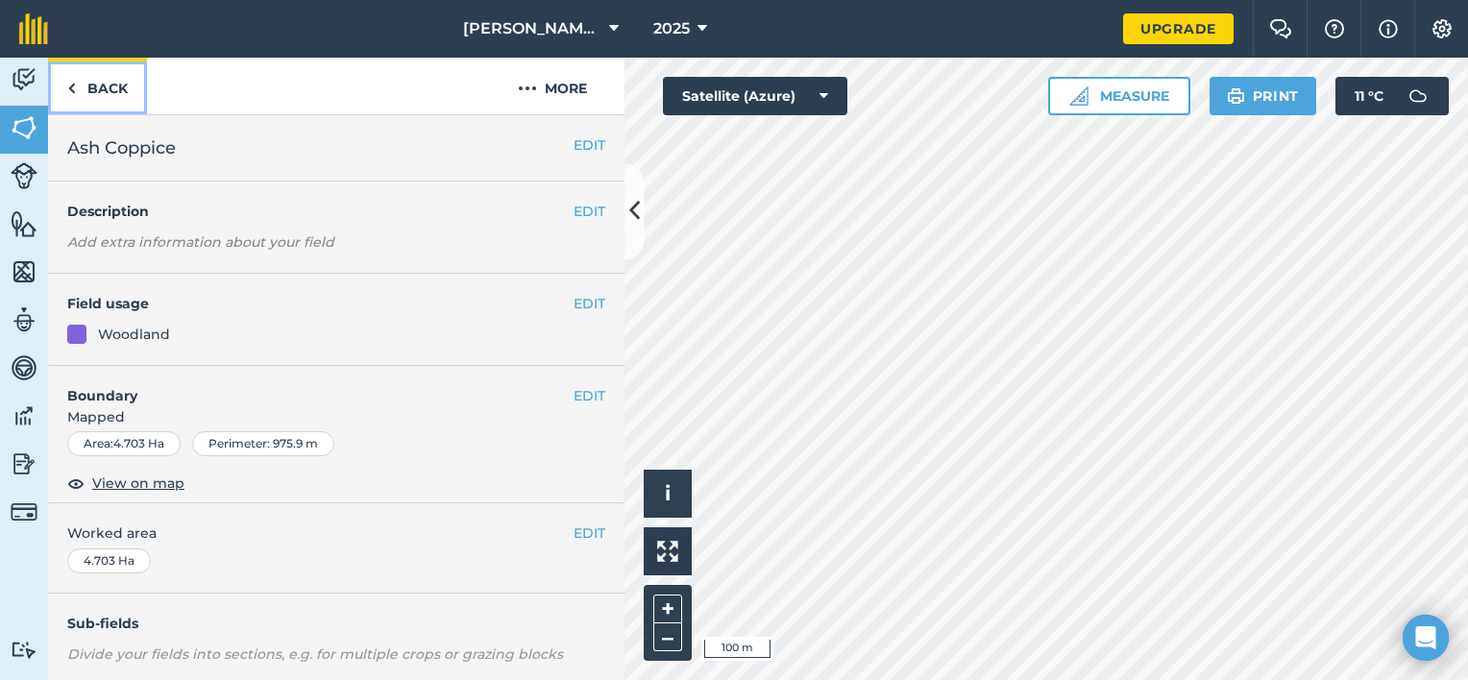
click at [105, 88] on link "Back" at bounding box center [97, 86] width 99 height 57
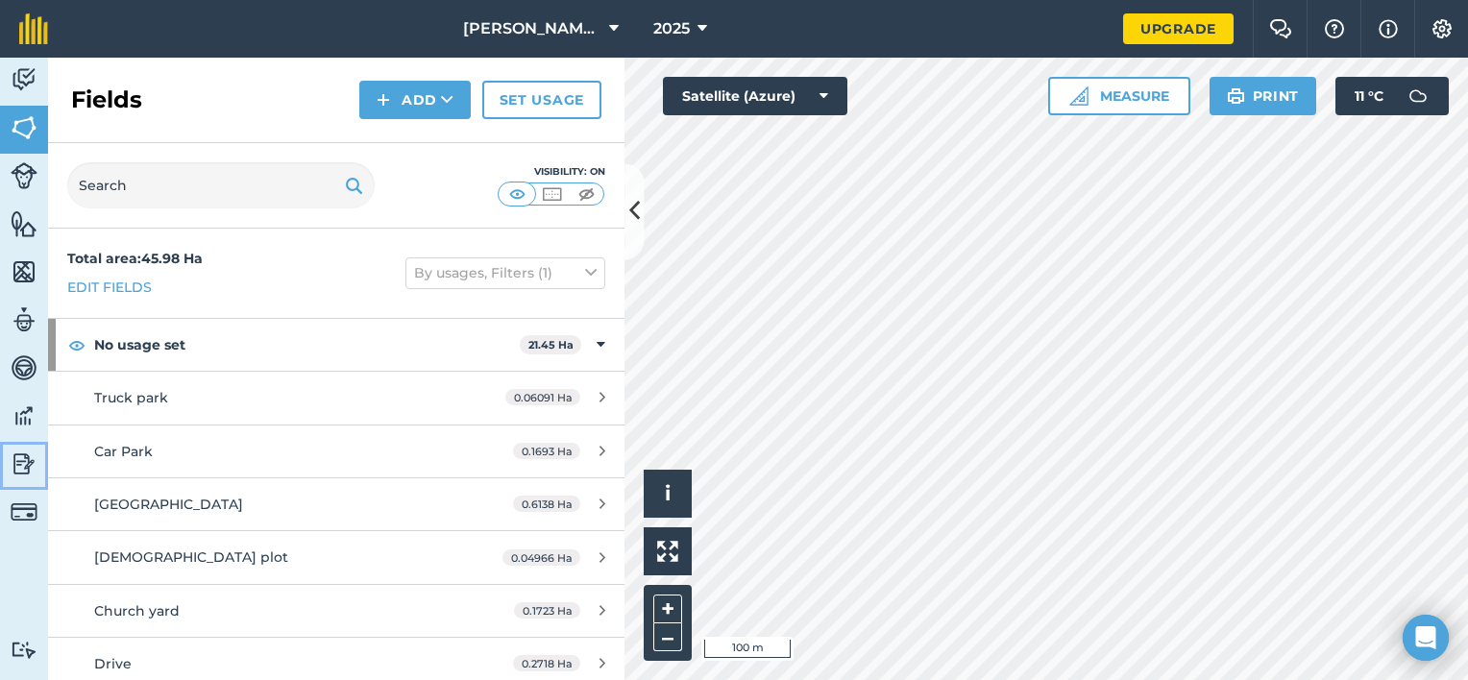
click at [12, 471] on img at bounding box center [24, 464] width 27 height 29
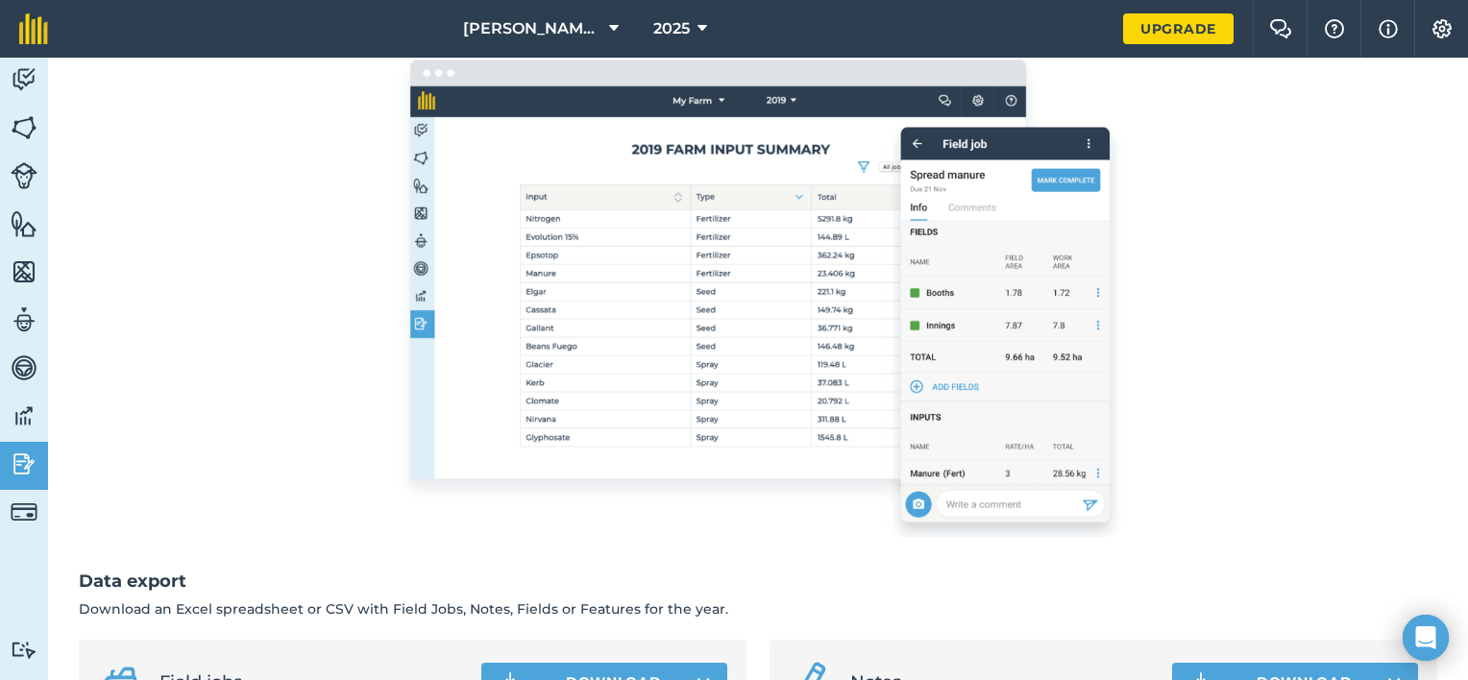
scroll to position [453, 0]
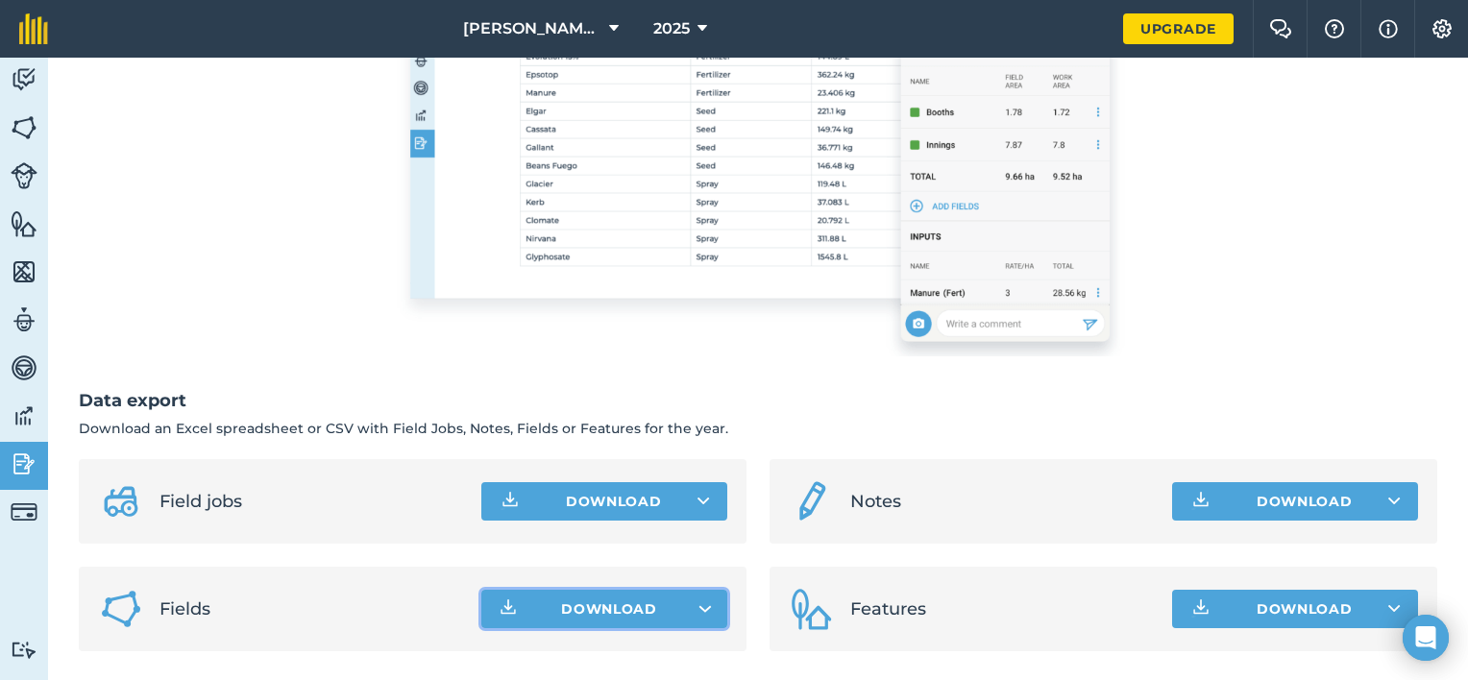
click at [703, 605] on icon "button" at bounding box center [704, 609] width 13 height 8
